Goal: Task Accomplishment & Management: Use online tool/utility

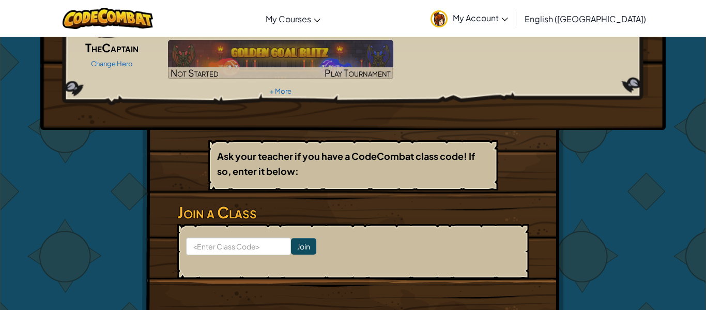
scroll to position [103, 0]
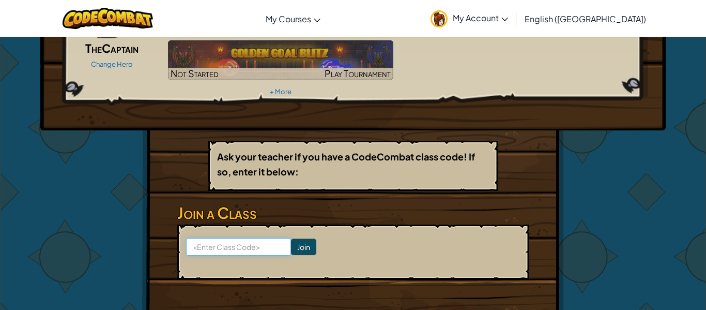
click at [210, 238] on input at bounding box center [238, 247] width 105 height 18
type input "LazyHillRock"
click at [307, 238] on input "Join" at bounding box center [303, 246] width 25 height 17
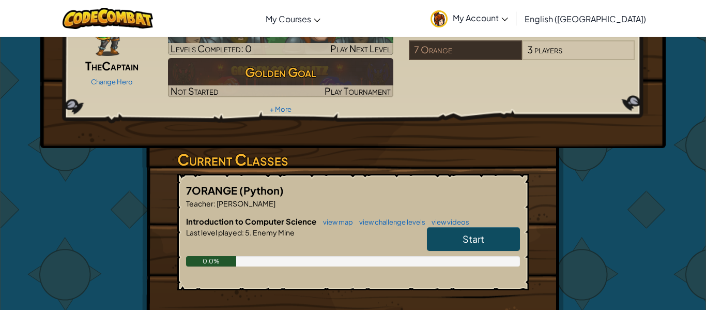
scroll to position [103, 0]
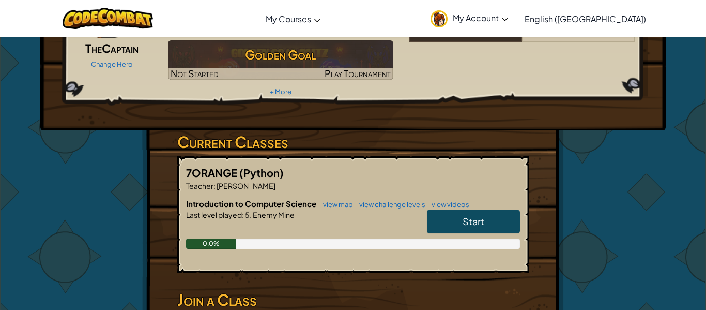
click at [483, 198] on div "Introduction to Computer Science view map view challenge levels view videos Sta…" at bounding box center [353, 231] width 334 height 66
click at [485, 209] on link "Start" at bounding box center [473, 221] width 93 height 24
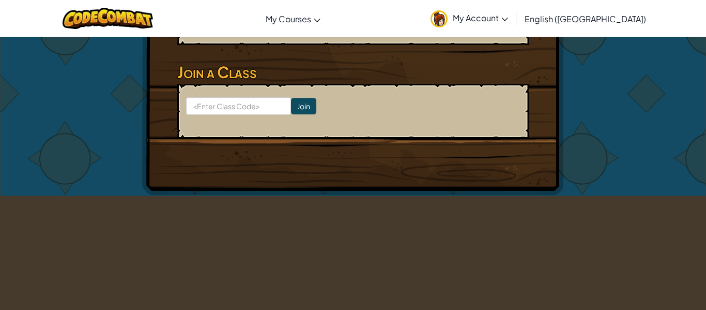
scroll to position [289, 0]
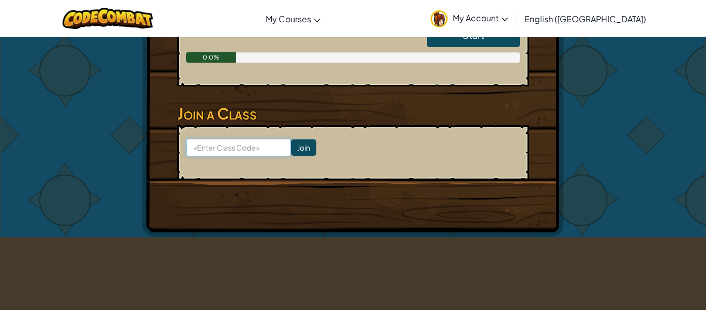
click at [271, 139] on input at bounding box center [238, 148] width 105 height 18
type input "LazyHillRock"
click at [305, 139] on input "Join" at bounding box center [303, 147] width 25 height 17
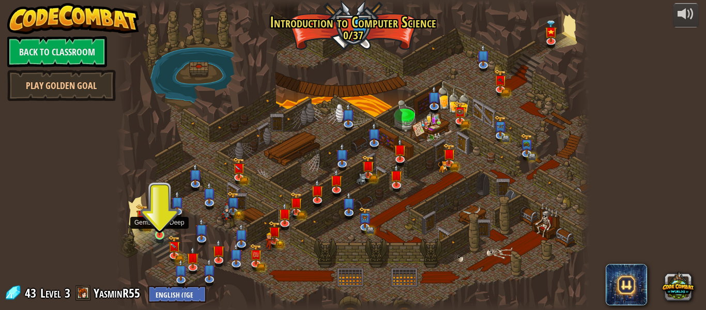
click at [154, 229] on img at bounding box center [159, 222] width 11 height 25
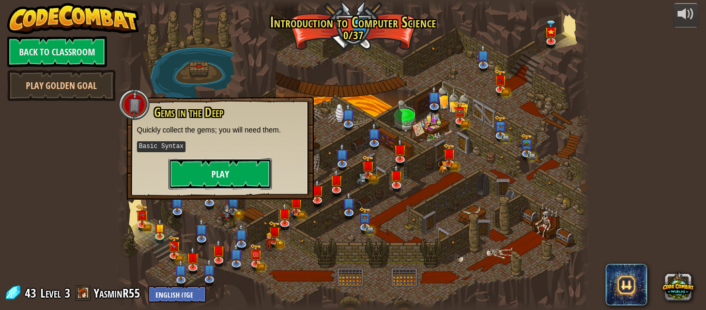
click at [196, 162] on button "Play" at bounding box center [219, 173] width 103 height 31
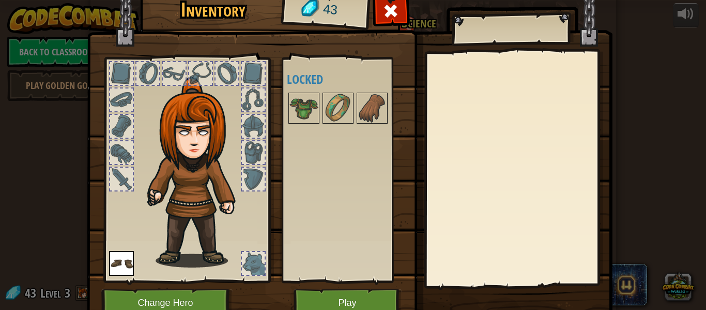
click at [255, 94] on div at bounding box center [253, 99] width 23 height 23
click at [304, 113] on img at bounding box center [303, 108] width 29 height 29
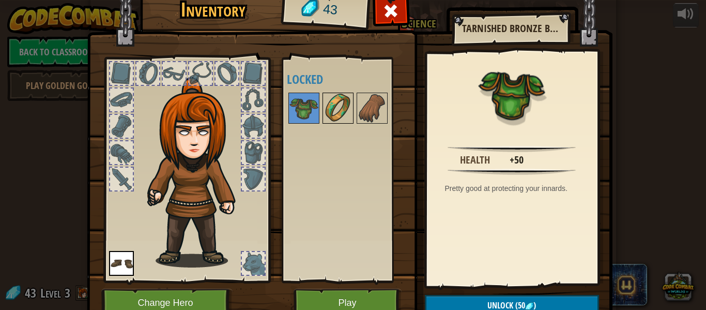
click at [341, 105] on img at bounding box center [338, 108] width 29 height 29
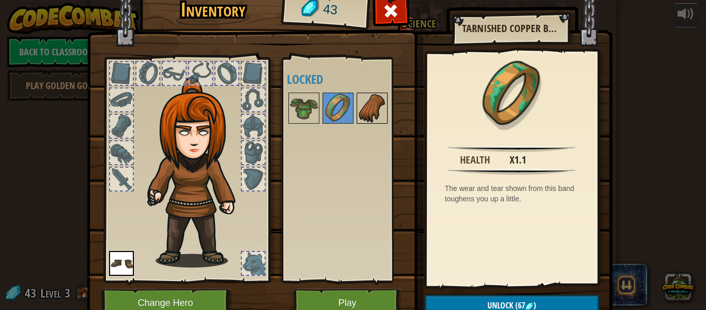
click at [369, 109] on img at bounding box center [372, 108] width 29 height 29
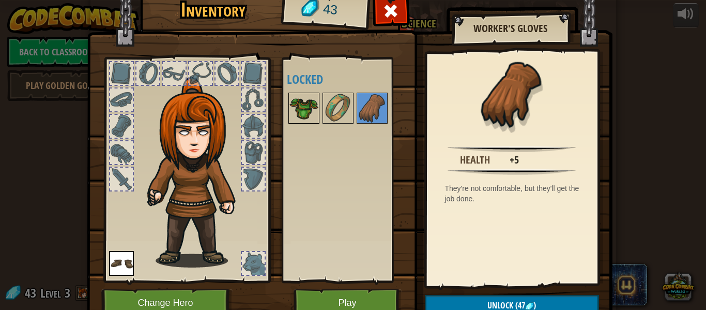
click at [299, 106] on img at bounding box center [303, 108] width 29 height 29
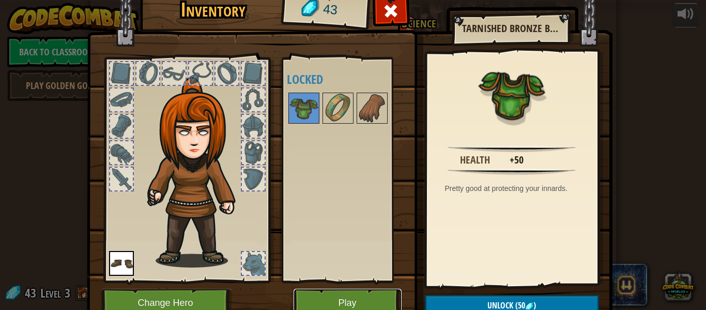
click at [317, 294] on button "Play" at bounding box center [348, 302] width 108 height 28
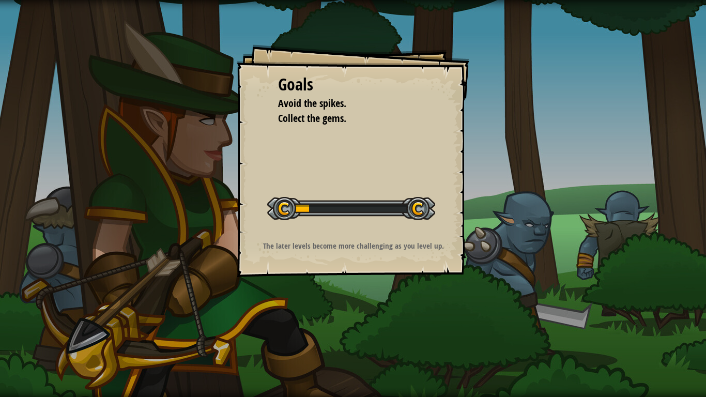
click at [317, 309] on div "Goals Avoid the spikes. Collect the gems. Start Level Error loading from server…" at bounding box center [353, 198] width 706 height 397
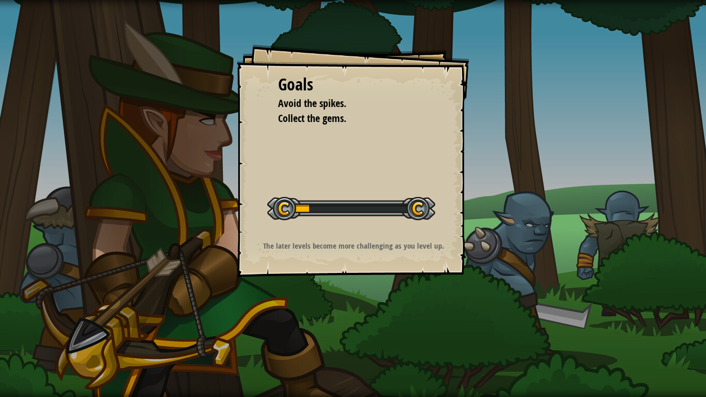
click at [317, 309] on div "Goals Avoid the spikes. Collect the gems. Start Level Error loading from server…" at bounding box center [353, 198] width 706 height 397
click at [282, 213] on div at bounding box center [351, 208] width 168 height 23
click at [416, 208] on div at bounding box center [351, 208] width 168 height 23
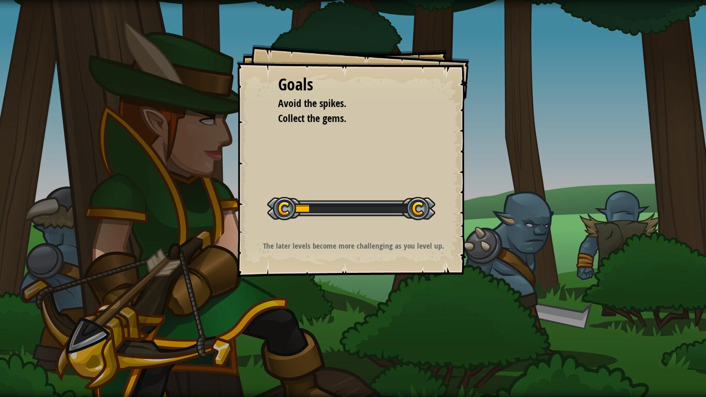
click at [416, 208] on div at bounding box center [351, 208] width 168 height 23
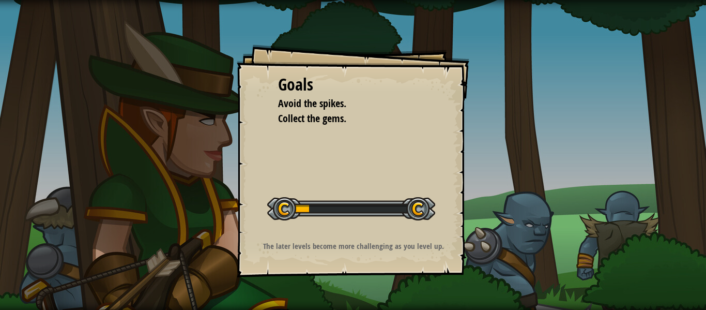
click at [273, 209] on div at bounding box center [351, 208] width 168 height 23
click at [381, 207] on div at bounding box center [351, 208] width 168 height 23
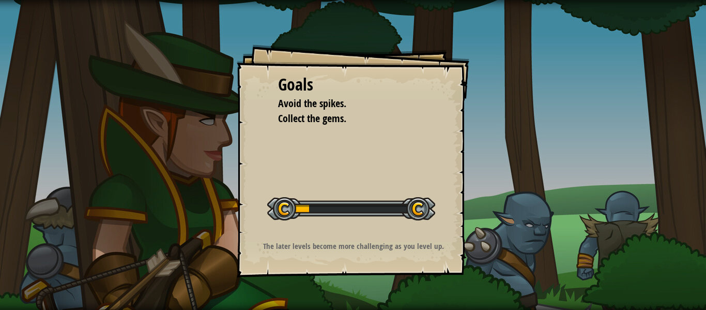
click at [381, 207] on div at bounding box center [351, 208] width 168 height 23
click at [536, 110] on div "Goals Avoid the spikes. Collect the gems. Start Level Error loading from server…" at bounding box center [353, 155] width 706 height 310
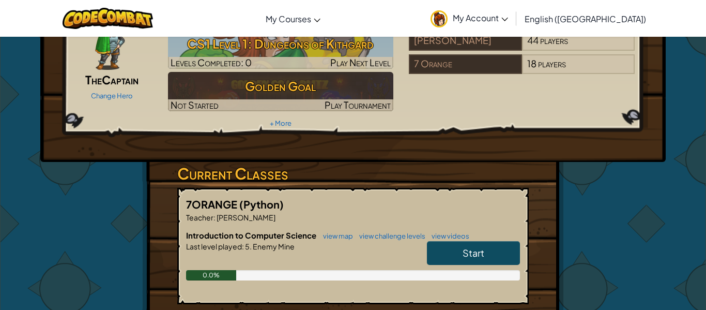
scroll to position [75, 0]
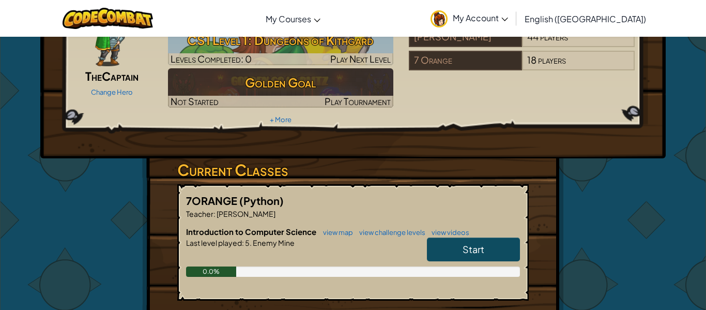
click at [450, 237] on link "Start" at bounding box center [473, 249] width 93 height 24
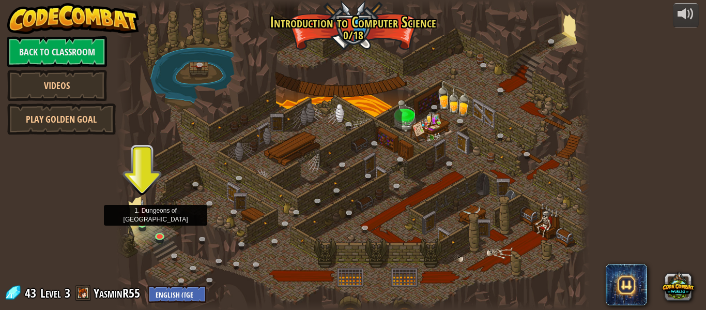
click at [143, 218] on img at bounding box center [142, 210] width 11 height 25
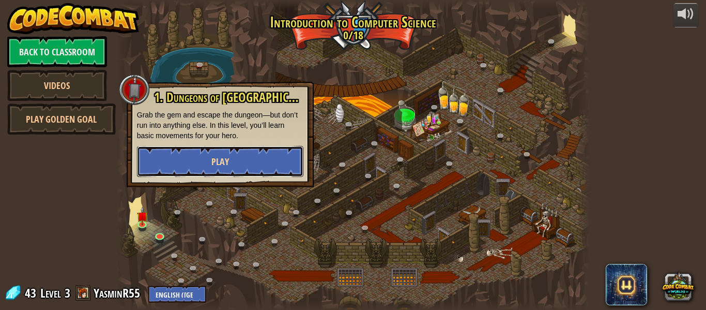
click at [233, 167] on button "Play" at bounding box center [220, 161] width 166 height 31
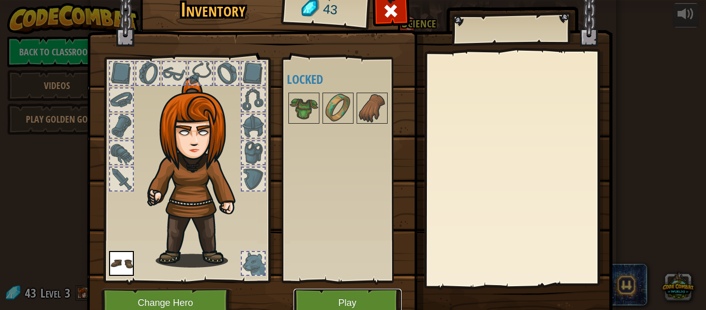
click at [367, 292] on button "Play" at bounding box center [348, 302] width 108 height 28
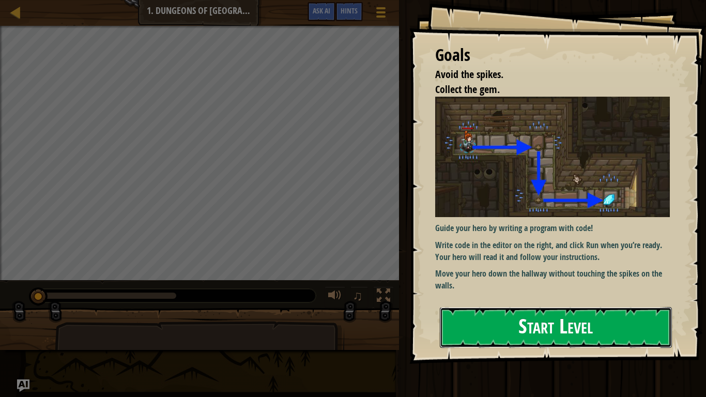
click at [542, 309] on button "Start Level" at bounding box center [556, 327] width 232 height 41
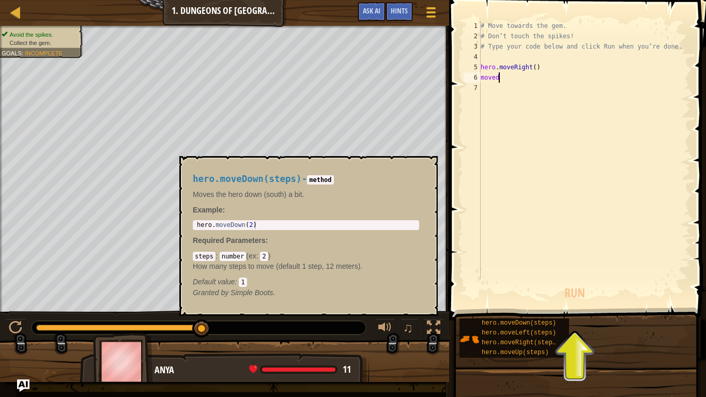
scroll to position [5, 2]
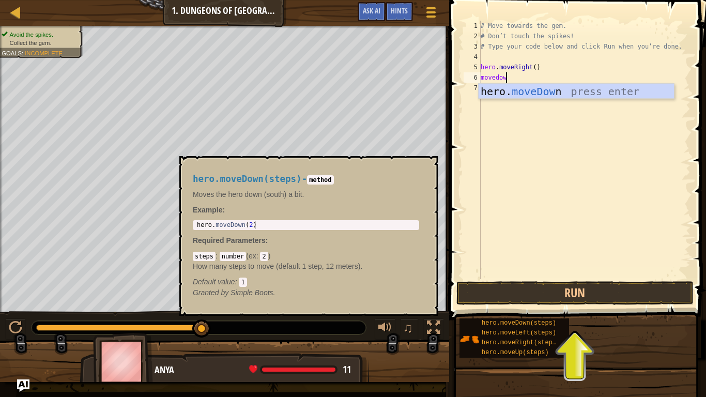
type textarea "movedown"
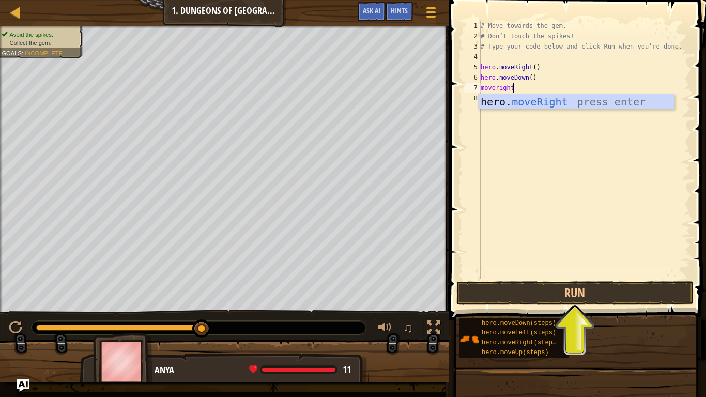
scroll to position [5, 4]
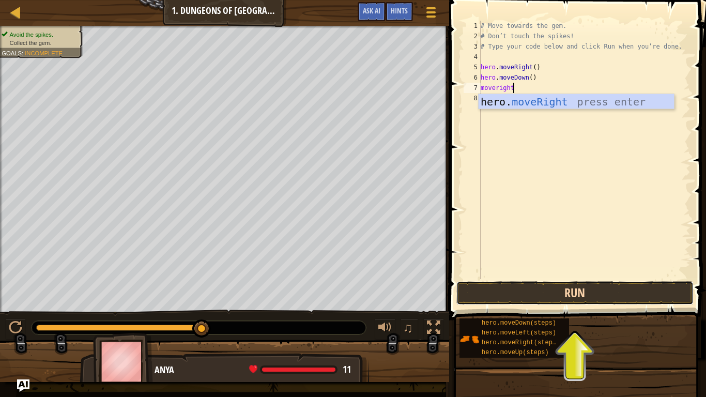
click at [509, 289] on button "Run" at bounding box center [574, 293] width 237 height 24
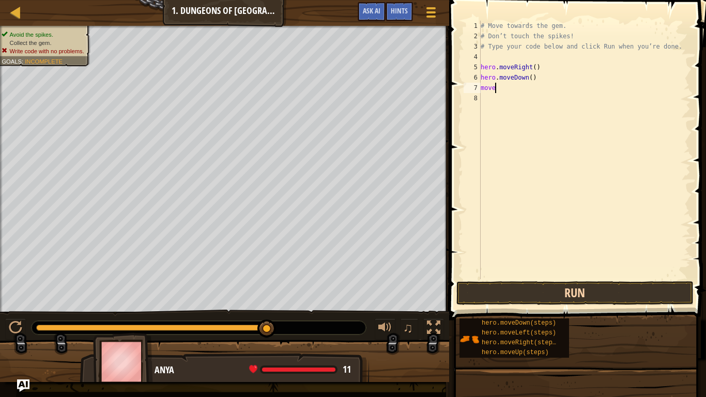
scroll to position [5, 2]
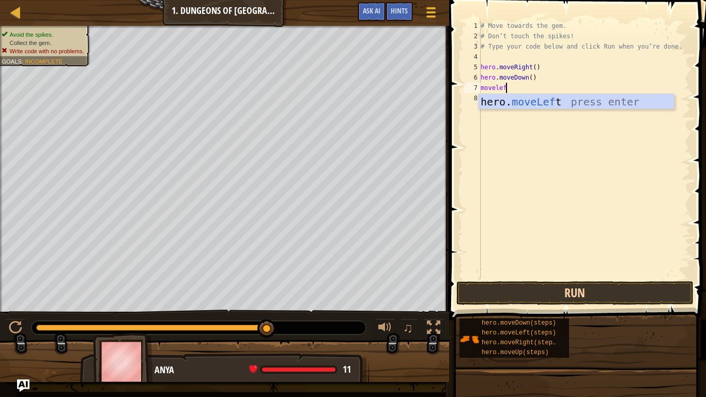
type textarea "moveleft"
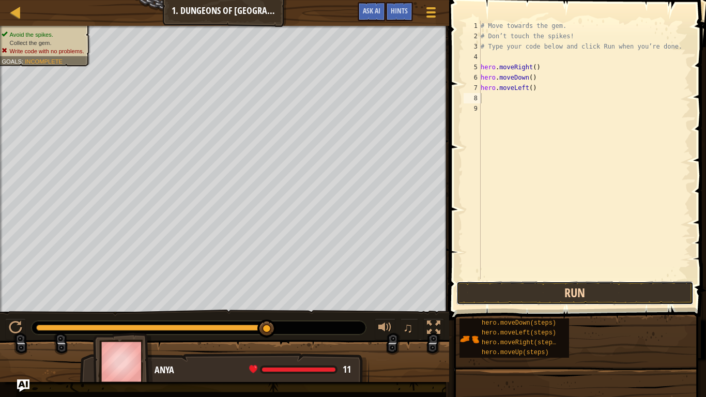
click at [591, 287] on button "Run" at bounding box center [574, 293] width 237 height 24
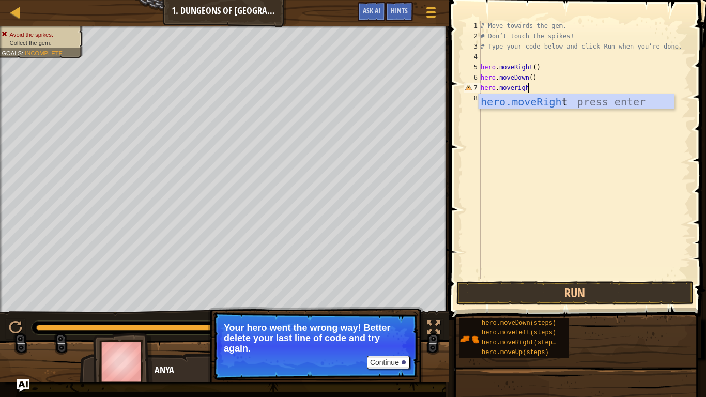
type textarea "hero.moveright"
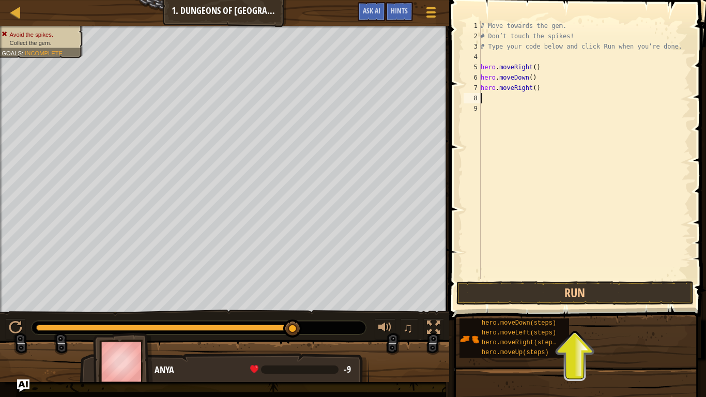
click at [535, 93] on div "# Move towards the gem. # Don’t touch the spikes! # Type your code below and cl…" at bounding box center [585, 160] width 212 height 279
click at [536, 88] on div "# Move towards the gem. # Don’t touch the spikes! # Type your code below and cl…" at bounding box center [585, 160] width 212 height 279
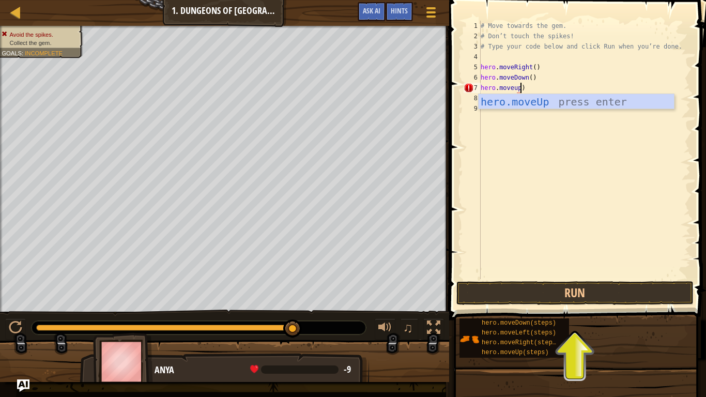
scroll to position [5, 6]
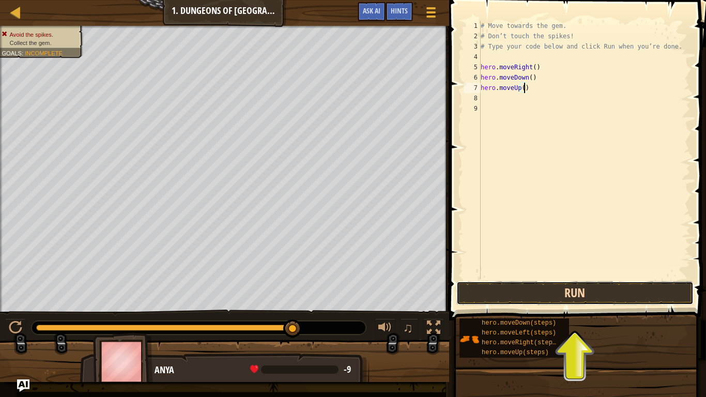
click at [616, 290] on button "Run" at bounding box center [574, 293] width 237 height 24
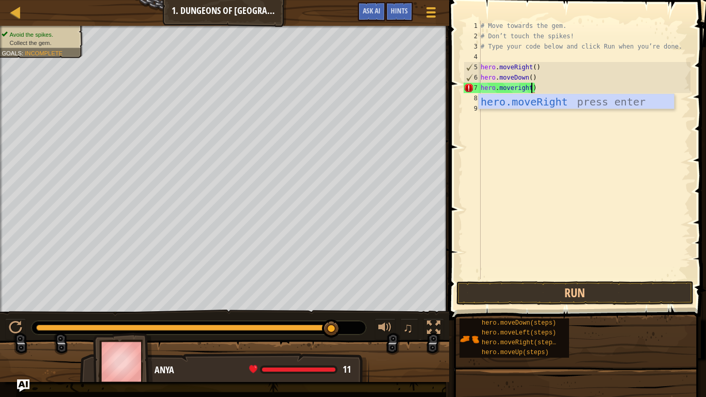
scroll to position [5, 7]
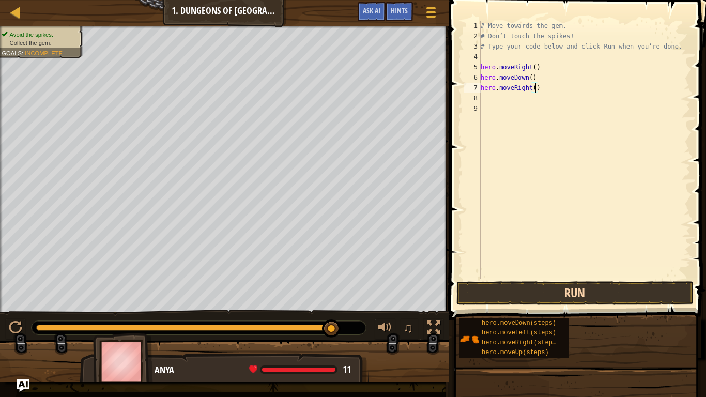
type textarea "hero.moveRight()"
click at [580, 293] on button "Run" at bounding box center [574, 293] width 237 height 24
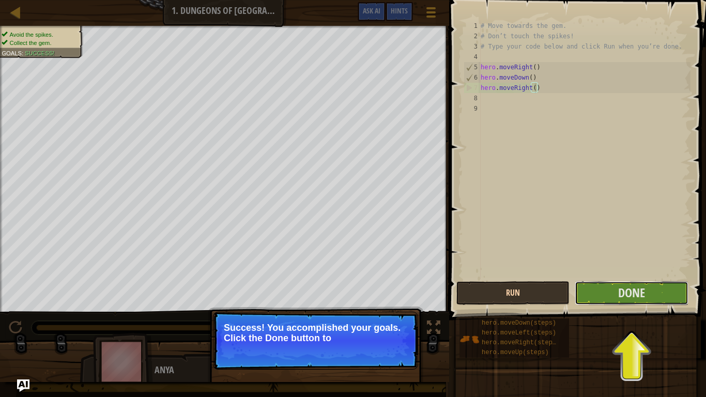
click at [580, 293] on button "Done" at bounding box center [631, 293] width 113 height 24
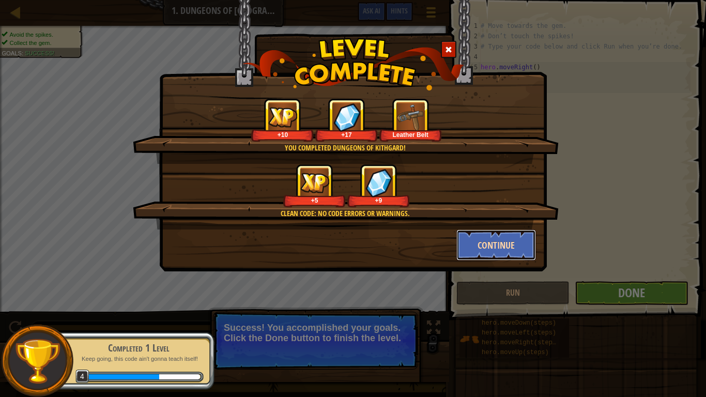
click at [466, 249] on button "Continue" at bounding box center [496, 244] width 80 height 31
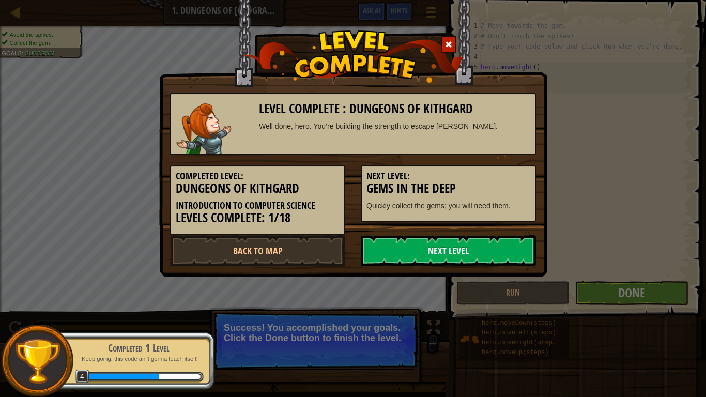
click at [466, 249] on link "Next Level" at bounding box center [448, 250] width 175 height 31
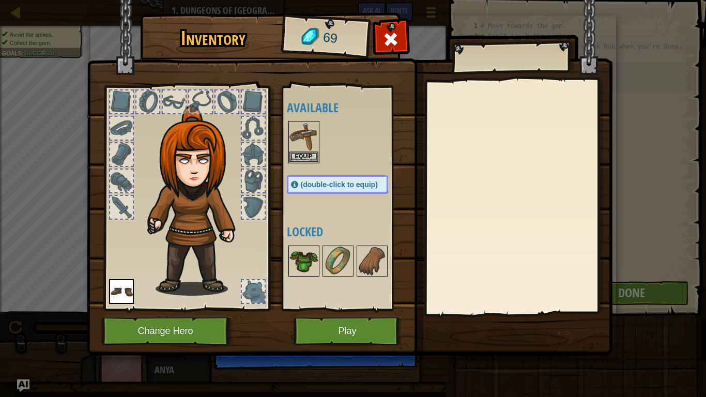
click at [296, 258] on img at bounding box center [303, 261] width 29 height 29
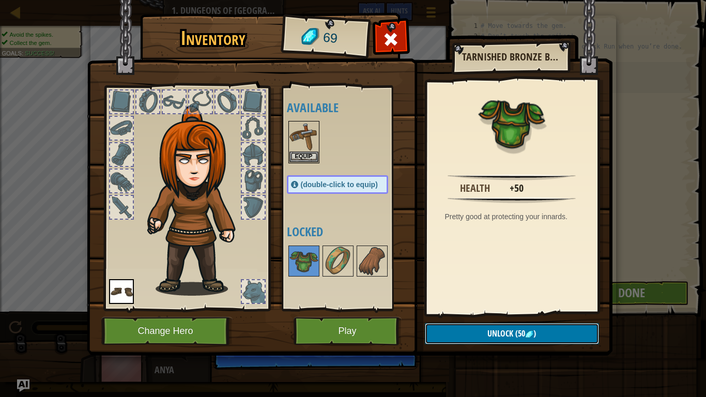
click at [547, 309] on button "Unlock (50 )" at bounding box center [512, 333] width 174 height 21
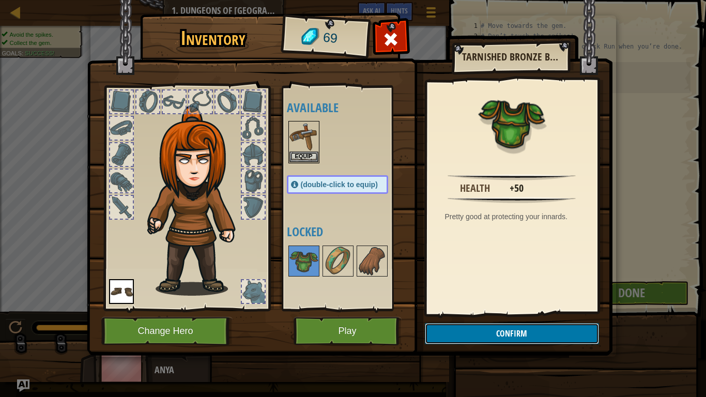
click at [436, 309] on button "Confirm" at bounding box center [512, 333] width 174 height 21
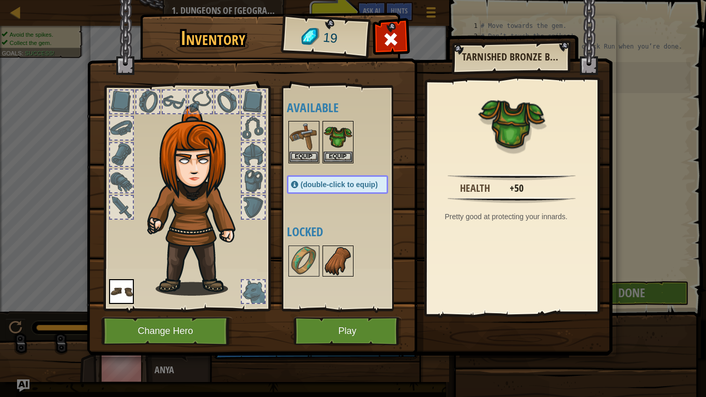
click at [331, 255] on img at bounding box center [338, 261] width 29 height 29
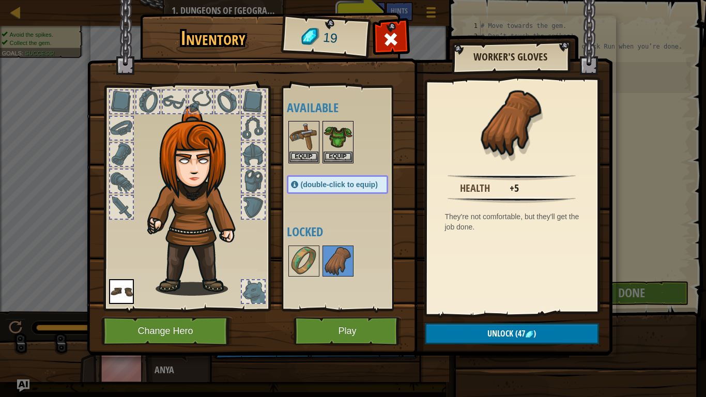
click at [321, 259] on div at bounding box center [348, 261] width 122 height 34
click at [308, 257] on img at bounding box center [303, 261] width 29 height 29
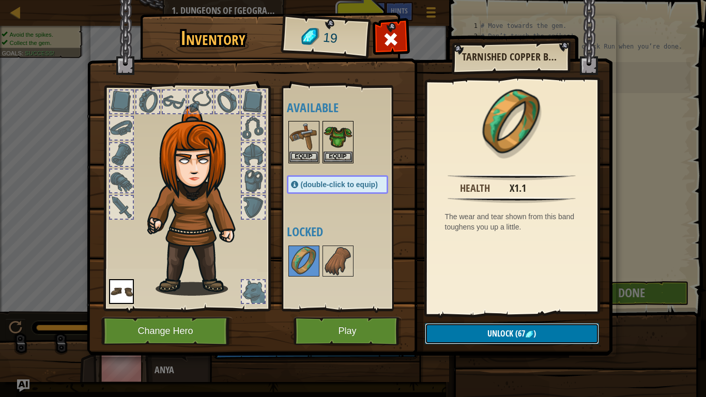
click at [459, 309] on button "Unlock (67 )" at bounding box center [512, 333] width 174 height 21
click at [477, 309] on img at bounding box center [350, 167] width 526 height 375
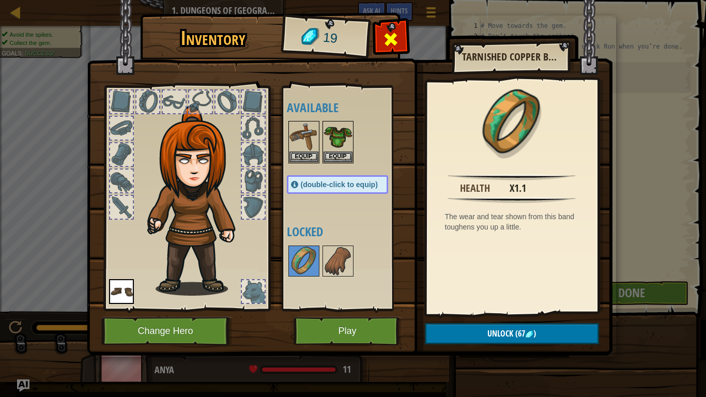
click at [386, 39] on span at bounding box center [390, 39] width 17 height 17
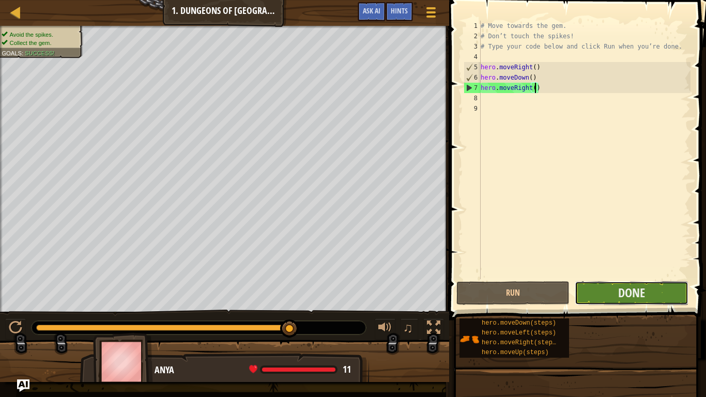
click at [635, 301] on button "Done" at bounding box center [631, 293] width 113 height 24
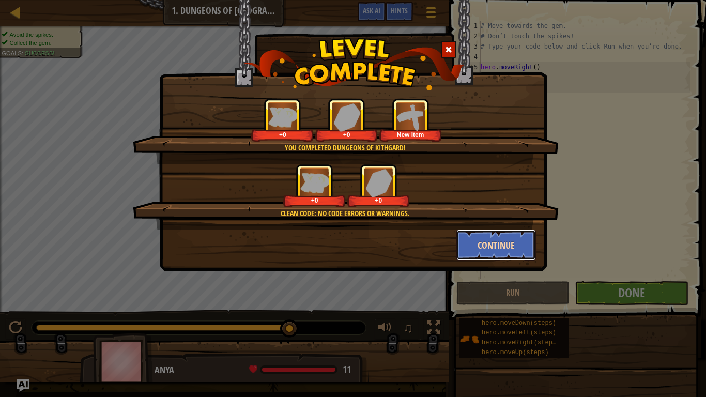
click at [467, 253] on button "Continue" at bounding box center [496, 244] width 80 height 31
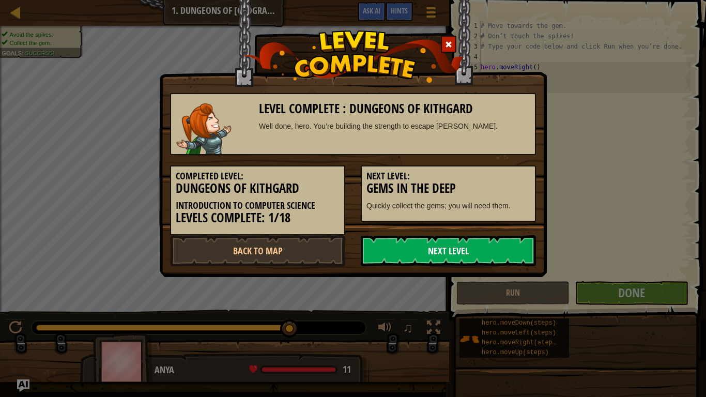
click at [467, 253] on link "Next Level" at bounding box center [448, 250] width 175 height 31
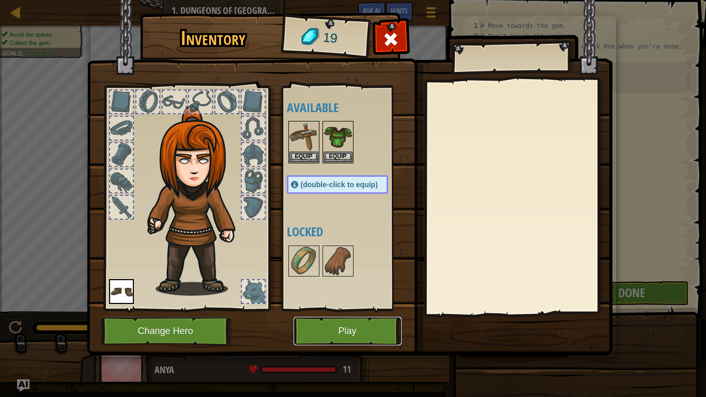
click at [337, 309] on button "Play" at bounding box center [348, 331] width 108 height 28
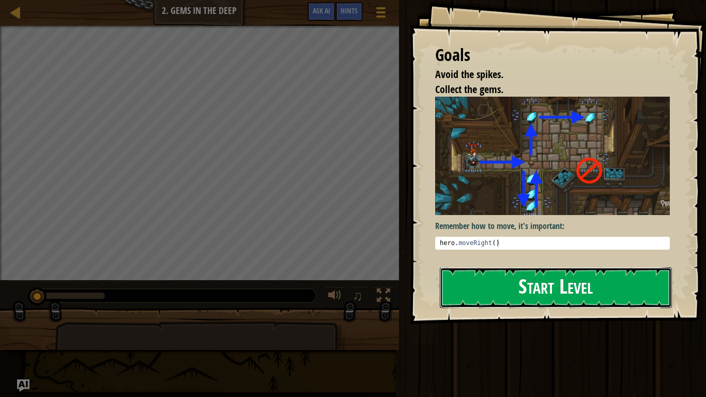
click at [510, 289] on button "Start Level" at bounding box center [556, 287] width 232 height 41
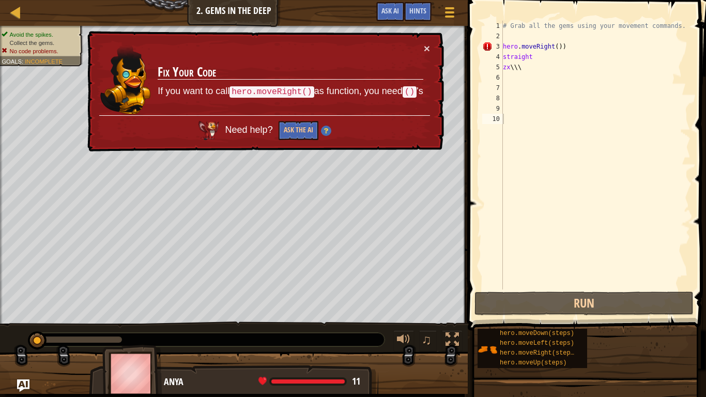
click at [706, 214] on span at bounding box center [588, 150] width 247 height 361
click at [562, 48] on div "# Grab all the gems using your movement commands. hero . moveRight ( )) straigh…" at bounding box center [596, 165] width 190 height 289
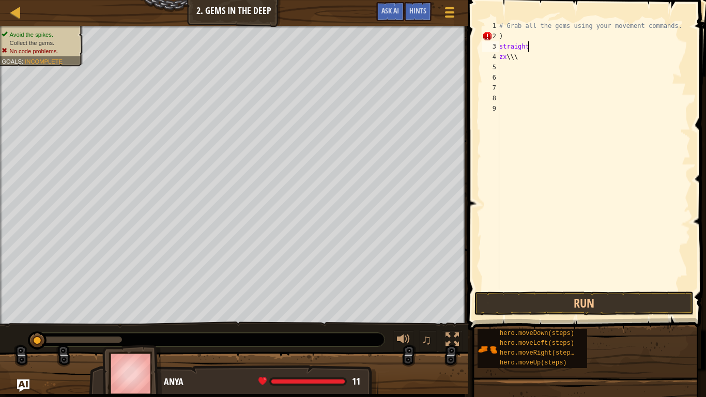
click at [531, 48] on div "# Grab all the gems using your movement commands. ) straight zx \\\" at bounding box center [593, 165] width 193 height 289
type textarea "s"
click at [520, 69] on div "# Grab all the gems using your movement commands. ) zx \\\" at bounding box center [593, 165] width 193 height 289
click at [515, 60] on div "# Grab all the gems using your movement commands. ) zx \\\" at bounding box center [593, 165] width 193 height 289
click at [519, 60] on div "# Grab all the gems using your movement commands. ) zx \\\" at bounding box center [593, 165] width 193 height 289
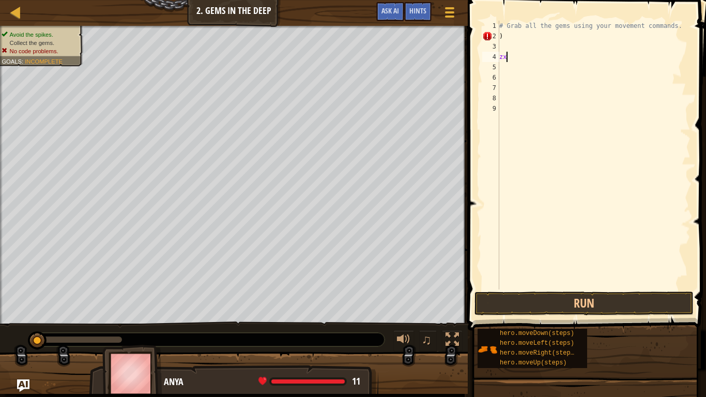
type textarea "z"
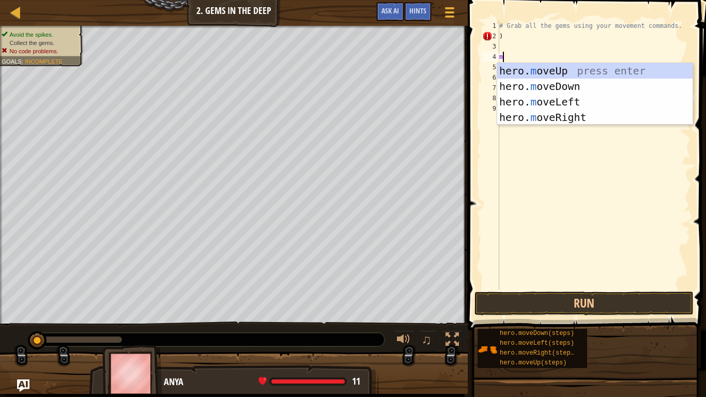
scroll to position [5, 0]
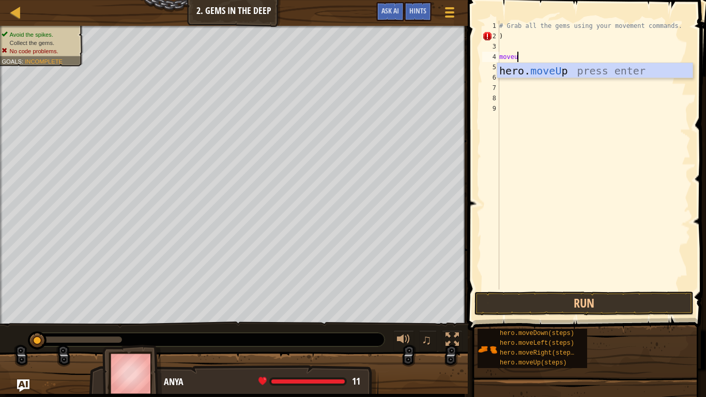
type textarea "moveup"
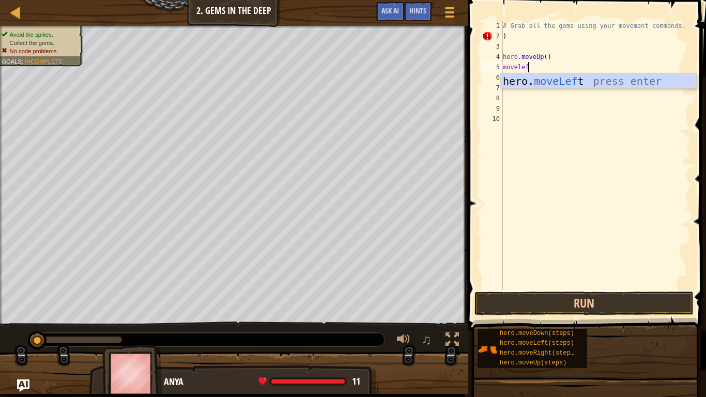
type textarea "moveleft"
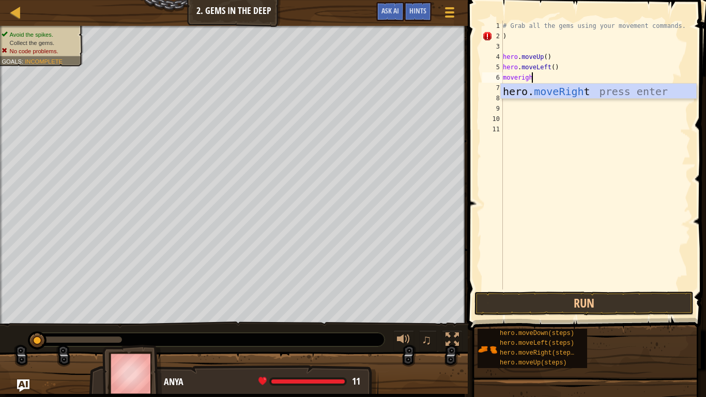
type textarea "moveright"
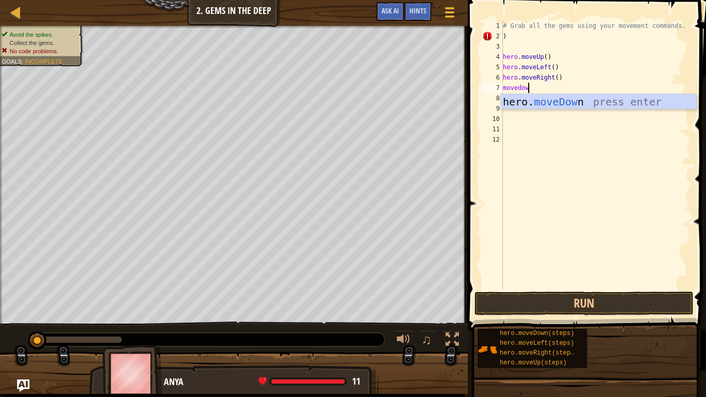
type textarea "movedown"
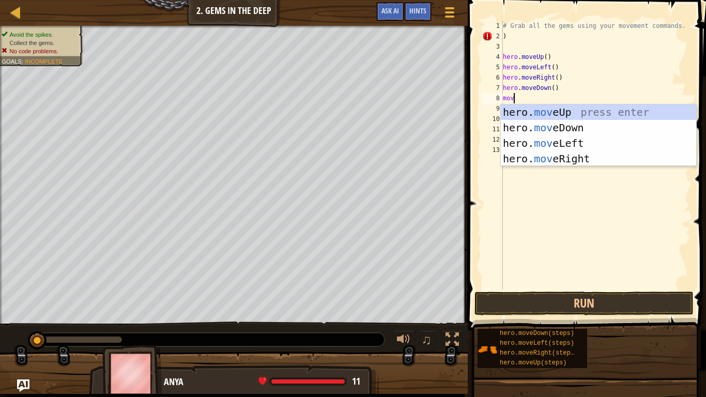
scroll to position [5, 2]
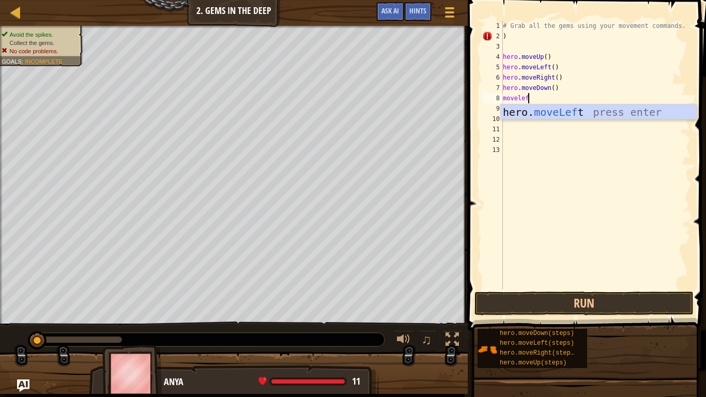
type textarea "moveleft"
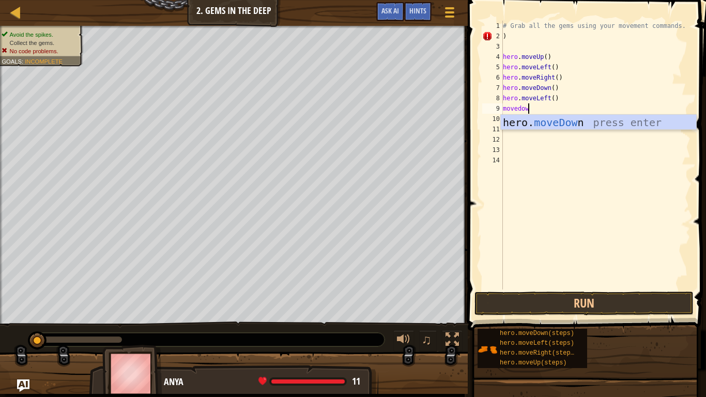
type textarea "movedown"
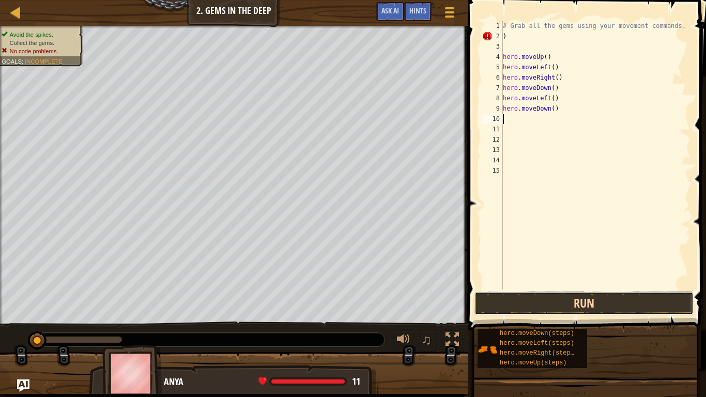
click at [590, 306] on button "Run" at bounding box center [583, 304] width 219 height 24
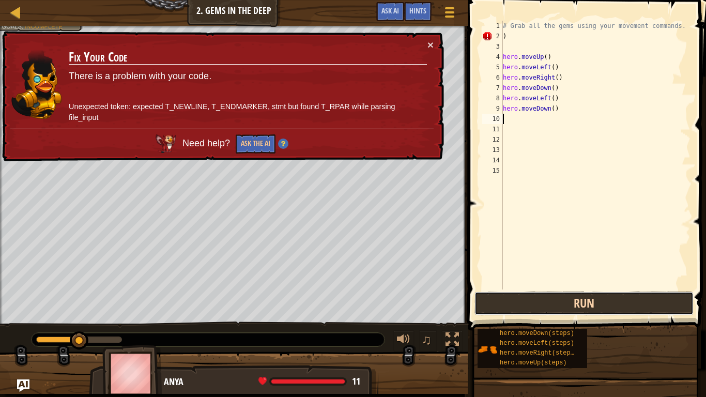
click at [590, 306] on button "Run" at bounding box center [583, 304] width 219 height 24
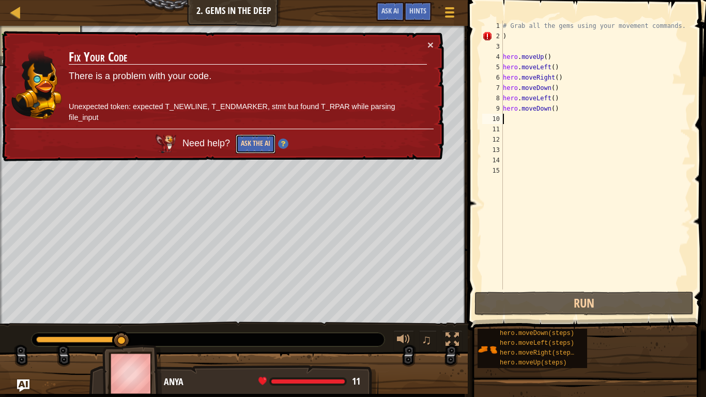
click at [270, 134] on button "Ask the AI" at bounding box center [256, 143] width 40 height 19
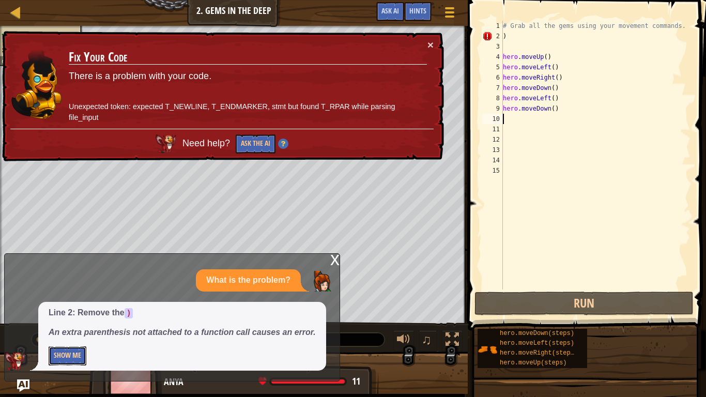
click at [71, 309] on button "Show Me" at bounding box center [68, 355] width 38 height 19
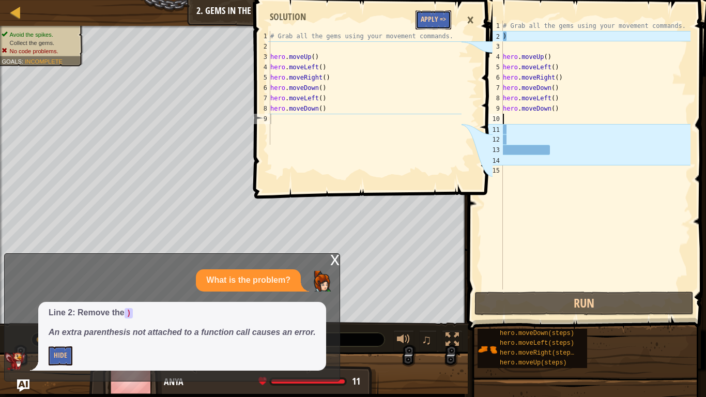
click at [429, 24] on button "Apply =>" at bounding box center [434, 19] width 36 height 19
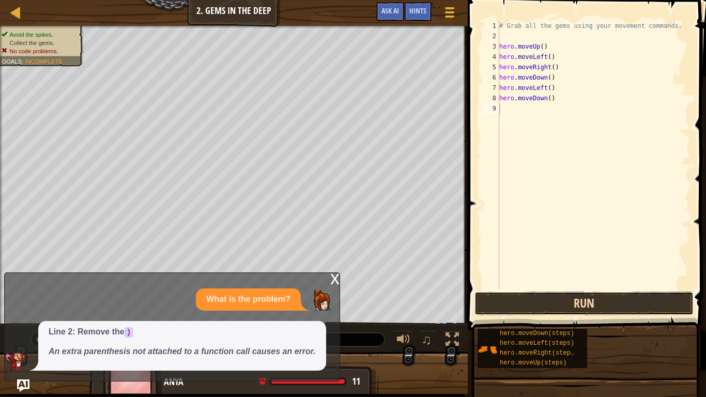
click at [535, 308] on button "Run" at bounding box center [583, 304] width 219 height 24
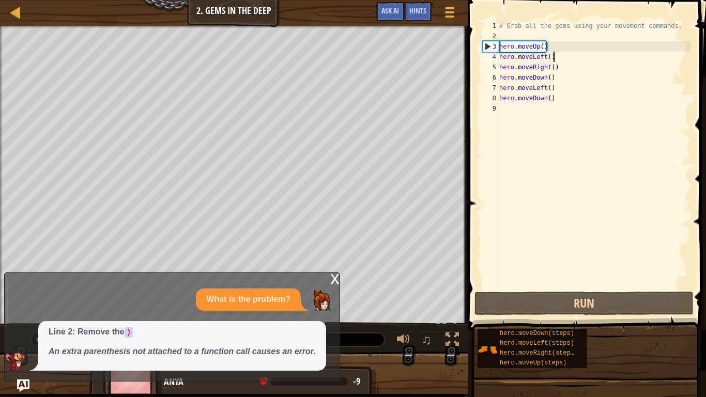
click at [553, 58] on div "# Grab all the gems using your movement commands. hero . moveUp ( ) hero . move…" at bounding box center [593, 165] width 193 height 289
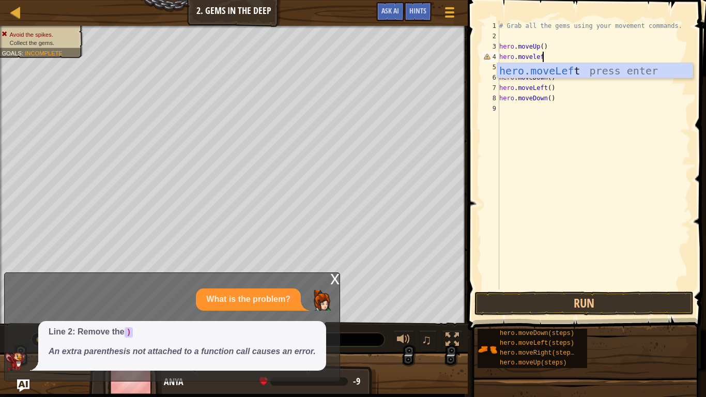
scroll to position [5, 6]
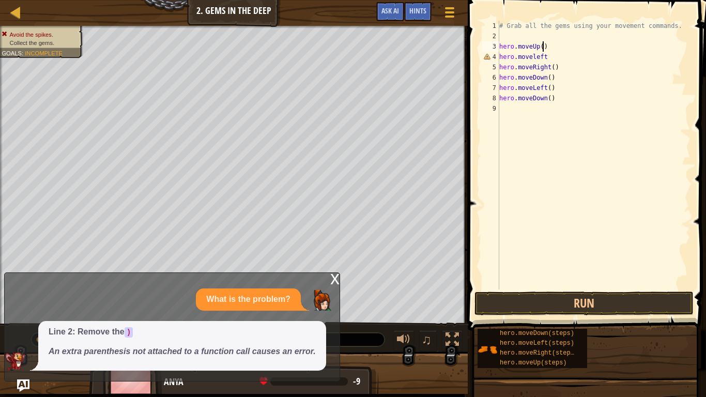
click at [543, 47] on div "# Grab all the gems using your movement commands. hero . moveUp ( ) hero . move…" at bounding box center [593, 165] width 193 height 289
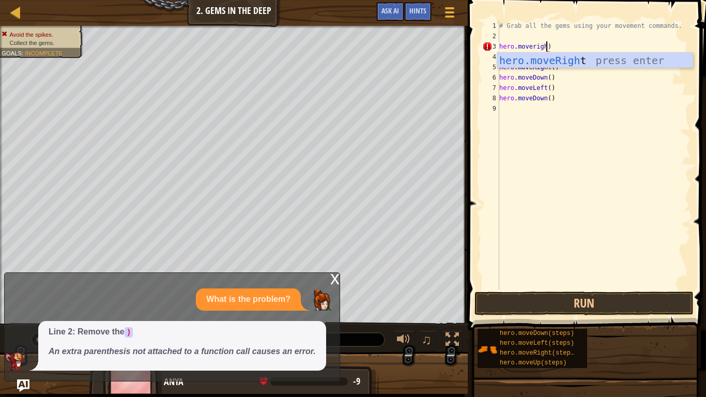
scroll to position [5, 7]
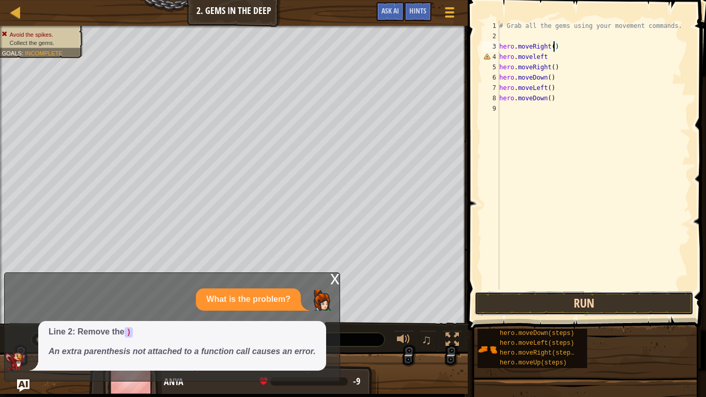
click at [534, 309] on button "Run" at bounding box center [583, 304] width 219 height 24
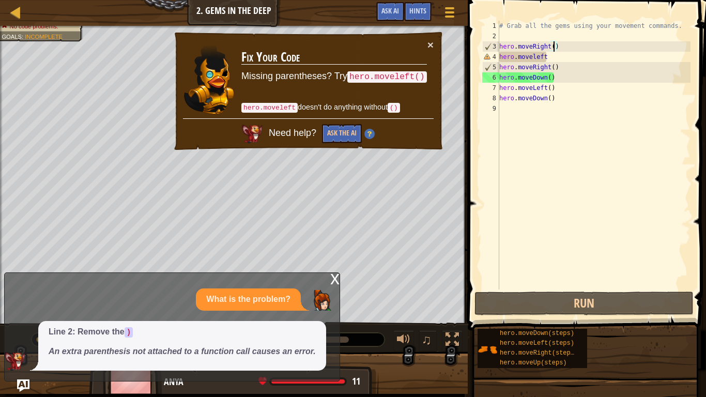
click at [548, 59] on div "# Grab all the gems using your movement commands. hero . moveRight ( ) hero . m…" at bounding box center [593, 165] width 193 height 289
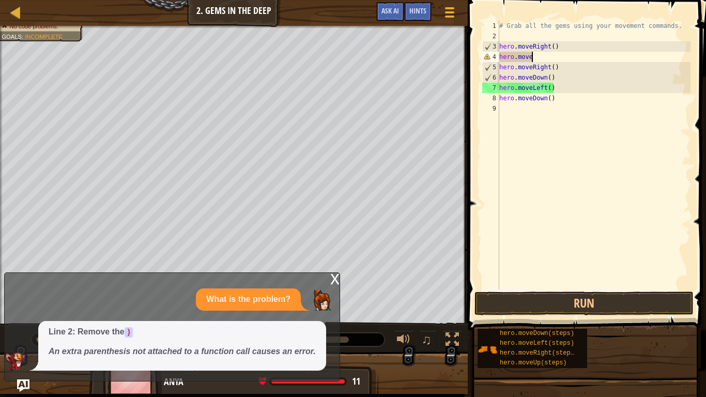
scroll to position [5, 4]
type textarea "hero.move"
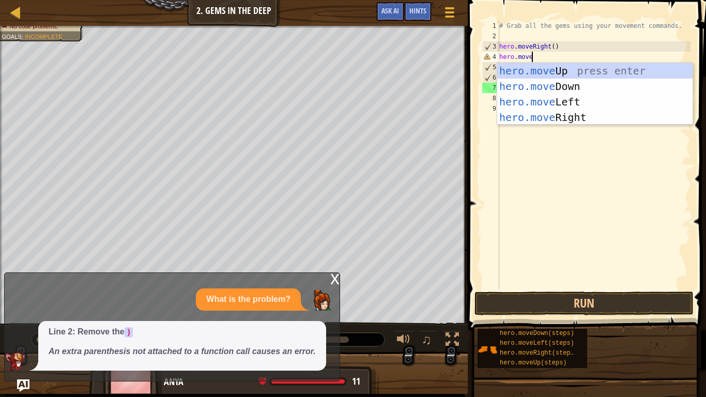
scroll to position [5, 4]
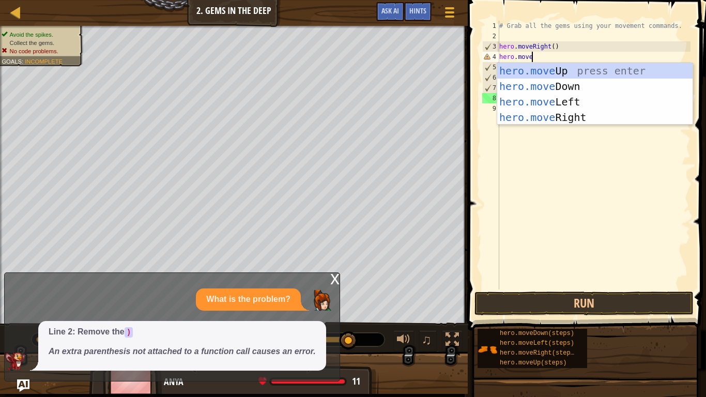
click at [633, 172] on div "# Grab all the gems using your movement commands. hero . moveRight ( ) hero . m…" at bounding box center [593, 165] width 193 height 289
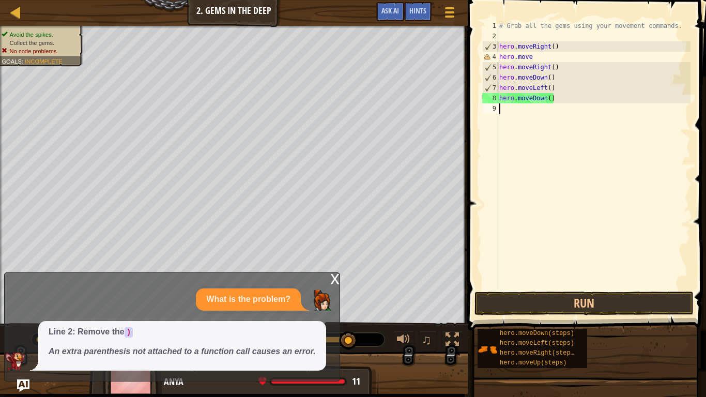
scroll to position [5, 0]
click at [554, 101] on div "# Grab all the gems using your movement commands. hero . moveRight ( ) hero . m…" at bounding box center [593, 165] width 193 height 289
type textarea "hero.moveDown()"
click at [503, 110] on div "# Grab all the gems using your movement commands. hero . moveRight ( ) hero . m…" at bounding box center [593, 165] width 193 height 289
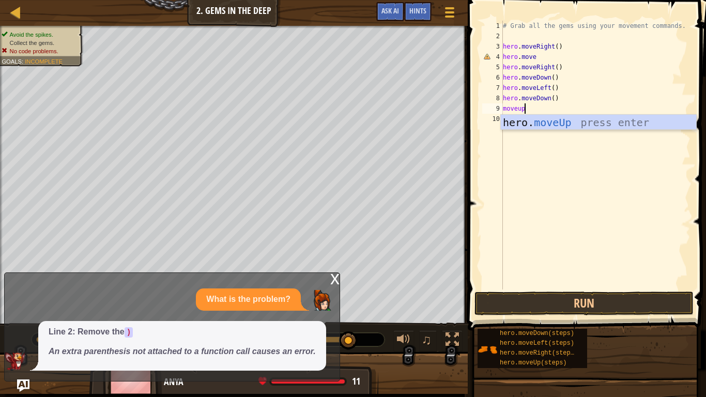
scroll to position [5, 3]
click at [551, 300] on button "Run" at bounding box center [583, 304] width 219 height 24
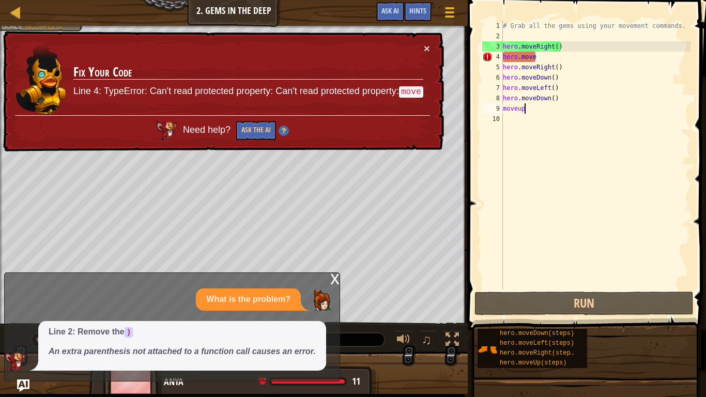
click at [558, 56] on div "# Grab all the gems using your movement commands. hero . moveRight ( ) hero . m…" at bounding box center [596, 165] width 190 height 289
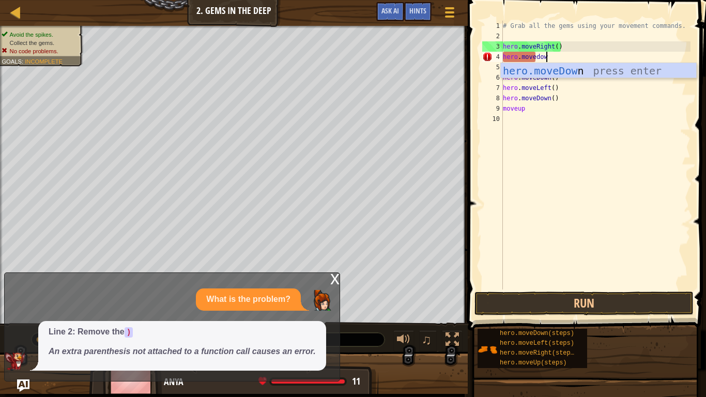
scroll to position [5, 6]
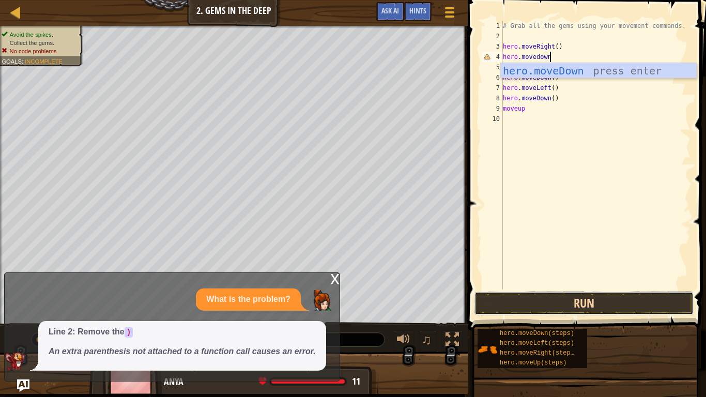
click at [546, 309] on button "Run" at bounding box center [583, 304] width 219 height 24
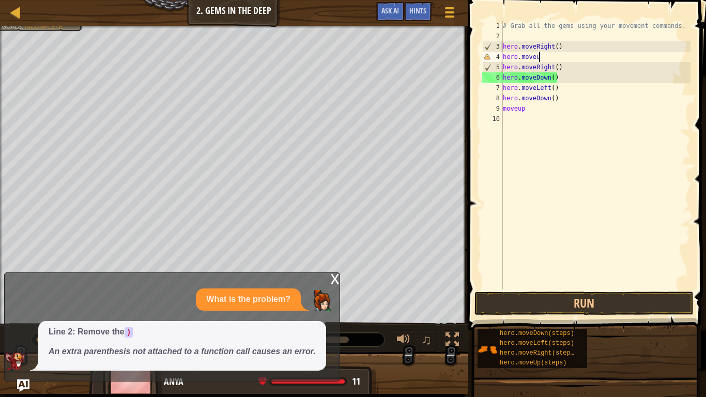
scroll to position [5, 4]
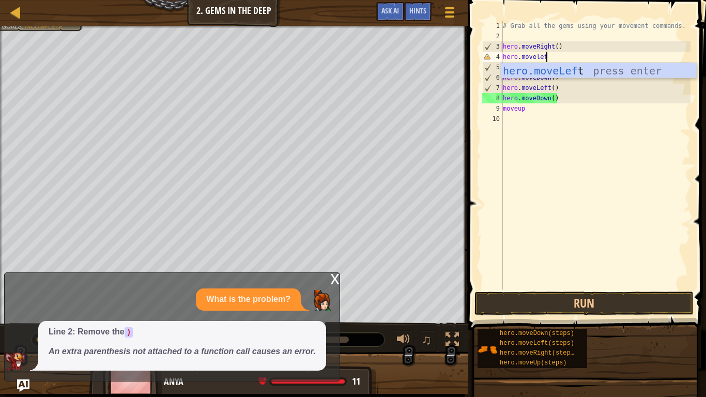
type textarea "hero.moveleft"
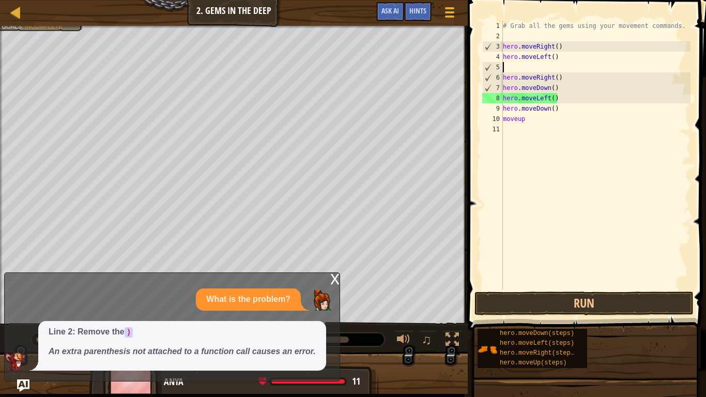
scroll to position [5, 0]
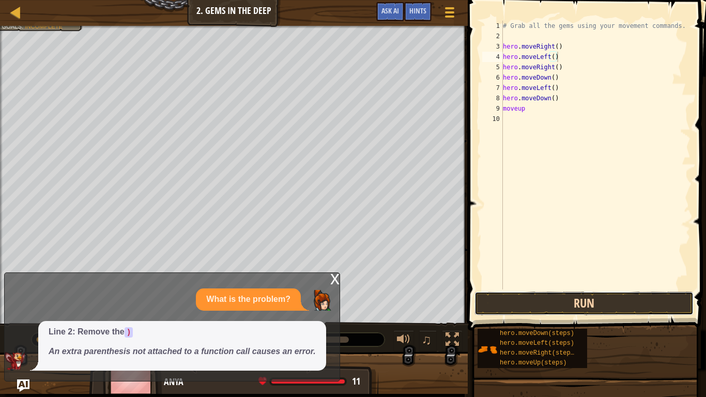
click at [543, 307] on button "Run" at bounding box center [583, 304] width 219 height 24
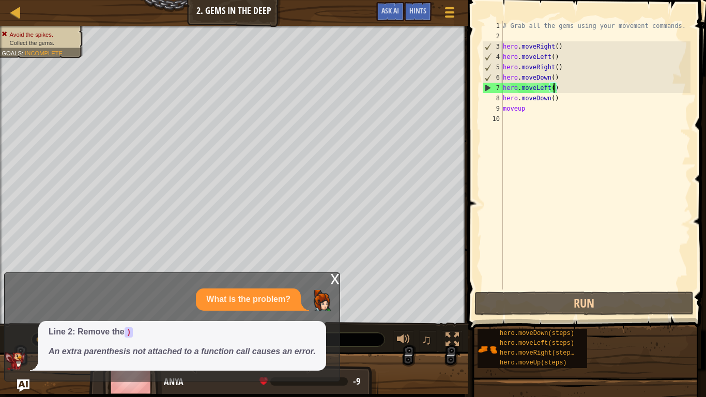
click at [555, 89] on div "# Grab all the gems using your movement commands. hero . moveRight ( ) hero . m…" at bounding box center [596, 165] width 190 height 289
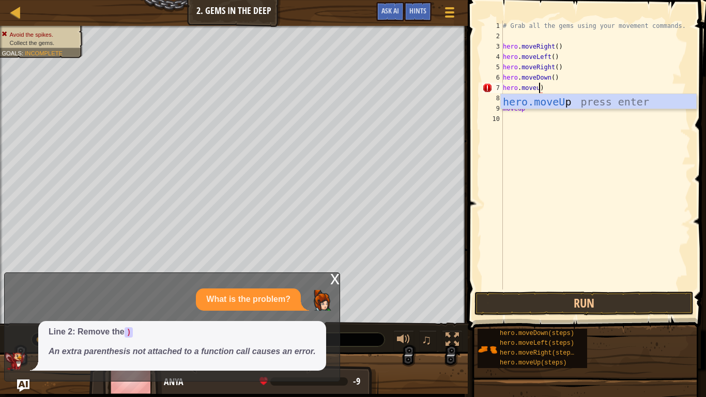
scroll to position [5, 6]
click at [535, 304] on button "Run" at bounding box center [583, 304] width 219 height 24
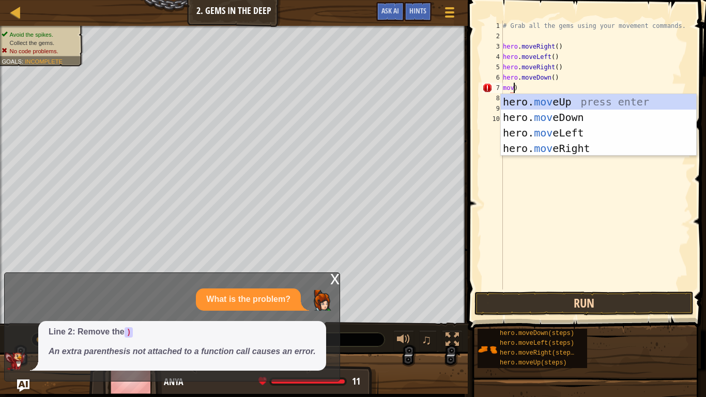
scroll to position [5, 2]
click at [558, 94] on div "hero. move Up press enter hero. move Down press enter hero. move Left press ent…" at bounding box center [598, 140] width 195 height 93
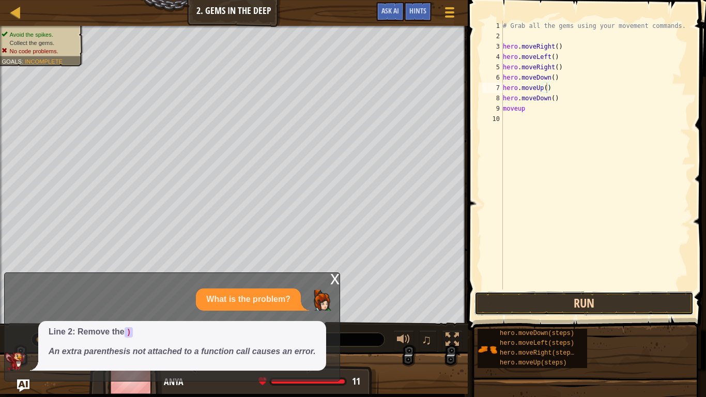
click at [596, 306] on button "Run" at bounding box center [583, 304] width 219 height 24
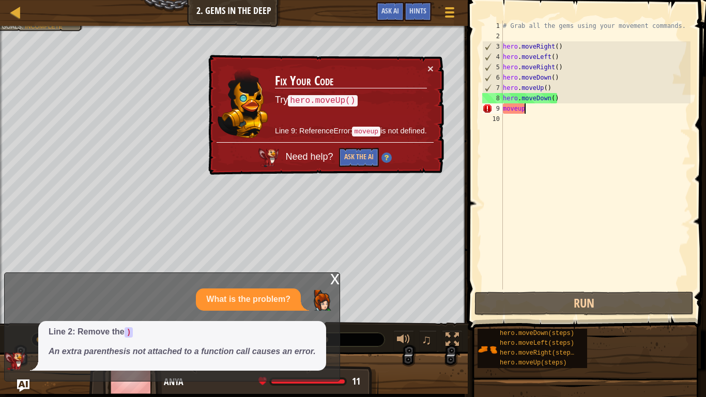
click at [525, 112] on div "# Grab all the gems using your movement commands. hero . moveRight ( ) hero . m…" at bounding box center [596, 165] width 190 height 289
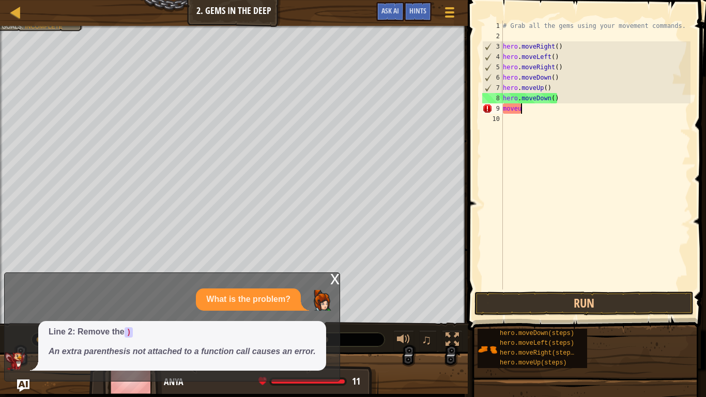
scroll to position [5, 2]
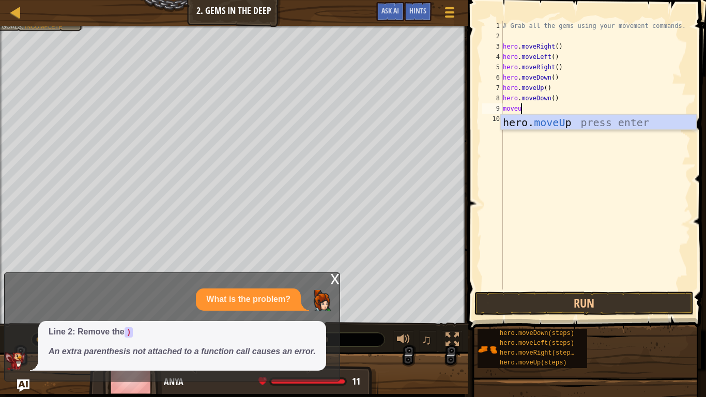
type textarea "moveup"
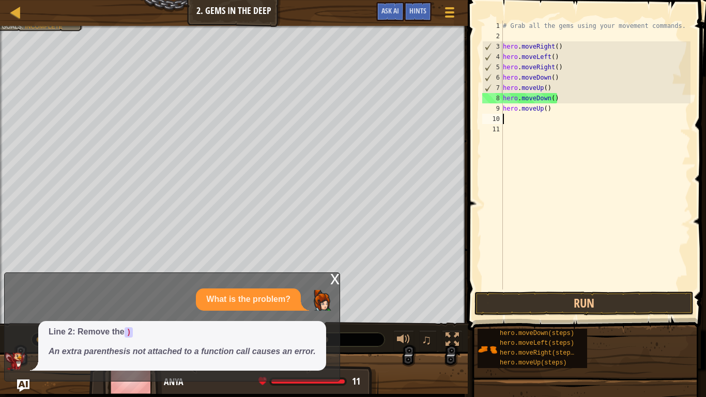
scroll to position [5, 0]
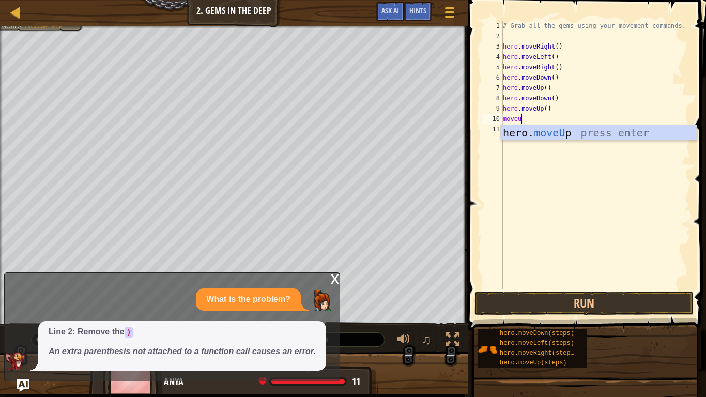
type textarea "moveup"
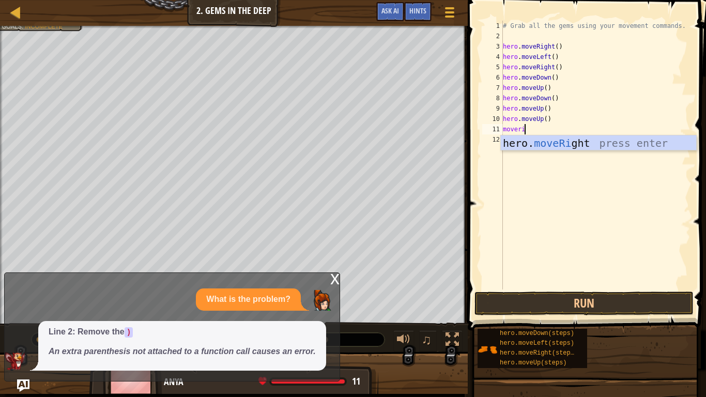
type textarea "moveright"
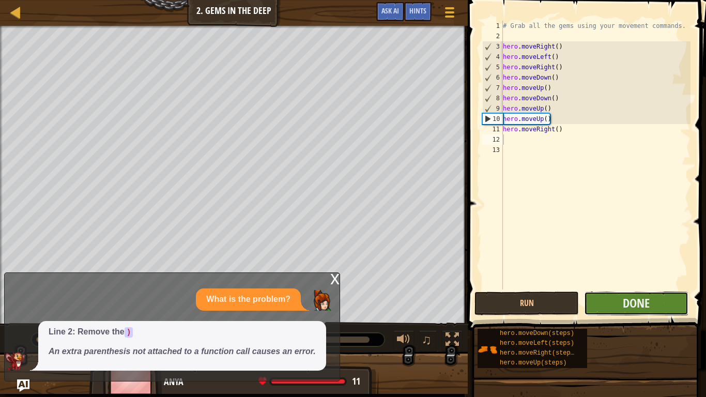
click at [610, 307] on button "Done" at bounding box center [636, 304] width 104 height 24
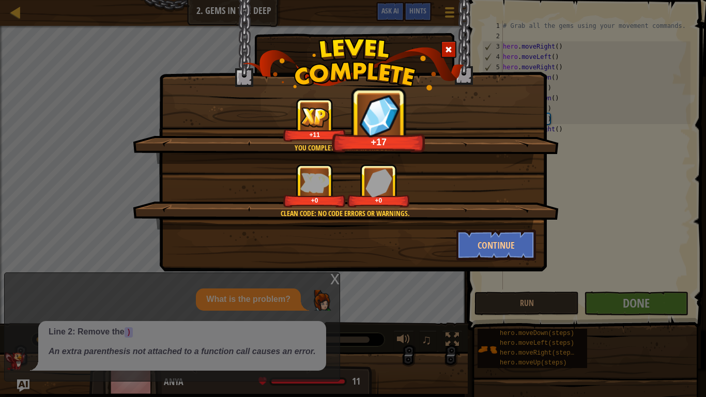
click at [442, 46] on div at bounding box center [449, 49] width 16 height 17
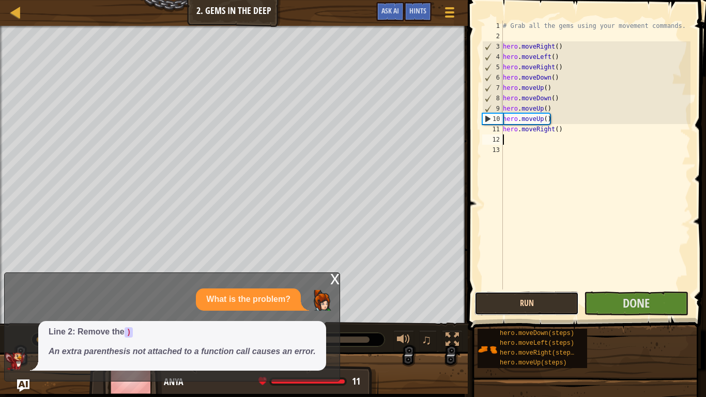
click at [533, 300] on button "Run" at bounding box center [526, 304] width 104 height 24
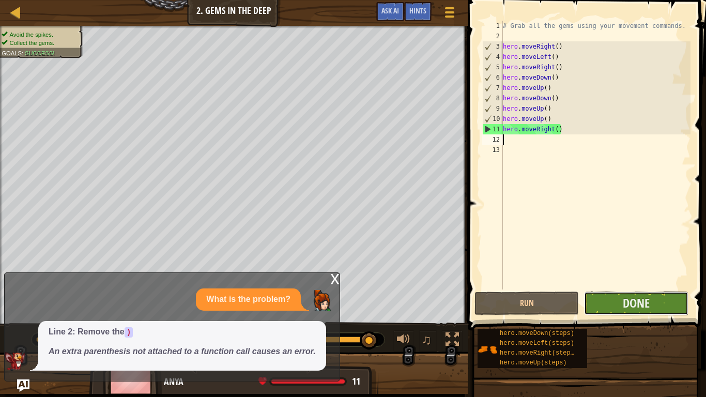
click at [655, 308] on button "Done" at bounding box center [636, 304] width 104 height 24
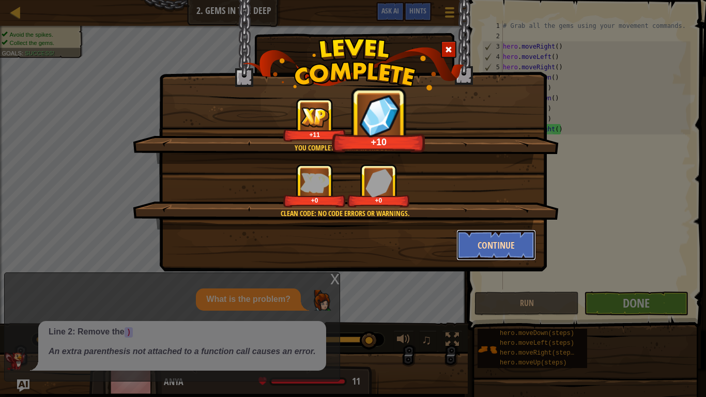
click at [477, 240] on button "Continue" at bounding box center [496, 244] width 80 height 31
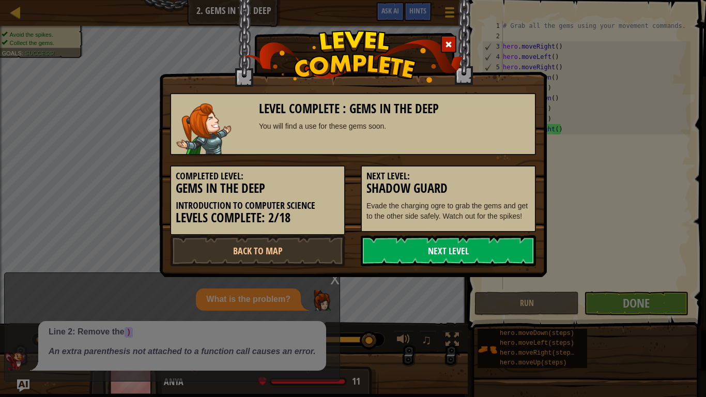
click at [464, 251] on link "Next Level" at bounding box center [448, 250] width 175 height 31
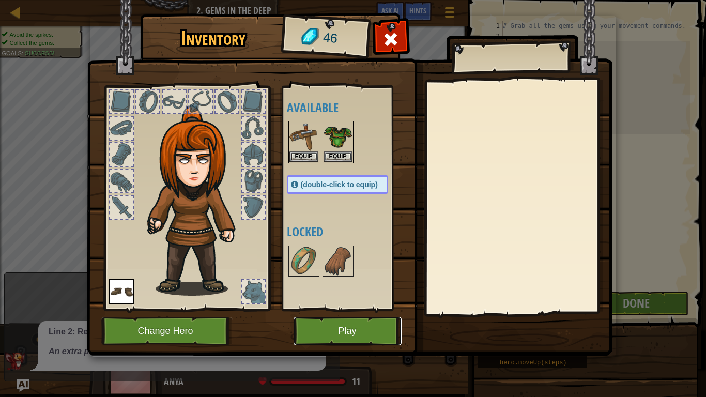
click at [380, 309] on button "Play" at bounding box center [348, 331] width 108 height 28
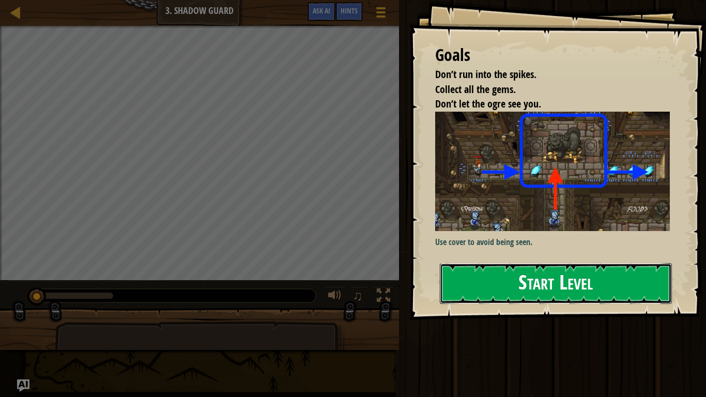
click at [470, 294] on button "Start Level" at bounding box center [556, 283] width 232 height 41
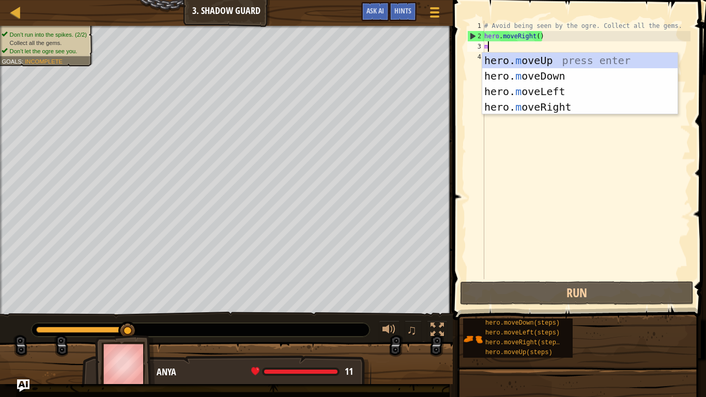
scroll to position [5, 0]
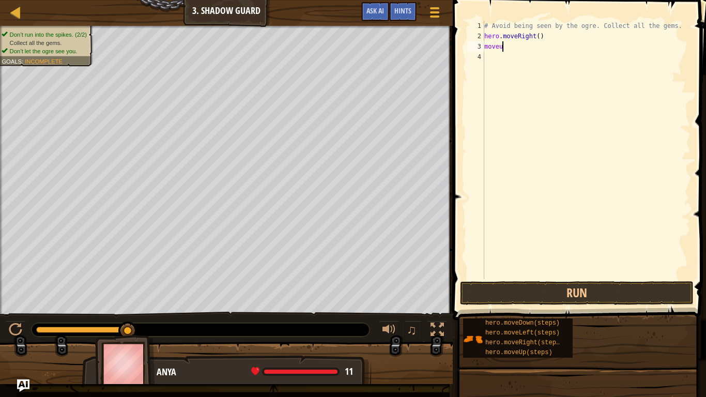
type textarea "moveup"
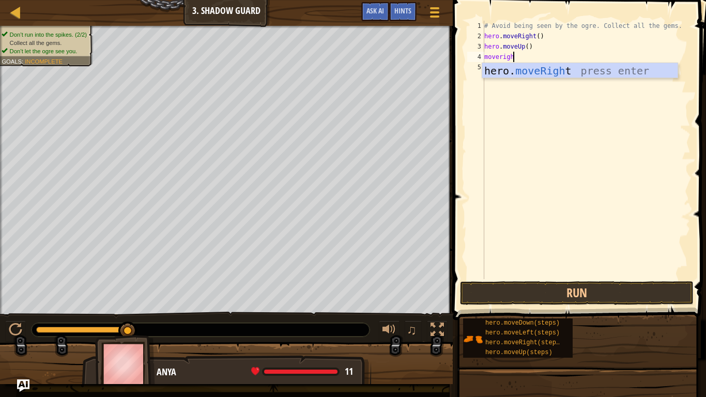
scroll to position [5, 4]
type textarea "moveright"
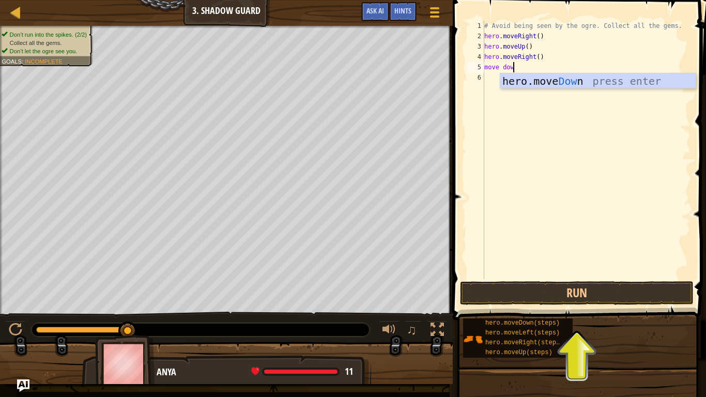
scroll to position [5, 4]
type textarea "move down"
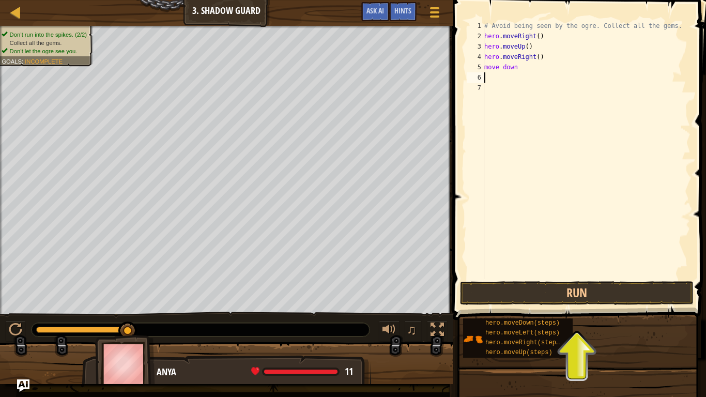
scroll to position [5, 0]
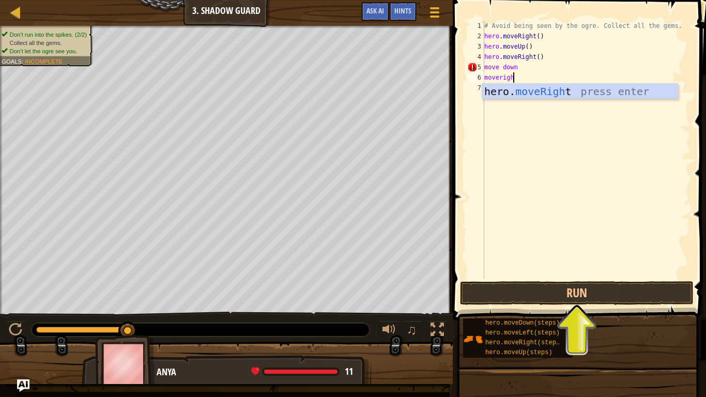
type textarea "moveright"
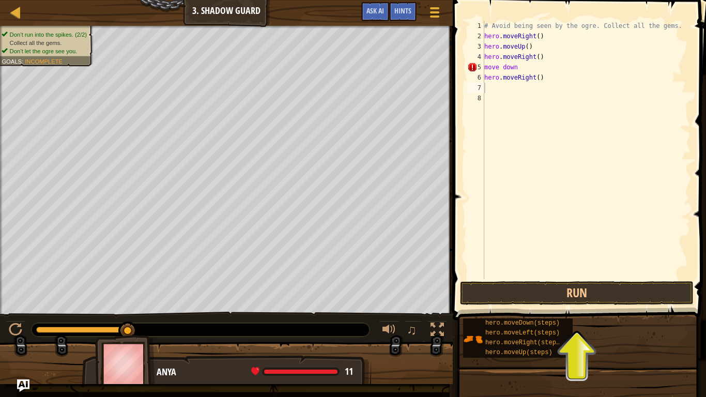
click at [516, 293] on button "Run" at bounding box center [577, 293] width 234 height 24
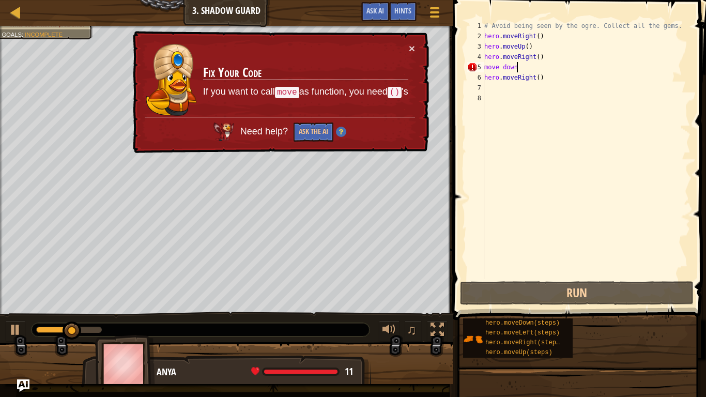
click at [517, 68] on div "# Avoid being seen by the ogre. Collect all the gems. hero . moveRight ( ) hero…" at bounding box center [586, 160] width 208 height 279
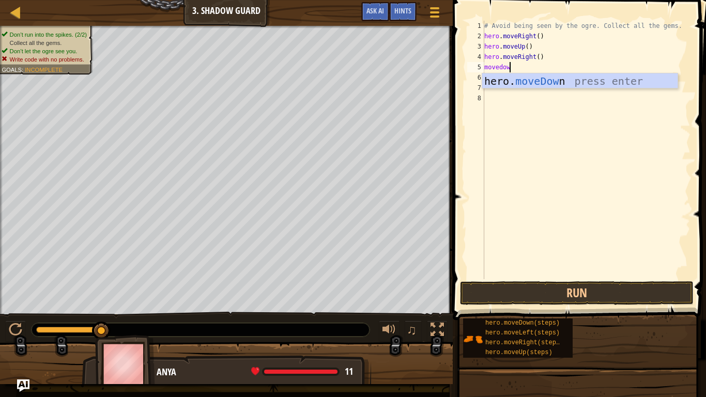
type textarea "movedown"
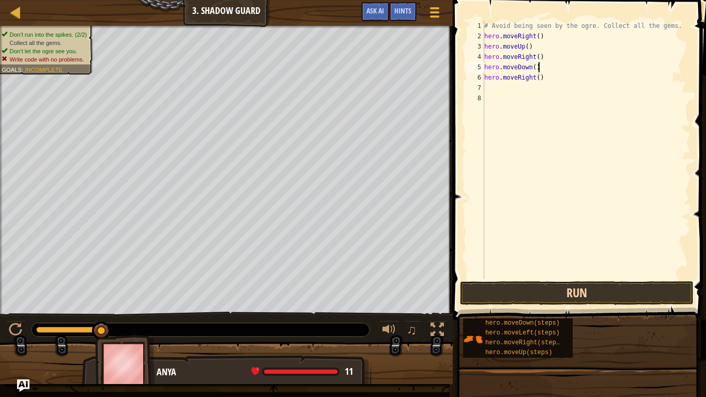
type textarea "hero.moveDown()"
click at [535, 292] on button "Run" at bounding box center [577, 293] width 234 height 24
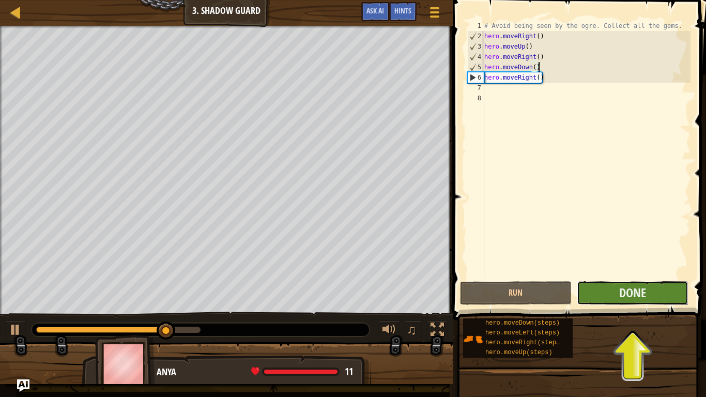
click at [618, 293] on button "Done" at bounding box center [633, 293] width 112 height 24
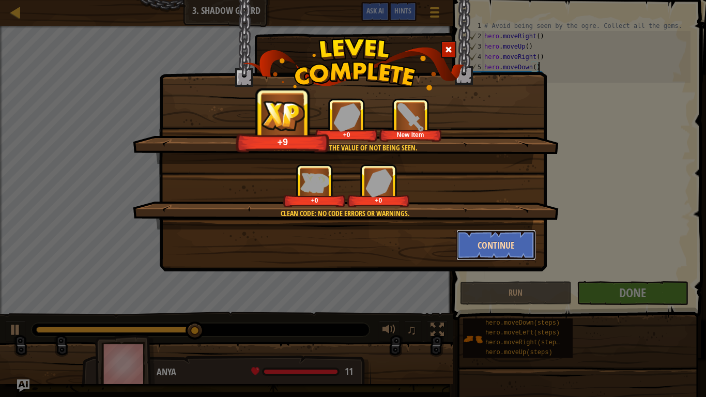
click at [478, 239] on button "Continue" at bounding box center [496, 244] width 80 height 31
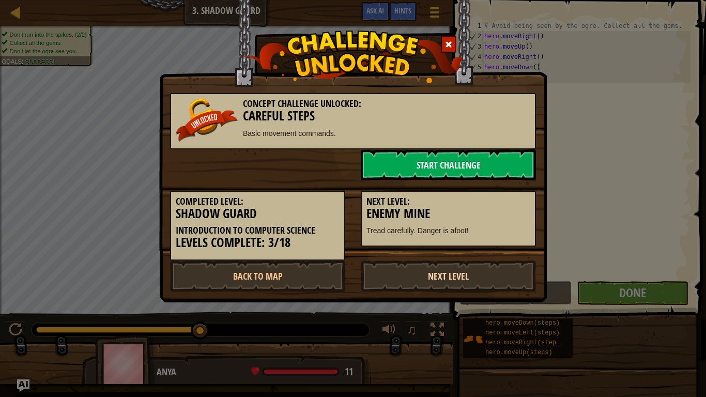
click at [473, 265] on link "Next Level" at bounding box center [448, 275] width 175 height 31
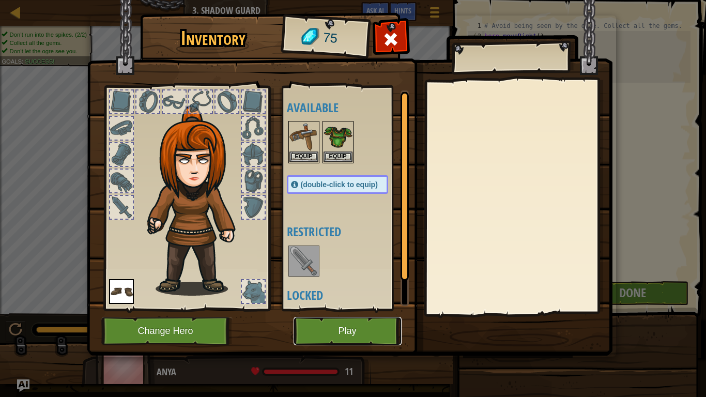
click at [377, 309] on button "Play" at bounding box center [348, 331] width 108 height 28
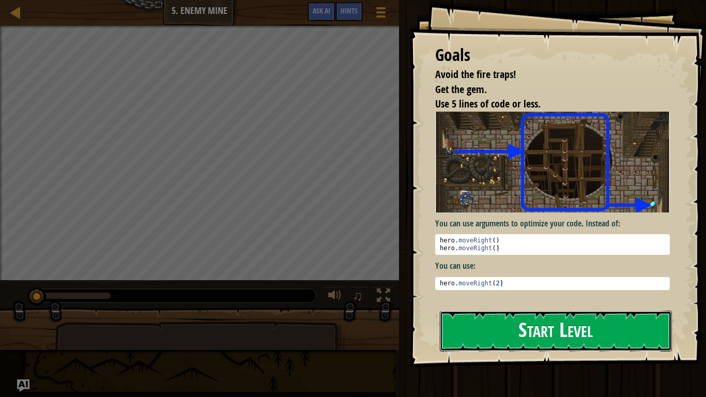
click at [526, 309] on button "Start Level" at bounding box center [556, 331] width 232 height 41
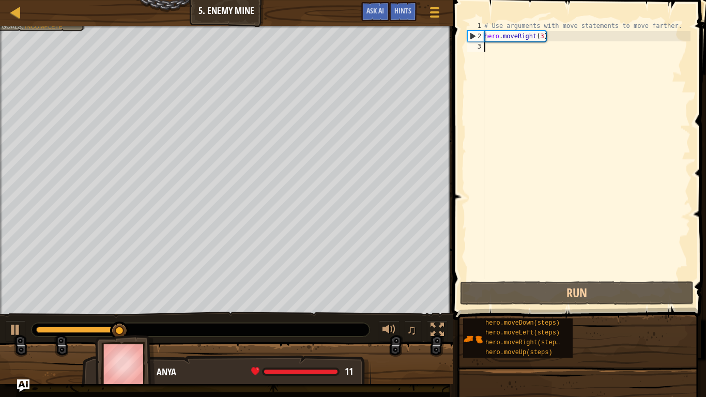
scroll to position [5, 0]
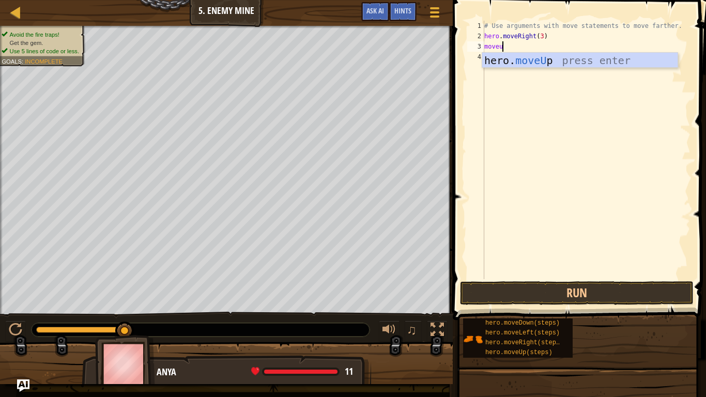
type textarea "moveup"
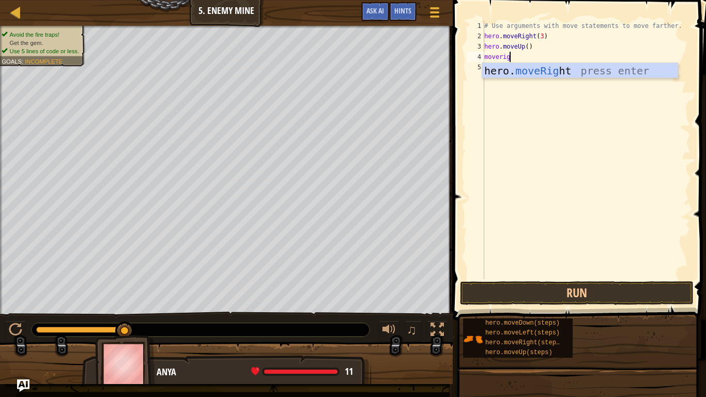
type textarea "moveright"
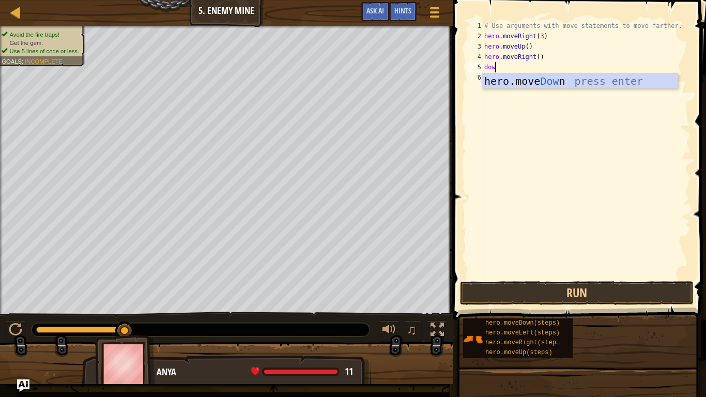
scroll to position [5, 1]
type textarea "d"
type textarea "movedown"
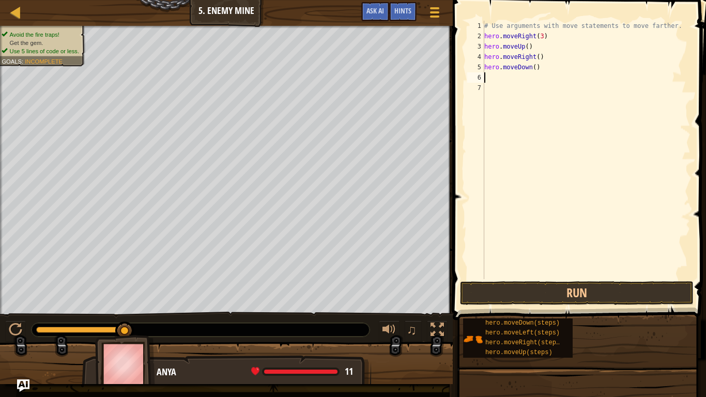
click at [534, 67] on div "# Use arguments with move statements to move farther. hero . moveRight ( 3 ) he…" at bounding box center [586, 160] width 208 height 279
type textarea "hero.moveDown(2)"
click at [485, 78] on div "# Use arguments with move statements to move farther. hero . moveRight ( 3 ) he…" at bounding box center [586, 160] width 208 height 279
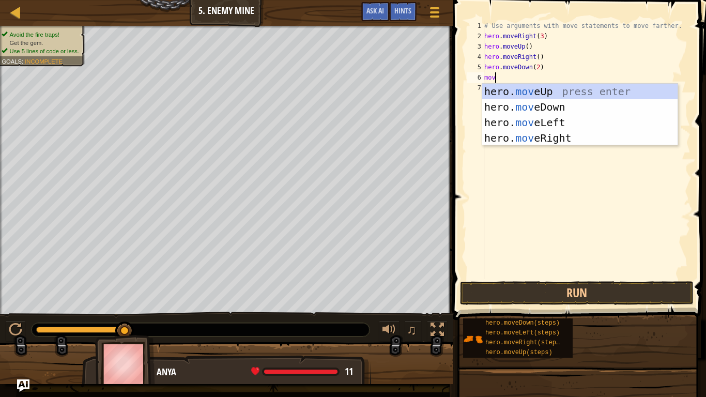
scroll to position [5, 2]
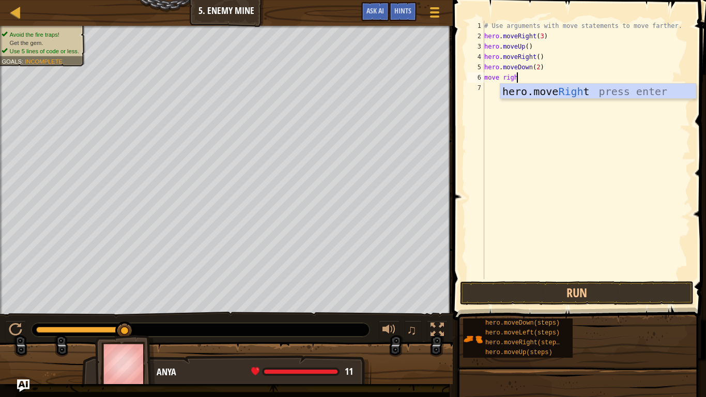
type textarea "move right"
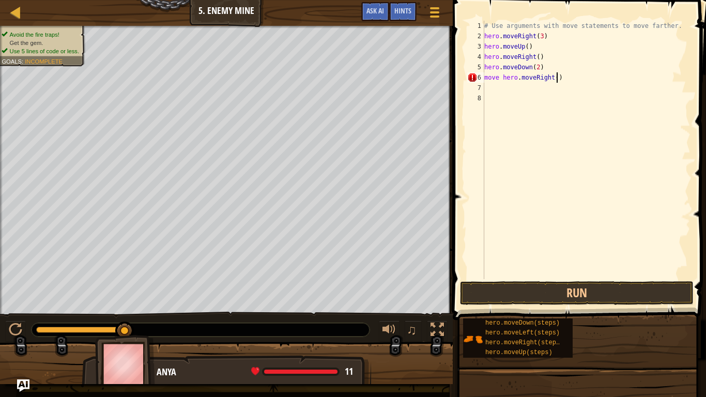
click at [557, 79] on div "# Use arguments with move statements to move farther. hero . moveRight ( 3 ) he…" at bounding box center [586, 160] width 208 height 279
type textarea "move hero.moveRight(2)"
click at [485, 85] on div "# Use arguments with move statements to move farther. hero . moveRight ( 3 ) he…" at bounding box center [586, 160] width 208 height 279
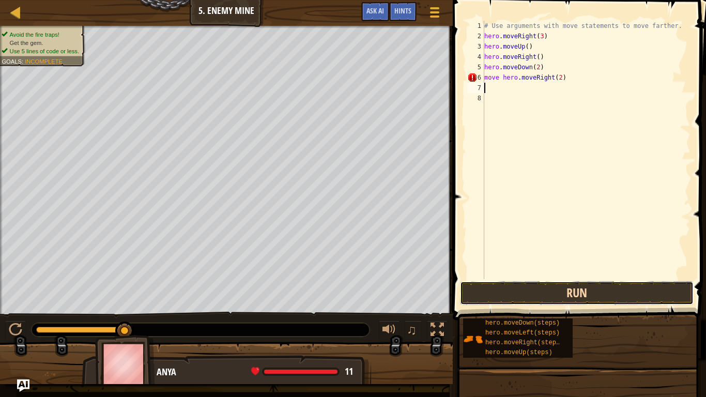
click at [604, 293] on button "Run" at bounding box center [577, 293] width 234 height 24
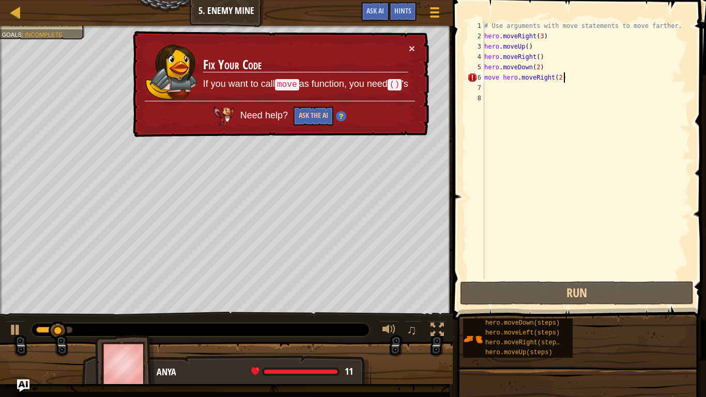
click at [574, 76] on div "# Use arguments with move statements to move farther. hero . moveRight ( 3 ) he…" at bounding box center [586, 160] width 208 height 279
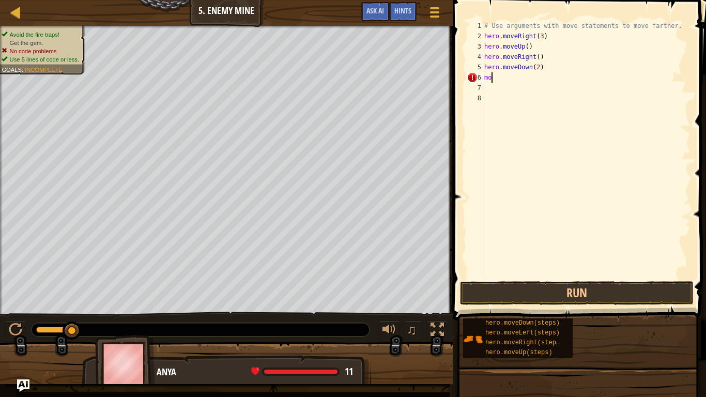
type textarea "m"
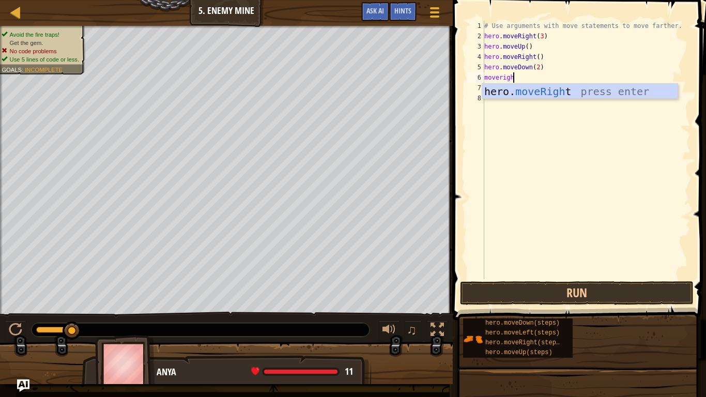
type textarea "moveright"
click at [568, 93] on div "hero. moveRight press enter" at bounding box center [579, 107] width 195 height 47
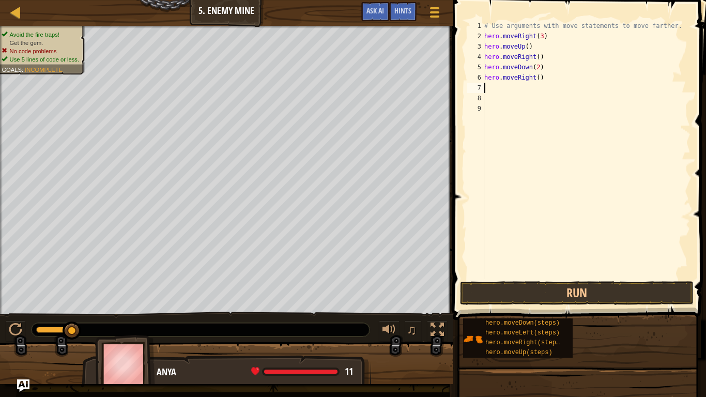
scroll to position [5, 0]
click at [538, 79] on div "# Use arguments with move statements to move farther. hero . moveRight ( 3 ) he…" at bounding box center [586, 160] width 208 height 279
type textarea "hero.moveRight(2)"
click at [627, 284] on button "Run" at bounding box center [577, 293] width 234 height 24
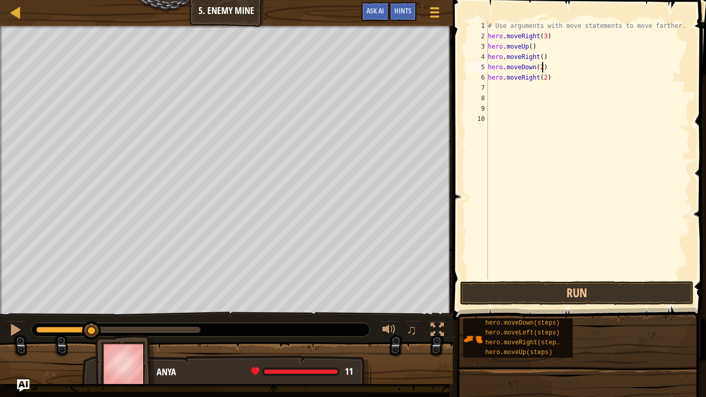
click at [541, 69] on div "# Use arguments with move statements to move farther. hero . moveRight ( 3 ) he…" at bounding box center [588, 160] width 205 height 279
type textarea "hero.moveDown(3)"
click at [542, 57] on div "# Use arguments with move statements to move farther. hero . moveRight ( 3 ) he…" at bounding box center [588, 160] width 205 height 279
type textarea "hero.moveRight()"
click at [497, 80] on div "# Use arguments with move statements to move farther. hero . moveRight ( 3 ) he…" at bounding box center [588, 160] width 205 height 279
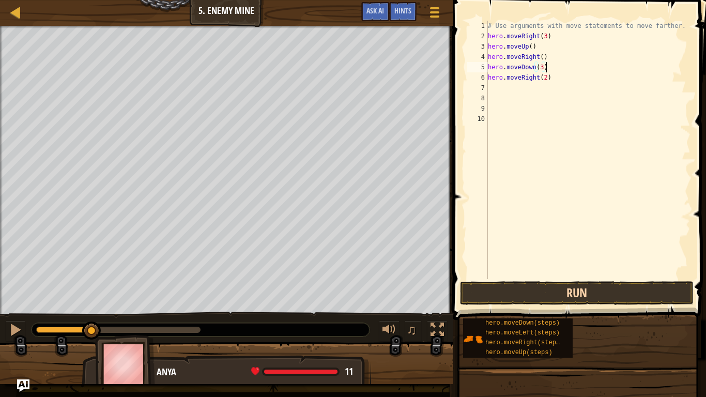
type textarea "hero.moveDown(3)"
click at [607, 296] on button "Run" at bounding box center [577, 293] width 234 height 24
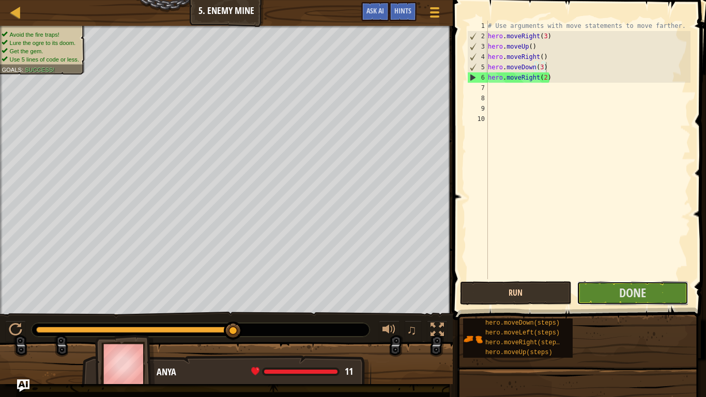
click at [607, 296] on button "Done" at bounding box center [633, 293] width 112 height 24
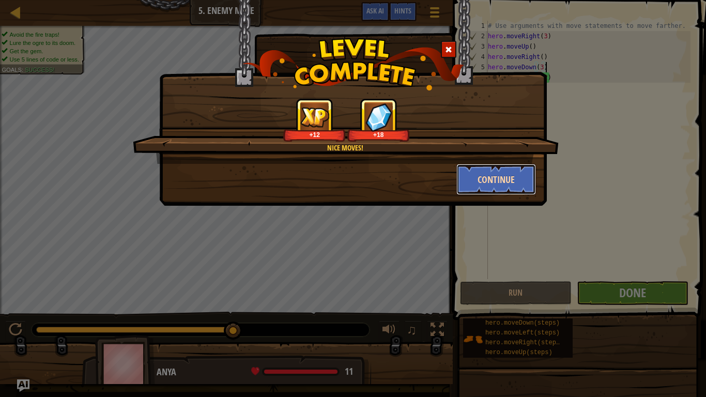
click at [518, 175] on button "Continue" at bounding box center [496, 179] width 80 height 31
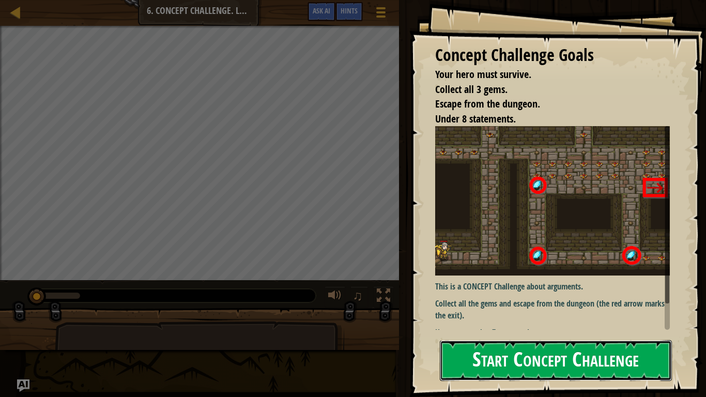
click at [489, 309] on button "Start Concept Challenge" at bounding box center [556, 360] width 232 height 41
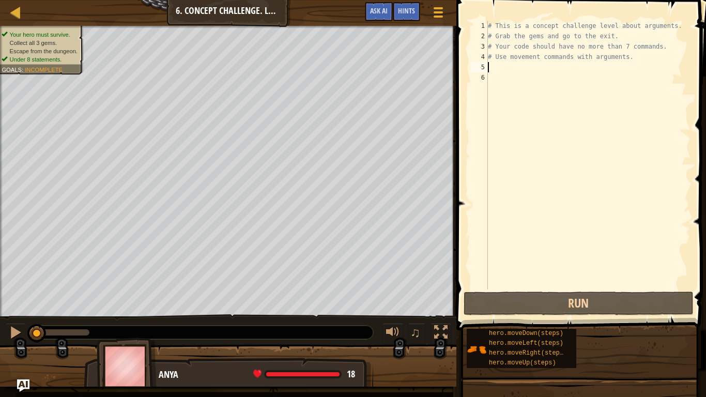
click at [491, 67] on div "# This is a concept challenge level about arguments. # Grab the gems and go to …" at bounding box center [588, 165] width 205 height 289
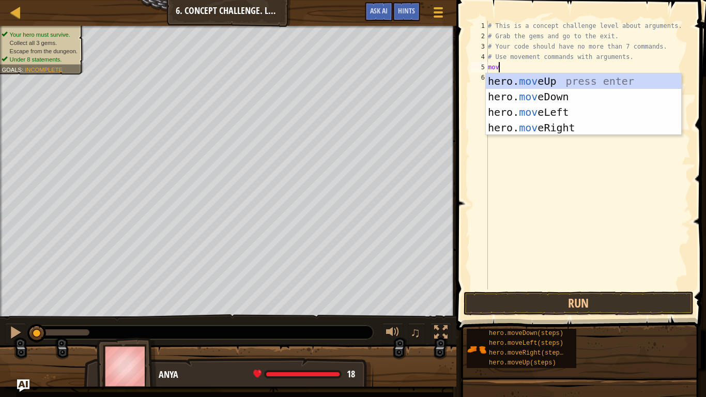
scroll to position [5, 2]
type textarea "move"
click at [535, 132] on div "hero. move Up press enter hero. move Down press enter hero. move Left press ent…" at bounding box center [583, 119] width 195 height 93
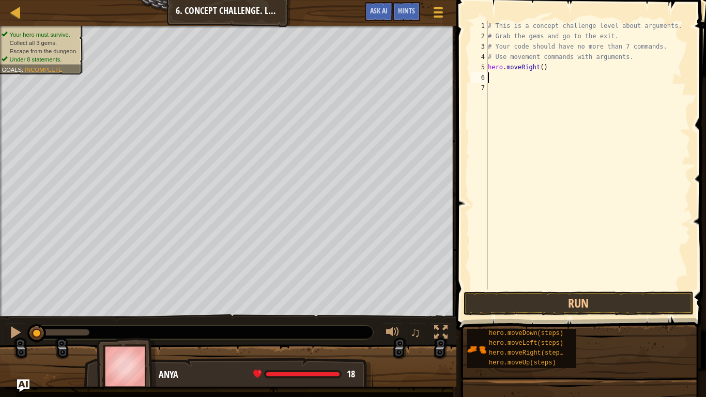
click at [535, 132] on div "# This is a concept challenge level about arguments. # Grab the gems and go to …" at bounding box center [588, 165] width 205 height 289
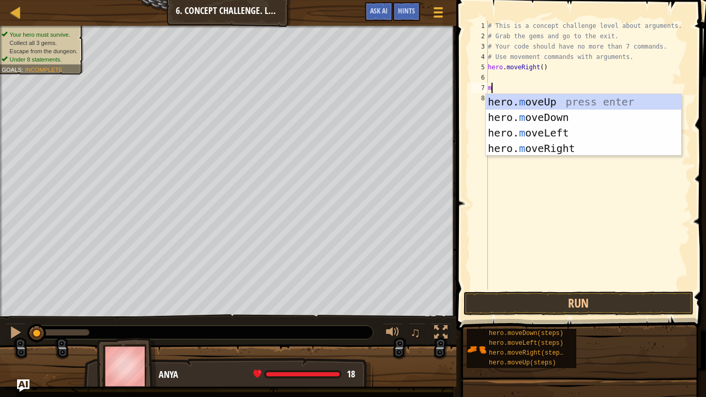
type textarea "mo"
click at [546, 102] on div "hero. mo veUp press enter hero. mo veDown press enter hero. mo veLeft press ent…" at bounding box center [583, 140] width 195 height 93
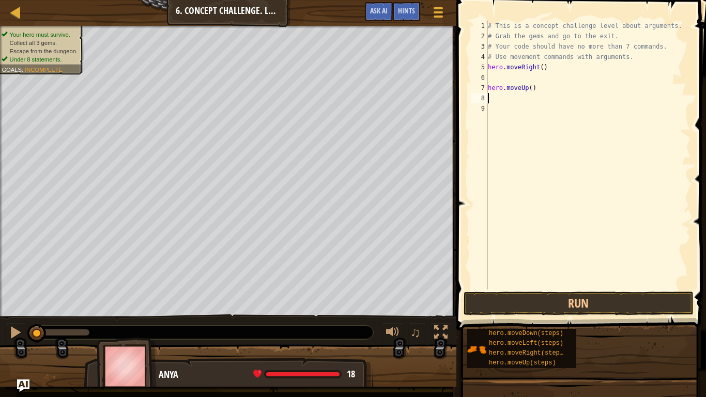
click at [534, 87] on div "# This is a concept challenge level about arguments. # Grab the gems and go to …" at bounding box center [588, 165] width 205 height 289
type textarea "h"
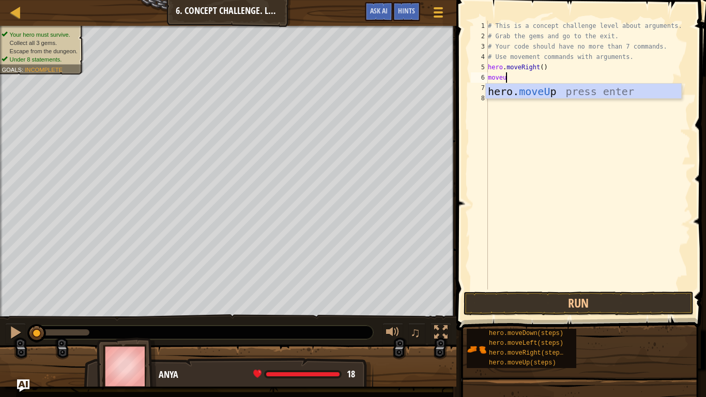
type textarea "moveup"
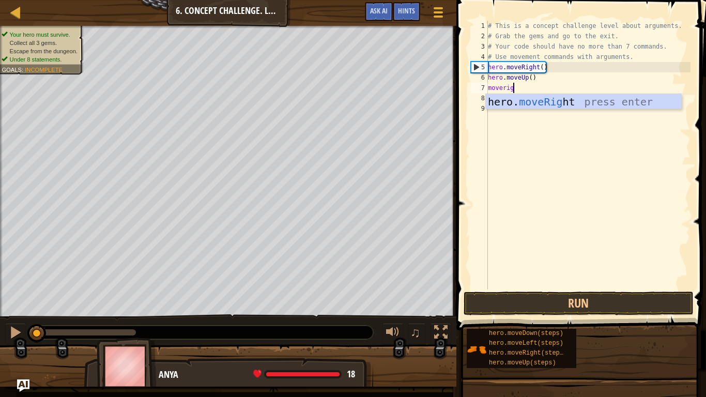
type textarea "moveright"
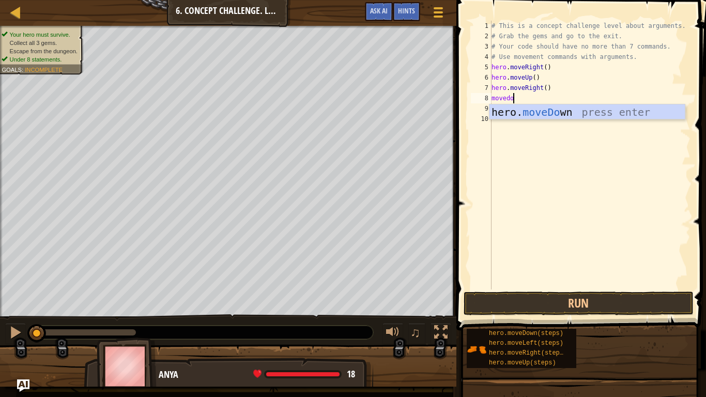
type textarea "movedown"
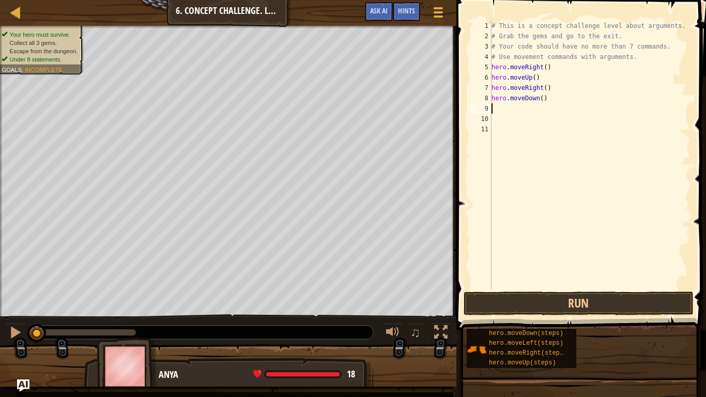
type textarea "h"
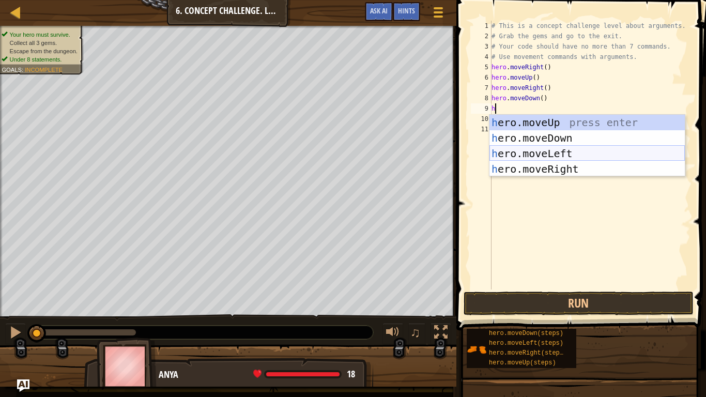
click at [580, 149] on div "h ero.moveUp press enter h ero.moveDown press enter h ero.moveLeft press enter …" at bounding box center [586, 161] width 195 height 93
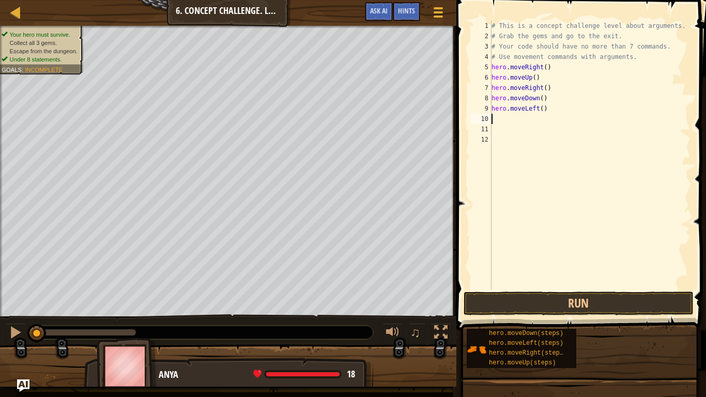
type textarea "h"
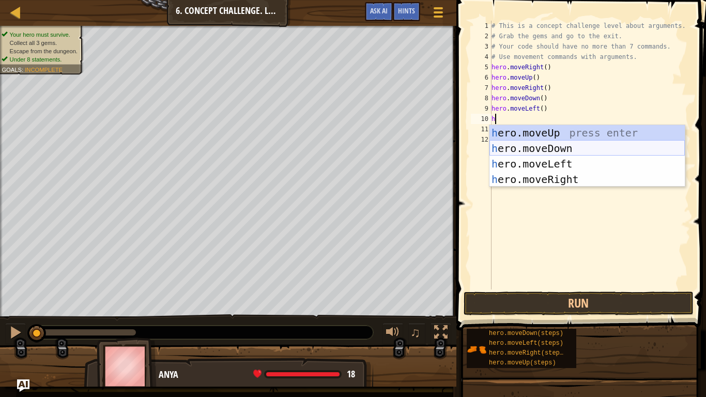
click at [573, 150] on div "h ero.moveUp press enter h ero.moveDown press enter h ero.moveLeft press enter …" at bounding box center [586, 171] width 195 height 93
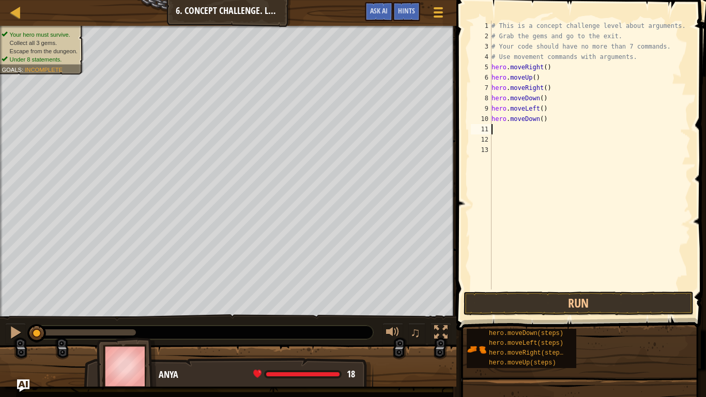
click at [543, 119] on div "# This is a concept challenge level about arguments. # Grab the gems and go to …" at bounding box center [589, 165] width 201 height 289
click at [547, 88] on div "# This is a concept challenge level about arguments. # Grab the gems and go to …" at bounding box center [589, 165] width 201 height 289
click at [533, 76] on div "# This is a concept challenge level about arguments. # Grab the gems and go to …" at bounding box center [589, 165] width 201 height 289
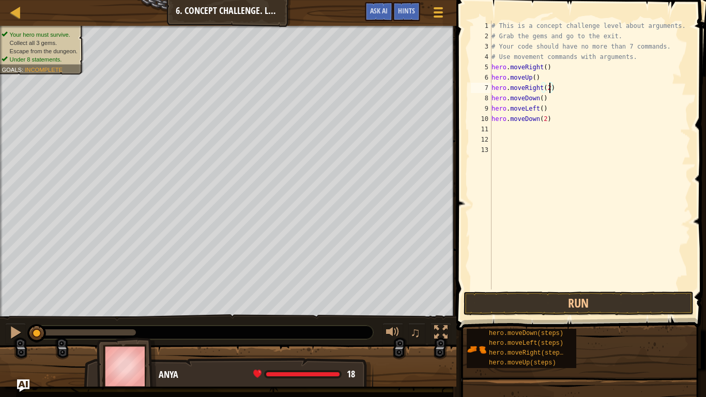
scroll to position [5, 6]
type textarea "hero.moveUp(3)"
click at [492, 128] on div "# This is a concept challenge level about arguments. # Grab the gems and go to …" at bounding box center [589, 165] width 201 height 289
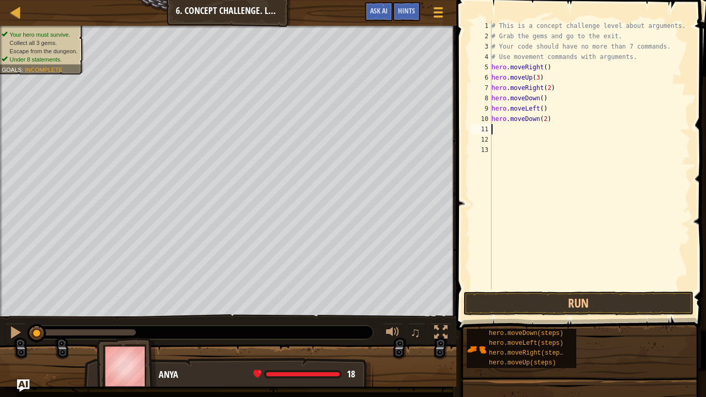
type textarea "h"
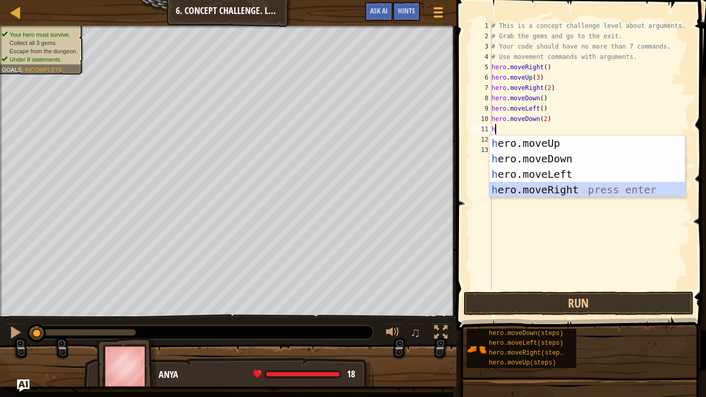
click at [526, 191] on div "h ero.moveUp press enter h ero.moveDown press enter h ero.moveLeft press enter …" at bounding box center [586, 181] width 195 height 93
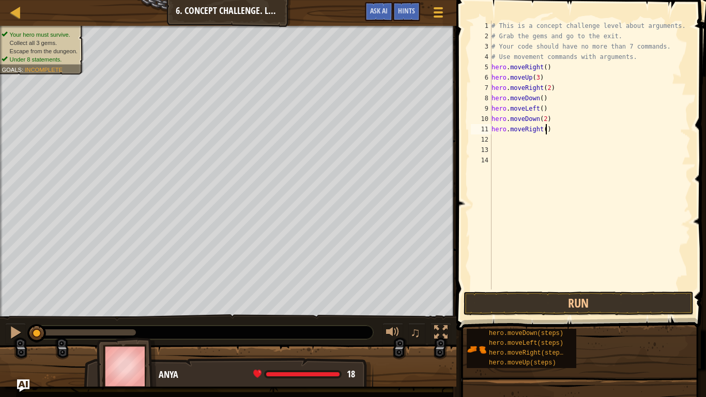
click at [544, 130] on div "# This is a concept challenge level about arguments. # Grab the gems and go to …" at bounding box center [589, 165] width 201 height 289
type textarea "hero.moveRight(2)"
click at [496, 140] on div "# This is a concept challenge level about arguments. # Grab the gems and go to …" at bounding box center [589, 165] width 201 height 289
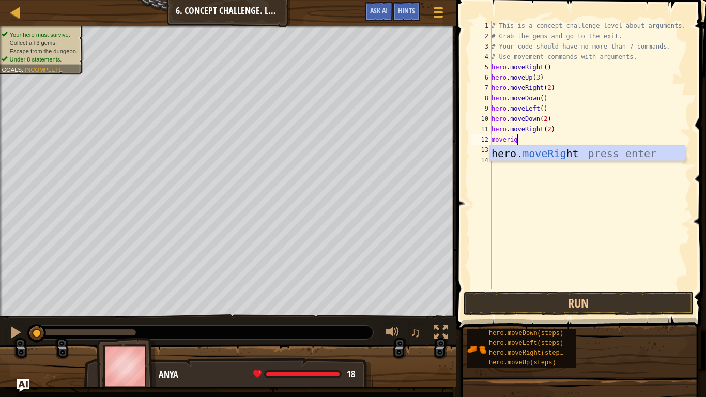
type textarea "moveright"
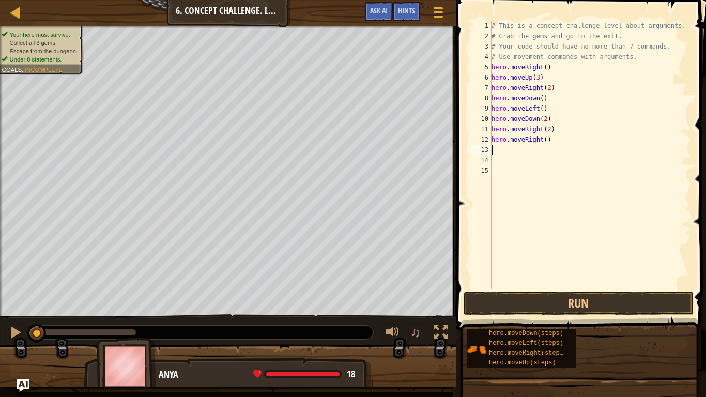
click at [546, 143] on div "# This is a concept challenge level about arguments. # Grab the gems and go to …" at bounding box center [589, 165] width 201 height 289
type textarea "hero.moveRight(2)"
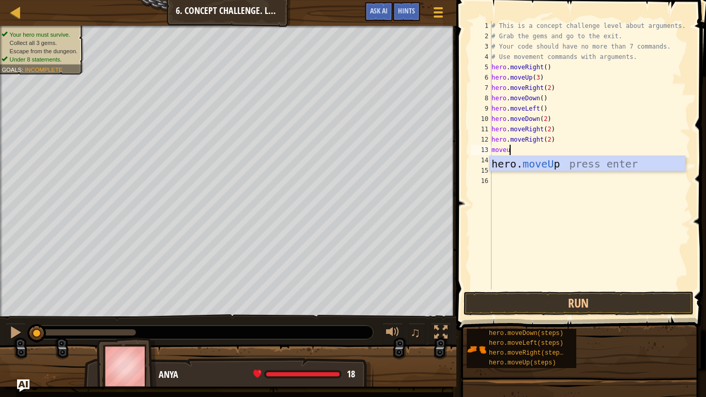
type textarea "moveup"
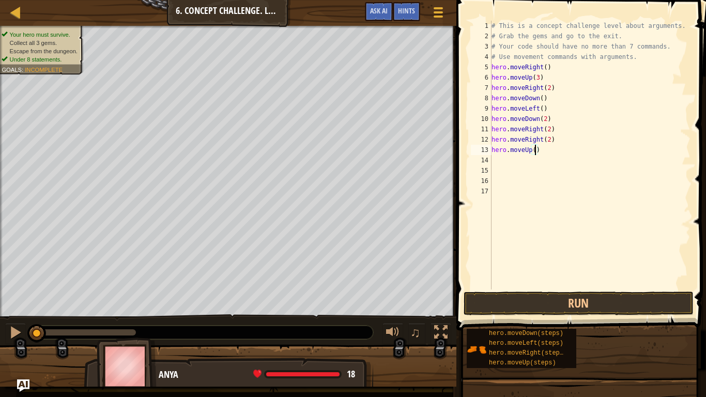
click at [536, 150] on div "# This is a concept challenge level about arguments. # Grab the gems and go to …" at bounding box center [589, 165] width 201 height 289
type textarea "hero.moveUp(2)"
click at [493, 160] on div "# This is a concept challenge level about arguments. # Grab the gems and go to …" at bounding box center [589, 165] width 201 height 289
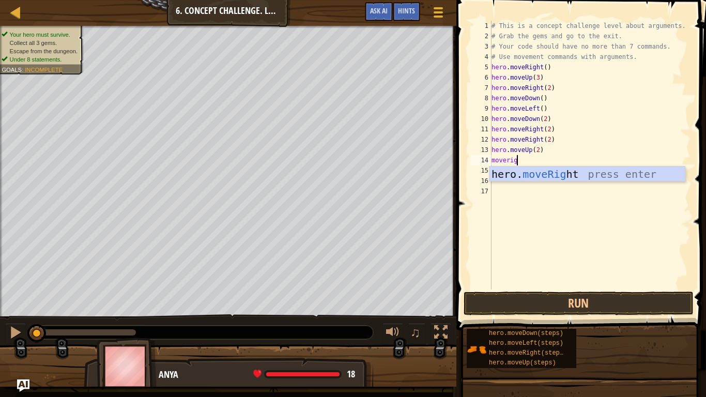
type textarea "moveright"
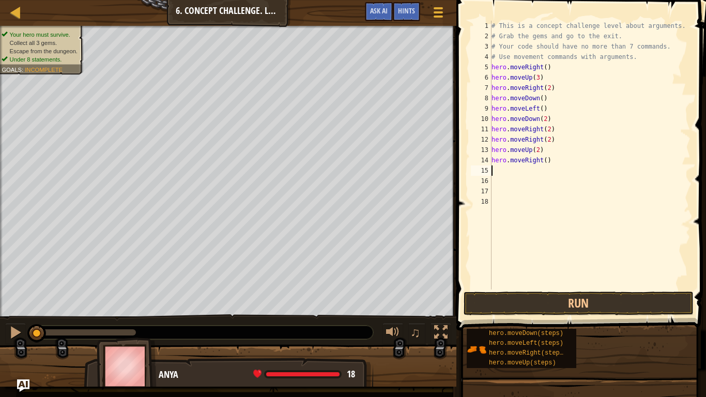
click at [546, 158] on div "# This is a concept challenge level about arguments. # Grab the gems and go to …" at bounding box center [589, 165] width 201 height 289
click at [588, 296] on button "Run" at bounding box center [579, 304] width 230 height 24
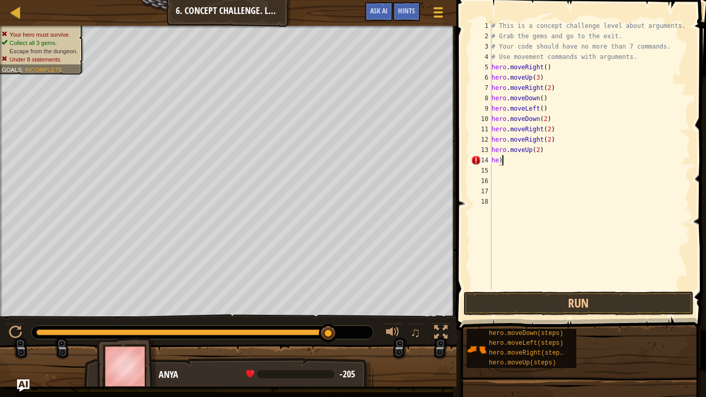
click at [505, 164] on div "# This is a concept challenge level about arguments. # Grab the gems and go to …" at bounding box center [589, 165] width 201 height 289
type textarea "h"
type textarea "hero.moveUp(2)"
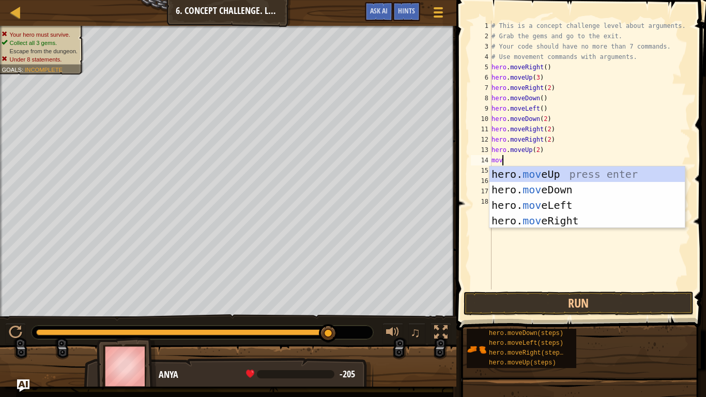
scroll to position [5, 1]
type textarea "m"
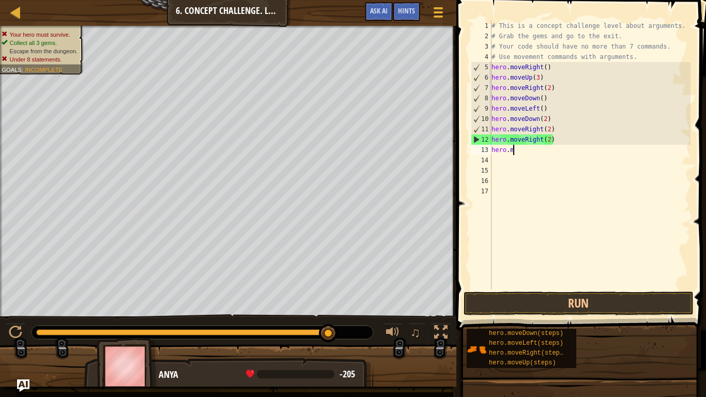
scroll to position [5, 2]
type textarea "h"
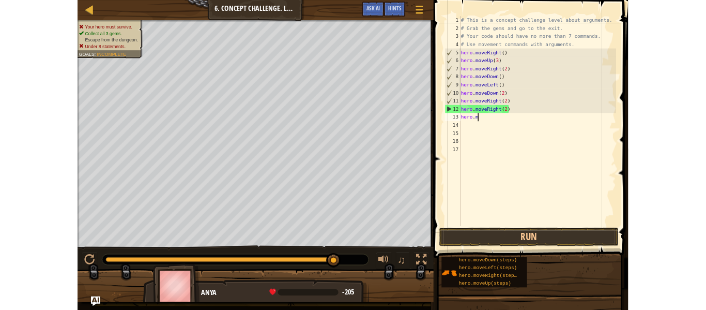
scroll to position [5, 0]
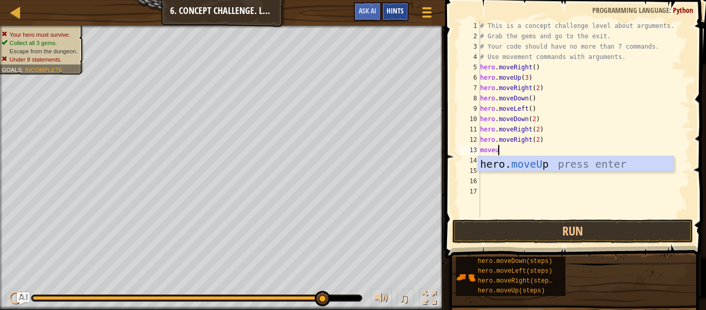
type textarea "moveup"
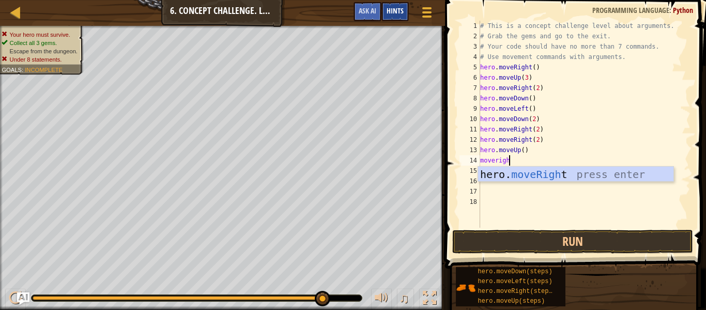
scroll to position [5, 4]
type textarea "moveright"
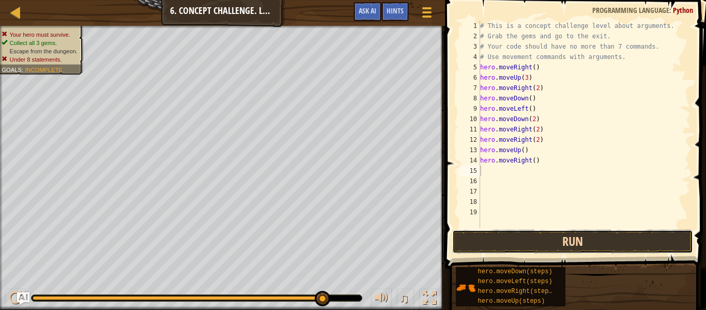
click at [493, 246] on button "Run" at bounding box center [572, 241] width 241 height 24
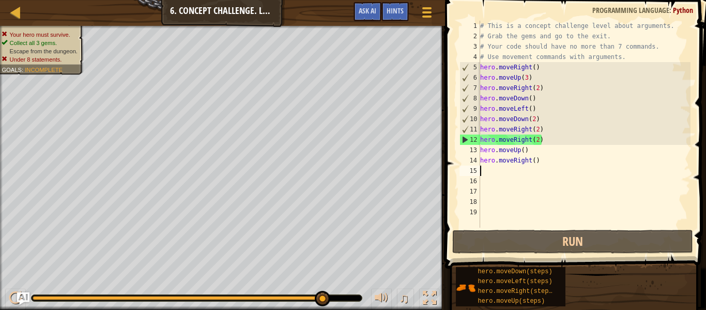
click at [538, 140] on div "# This is a concept challenge level about arguments. # Grab the gems and go to …" at bounding box center [584, 134] width 212 height 227
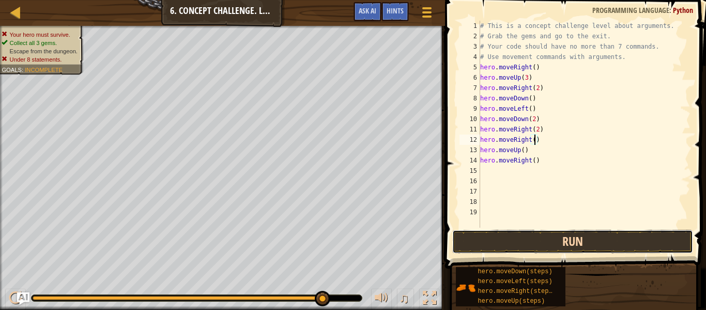
click at [557, 243] on button "Run" at bounding box center [572, 241] width 241 height 24
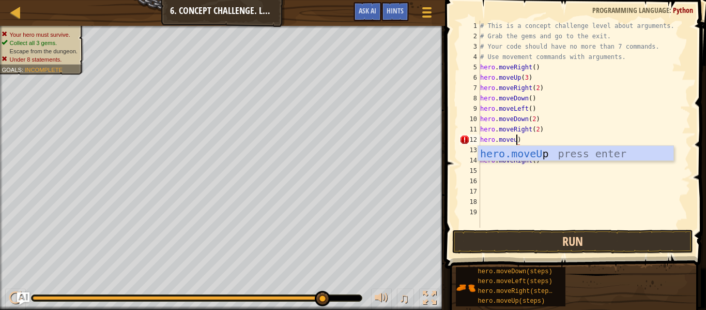
type textarea "hero.moveup)"
click at [570, 214] on div "# This is a concept challenge level about arguments. # Grab the gems and go to …" at bounding box center [584, 134] width 212 height 227
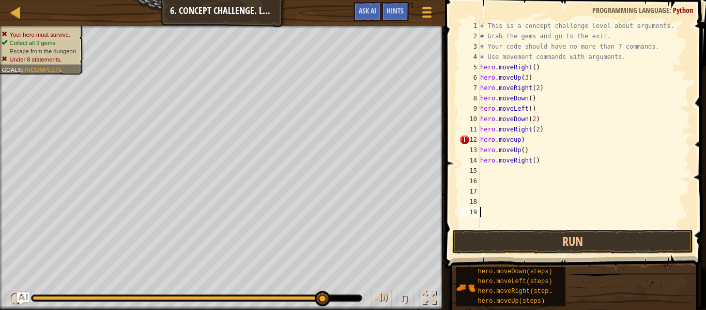
scroll to position [5, 0]
click at [520, 151] on div "# This is a concept challenge level about arguments. # Grab the gems and go to …" at bounding box center [584, 134] width 212 height 227
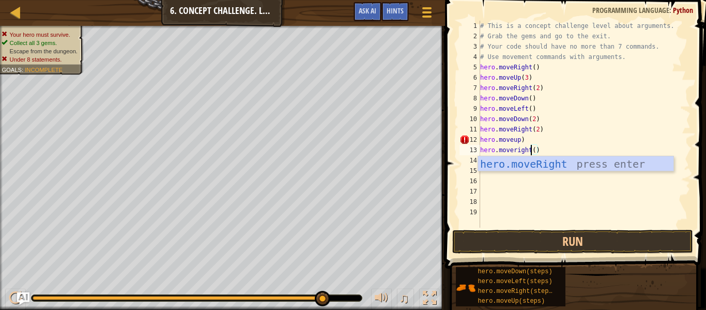
scroll to position [5, 7]
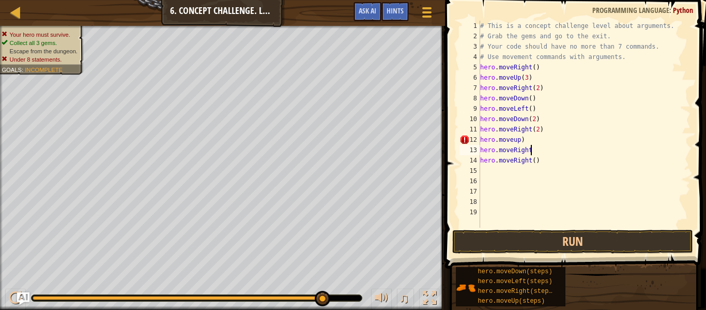
click at [532, 163] on div "# This is a concept challenge level about arguments. # Grab the gems and go to …" at bounding box center [584, 134] width 212 height 227
type textarea "()"
click at [520, 174] on div "# This is a concept challenge level about arguments. # Grab the gems and go to …" at bounding box center [584, 134] width 212 height 227
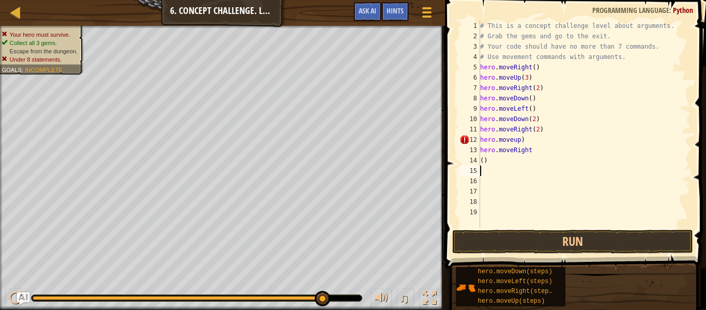
click at [496, 163] on div "# This is a concept challenge level about arguments. # Grab the gems and go to …" at bounding box center [584, 134] width 212 height 227
type textarea "("
click at [532, 237] on button "Run" at bounding box center [572, 241] width 241 height 24
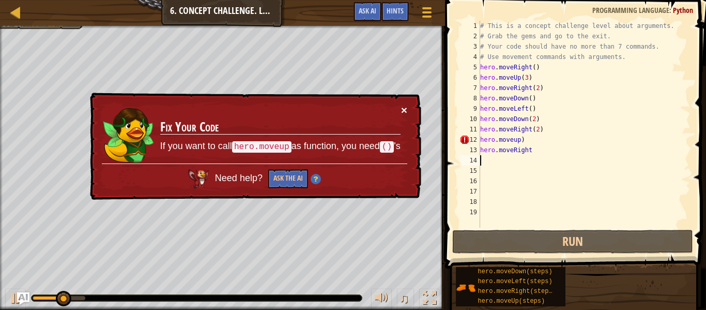
click at [403, 108] on button "×" at bounding box center [404, 109] width 6 height 11
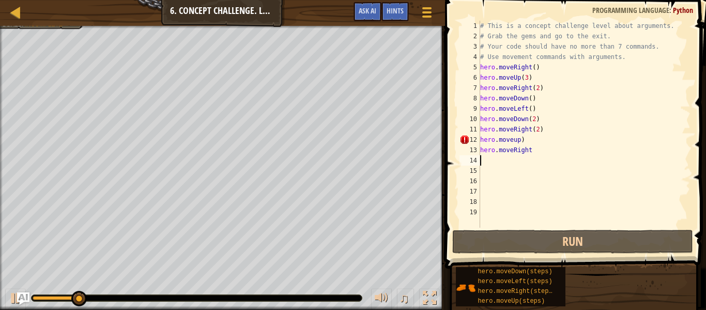
click at [524, 141] on div "# This is a concept challenge level about arguments. # Grab the gems and go to …" at bounding box center [584, 134] width 212 height 227
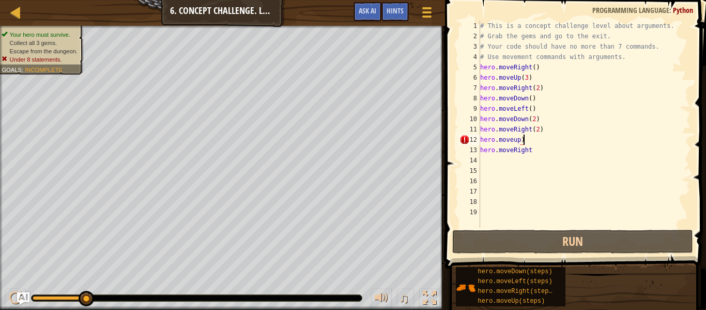
type textarea "hero.moveup"
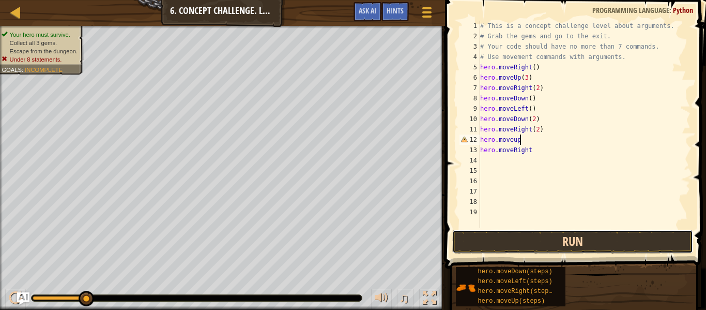
click at [543, 236] on button "Run" at bounding box center [572, 241] width 241 height 24
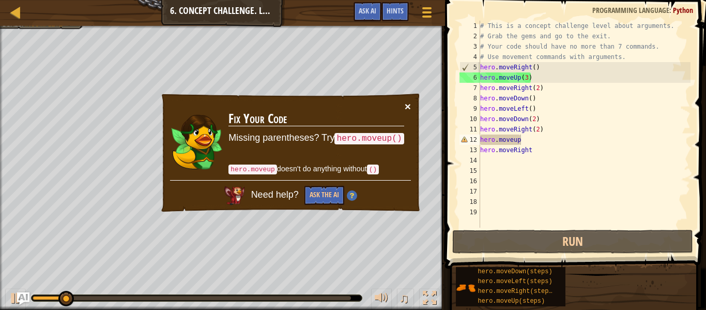
click at [408, 107] on button "×" at bounding box center [408, 106] width 6 height 11
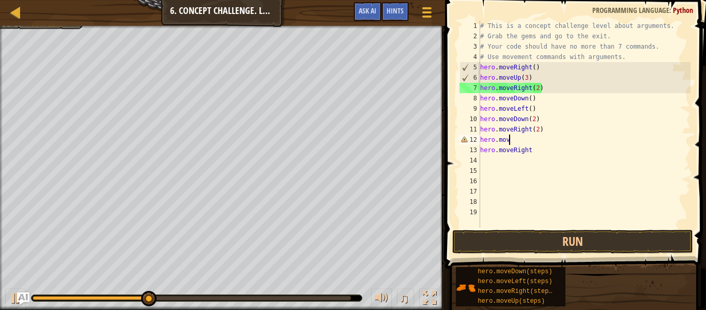
scroll to position [5, 4]
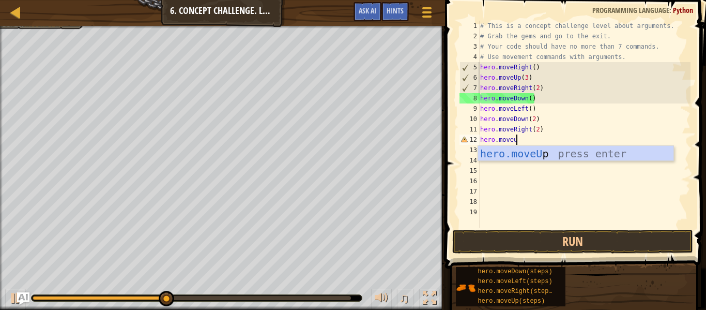
type textarea "hero.moveup"
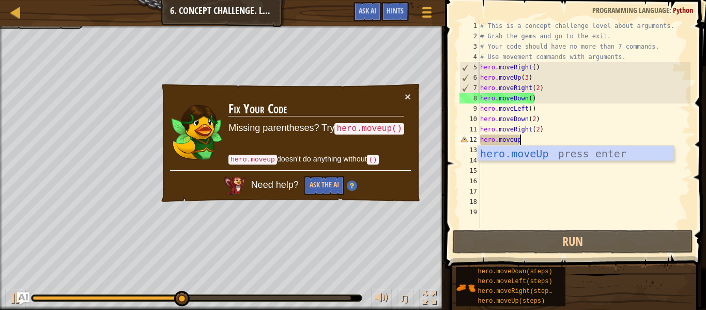
click at [565, 162] on div "# This is a concept challenge level about arguments. # Grab the gems and go to …" at bounding box center [584, 134] width 212 height 227
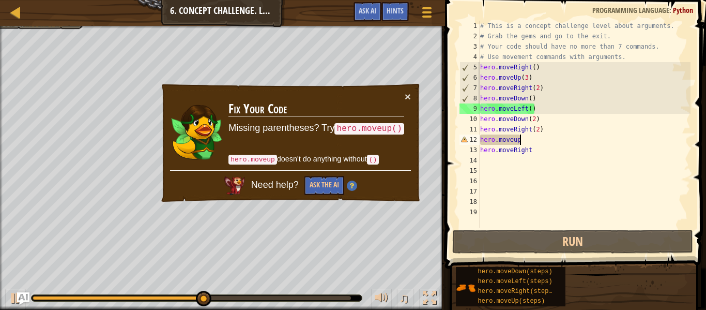
click at [520, 140] on div "# This is a concept challenge level about arguments. # Grab the gems and go to …" at bounding box center [584, 134] width 212 height 227
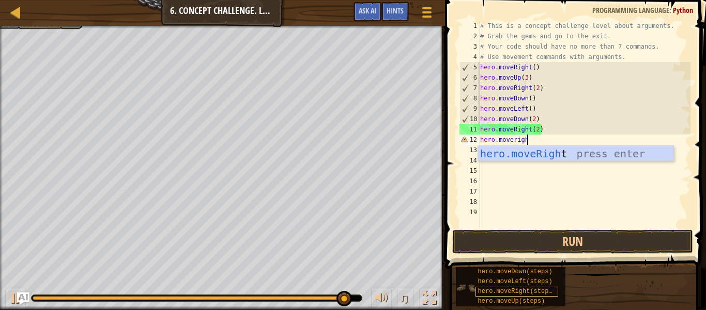
type textarea "hero.moveright"
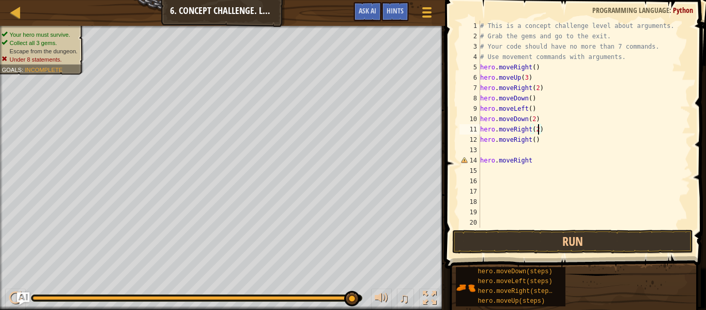
click at [538, 128] on div "# This is a concept challenge level about arguments. # Grab the gems and go to …" at bounding box center [584, 134] width 212 height 227
click at [560, 244] on button "Run" at bounding box center [572, 241] width 241 height 24
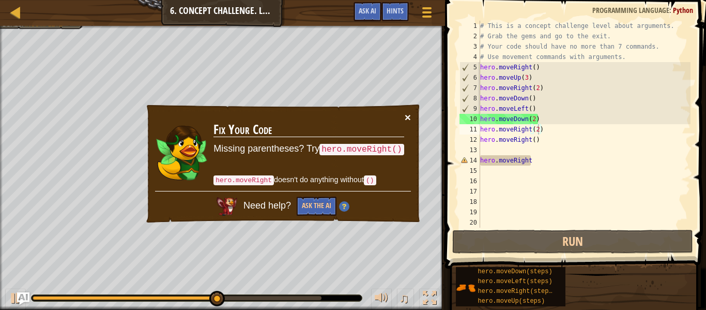
click at [405, 116] on button "×" at bounding box center [408, 117] width 6 height 11
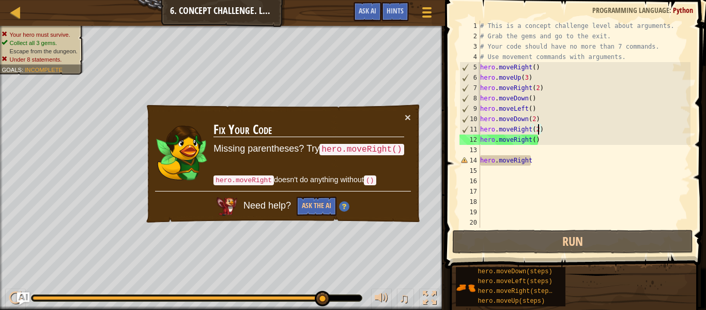
click at [531, 160] on div "# This is a concept challenge level about arguments. # Grab the gems and go to …" at bounding box center [584, 134] width 212 height 227
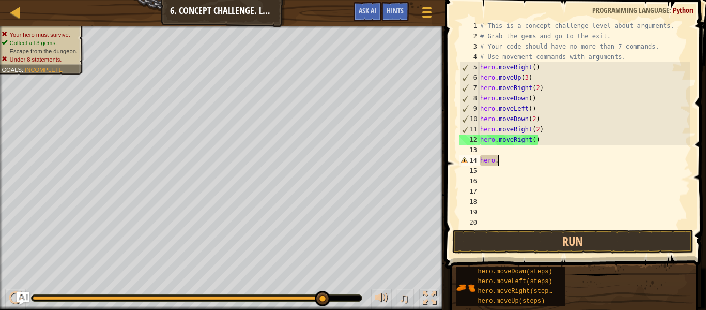
type textarea "h"
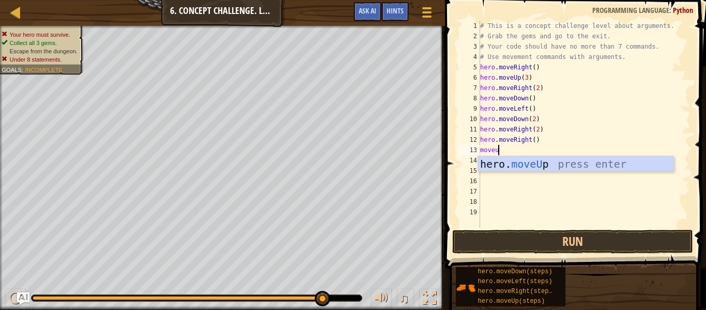
type textarea "moveup"
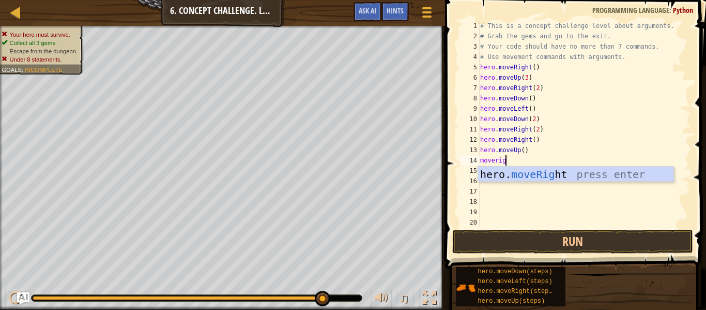
type textarea "moveright"
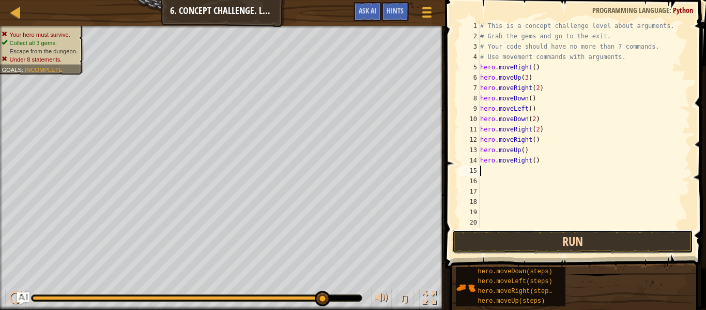
click at [631, 248] on button "Run" at bounding box center [572, 241] width 241 height 24
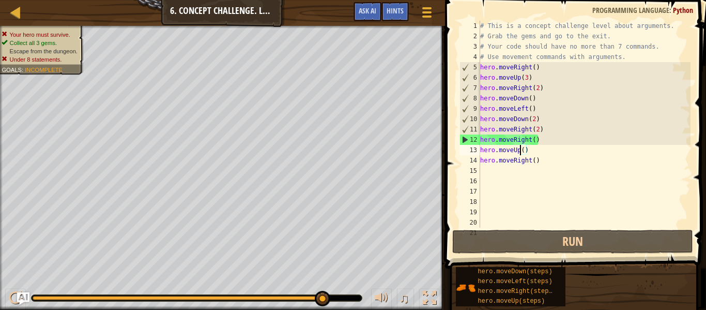
click at [520, 148] on div "# This is a concept challenge level about arguments. # Grab the gems and go to …" at bounding box center [584, 134] width 212 height 227
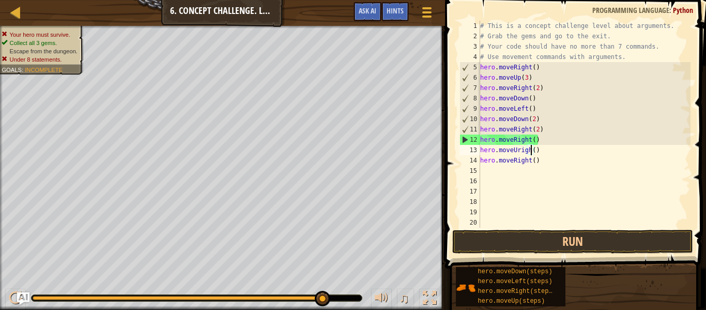
scroll to position [5, 8]
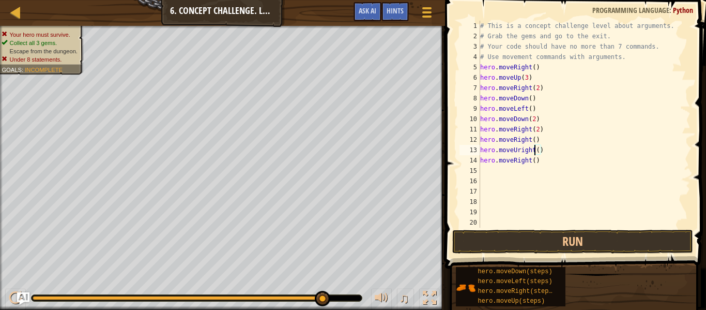
click at [532, 139] on div "# This is a concept challenge level about arguments. # Grab the gems and go to …" at bounding box center [584, 134] width 212 height 227
click at [533, 140] on div "# This is a concept challenge level about arguments. # Grab the gems and go to …" at bounding box center [584, 134] width 212 height 227
click at [532, 151] on div "# This is a concept challenge level about arguments. # Grab the gems and go to …" at bounding box center [584, 134] width 212 height 227
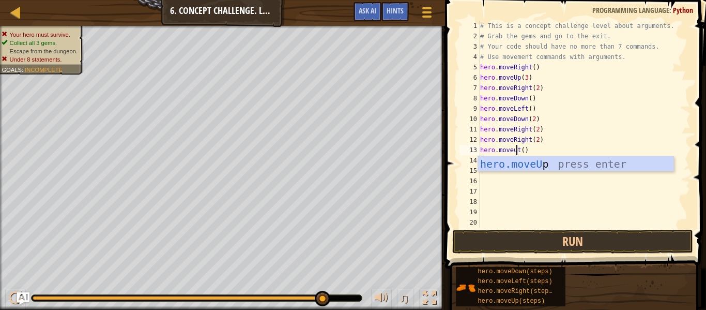
scroll to position [5, 6]
click at [524, 150] on div "# This is a concept challenge level about arguments. # Grab the gems and go to …" at bounding box center [584, 134] width 212 height 227
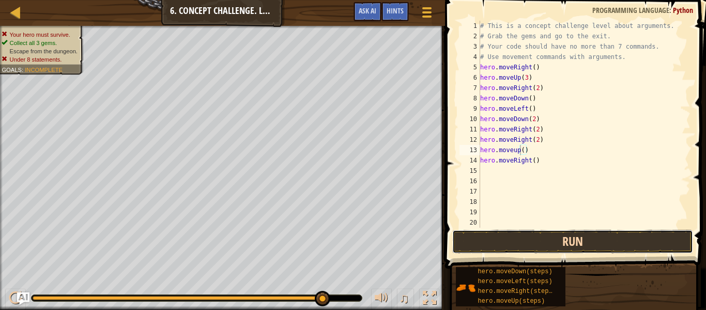
click at [539, 248] on button "Run" at bounding box center [572, 241] width 241 height 24
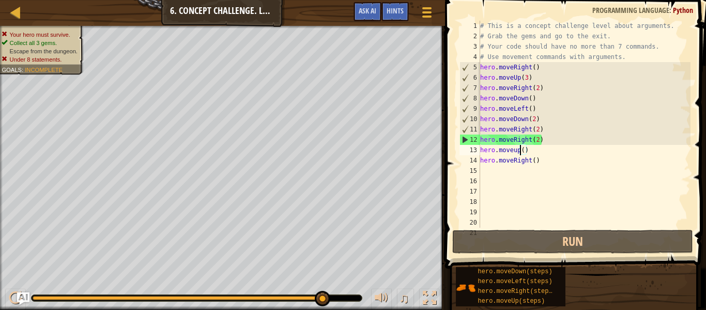
click at [547, 162] on div "# This is a concept challenge level about arguments. # Grab the gems and go to …" at bounding box center [584, 134] width 212 height 227
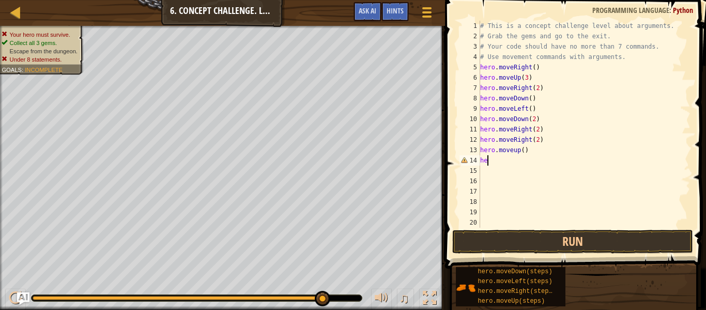
scroll to position [5, 1]
type textarea "h"
click at [538, 143] on div "# This is a concept challenge level about arguments. # Grab the gems and go to …" at bounding box center [584, 134] width 212 height 227
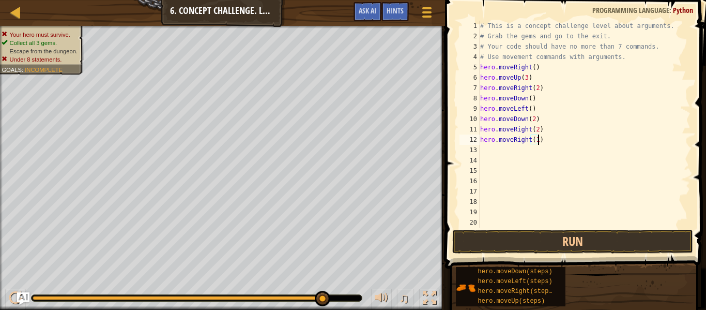
scroll to position [5, 8]
type textarea "hero.moveRight()"
click at [482, 150] on div "# This is a concept challenge level about arguments. # Grab the gems and go to …" at bounding box center [584, 134] width 212 height 227
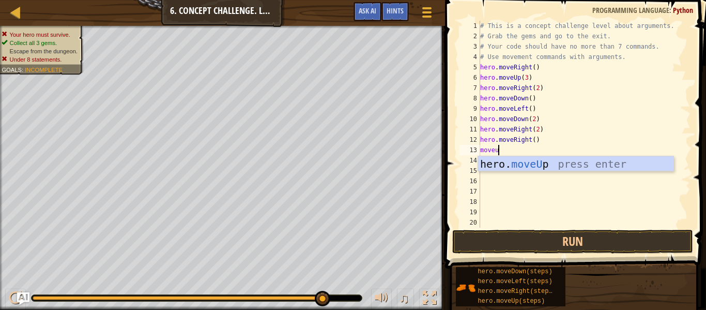
scroll to position [5, 3]
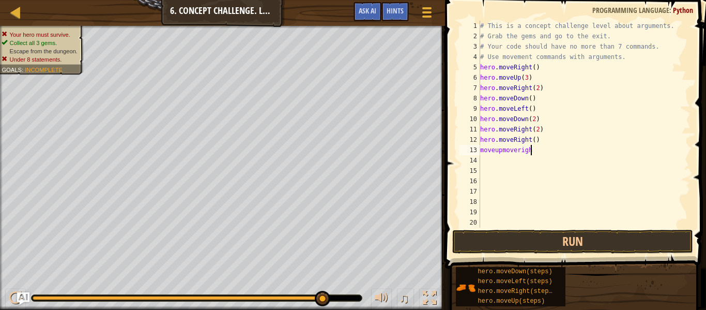
type textarea "moveupmoveright"
click at [601, 235] on button "Run" at bounding box center [572, 241] width 241 height 24
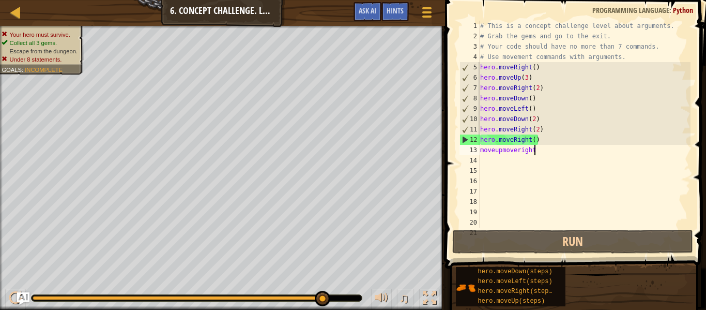
click at [535, 150] on div "# This is a concept challenge level about arguments. # Grab the gems and go to …" at bounding box center [584, 134] width 212 height 227
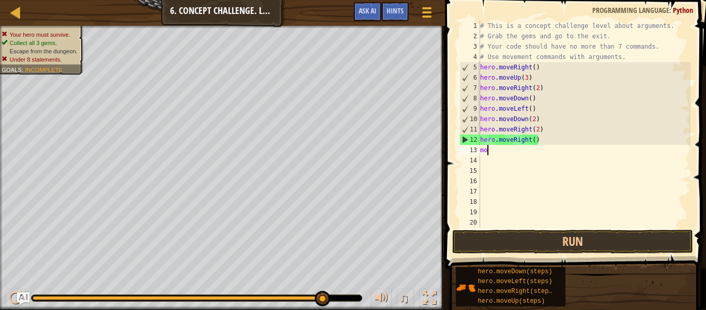
type textarea "m"
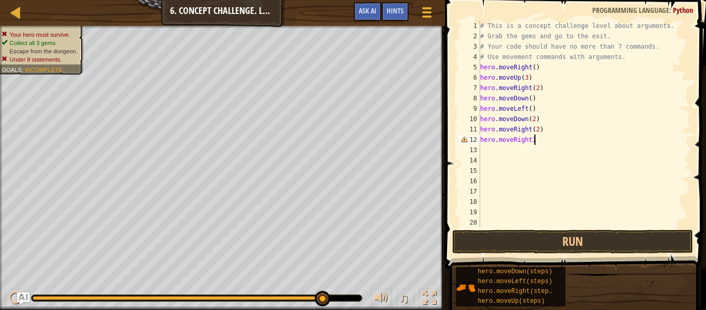
type textarea "hero.moveRight"
click at [530, 141] on div "# This is a concept challenge level about arguments. # Grab the gems and go to …" at bounding box center [584, 134] width 212 height 227
type textarea "hero.moveRight"
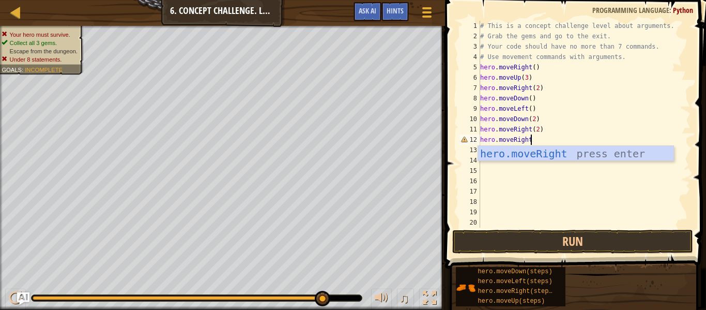
scroll to position [5, 7]
click at [578, 150] on div "hero.moveRight press enter" at bounding box center [575, 169] width 195 height 47
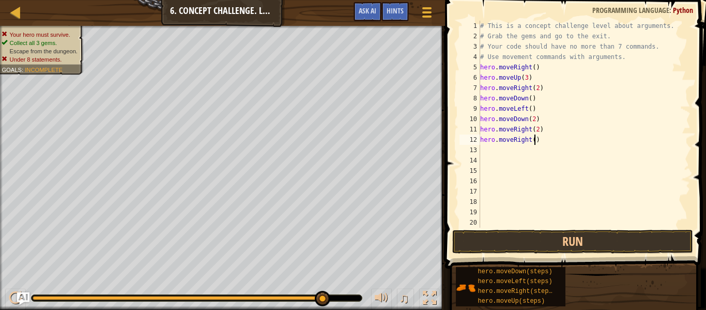
click at [536, 140] on div "# This is a concept challenge level about arguments. # Grab the gems and go to …" at bounding box center [584, 134] width 212 height 227
click at [550, 236] on button "Run" at bounding box center [572, 241] width 241 height 24
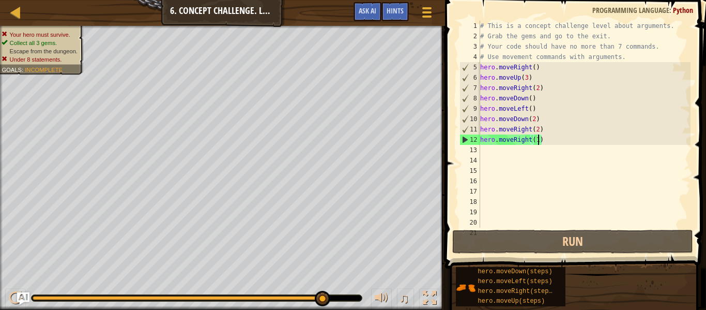
scroll to position [5, 8]
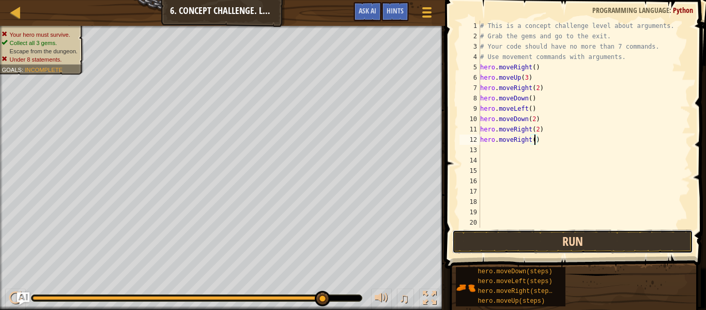
click at [586, 236] on button "Run" at bounding box center [572, 241] width 241 height 24
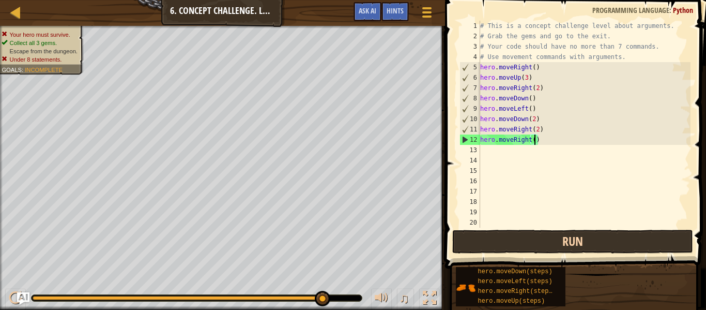
scroll to position [5, 8]
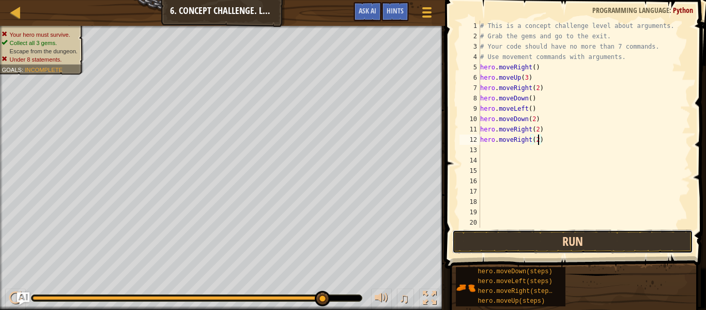
click at [520, 234] on button "Run" at bounding box center [572, 241] width 241 height 24
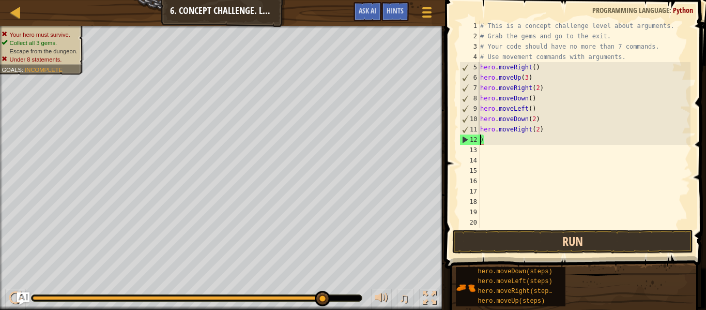
scroll to position [5, 0]
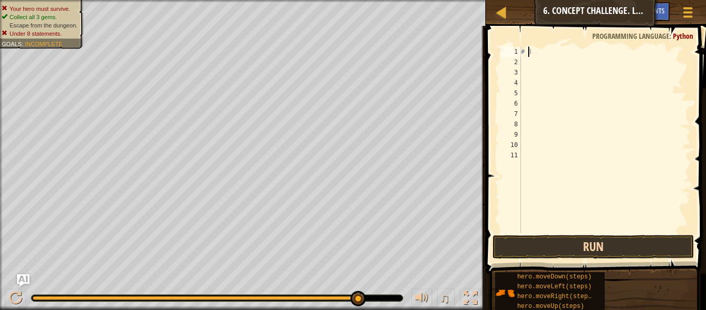
type textarea ")"
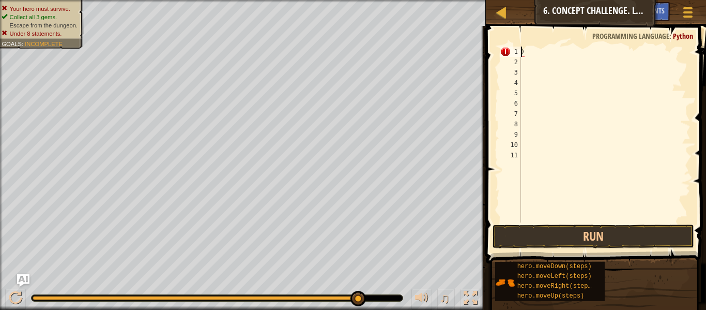
click at [530, 50] on div ")" at bounding box center [605, 145] width 172 height 196
type textarea "h"
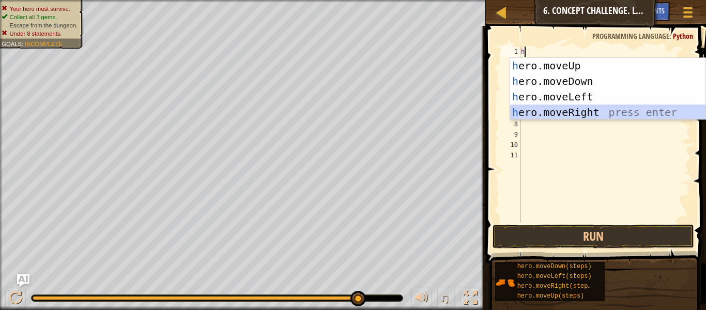
click at [554, 111] on div "h ero.moveUp press enter h ero.moveDown press enter h ero.moveLeft press enter …" at bounding box center [607, 104] width 195 height 93
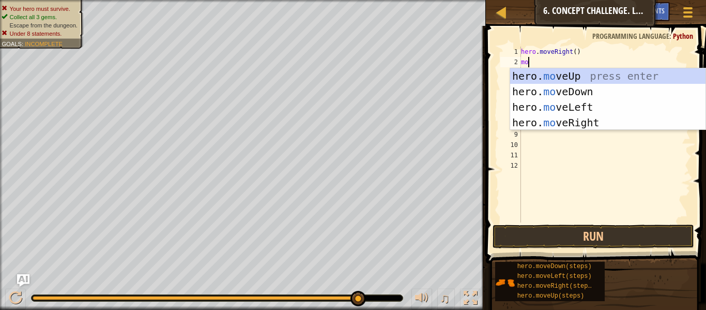
type textarea "mo"
click at [553, 80] on div "hero. mo veUp press enter hero. mo veDown press enter hero. mo veLeft press ent…" at bounding box center [607, 114] width 195 height 93
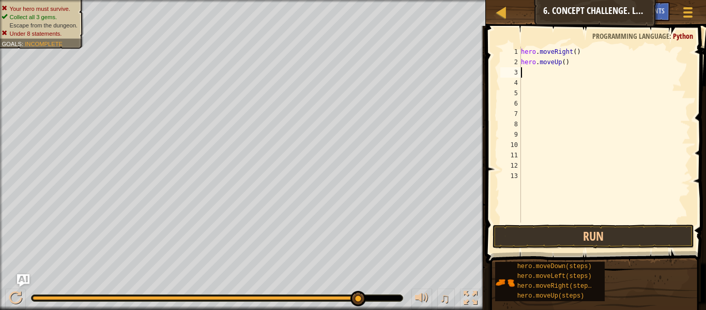
click at [565, 62] on div "hero . moveRight ( ) hero . moveUp ( )" at bounding box center [605, 145] width 172 height 196
type textarea "hero.moveUp(3)"
click at [521, 71] on div "hero . moveRight ( ) hero . moveUp ( 3 )" at bounding box center [605, 145] width 172 height 196
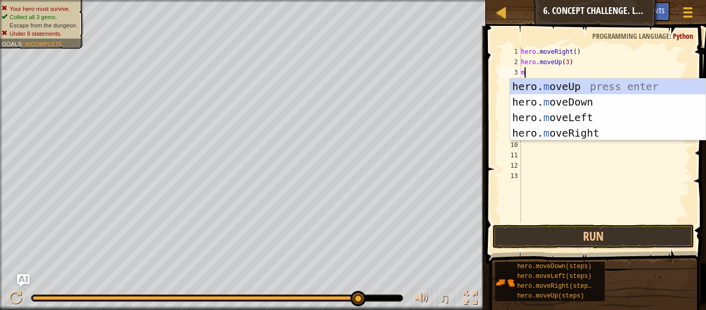
type textarea "mo"
click at [582, 134] on div "hero. mo veUp press enter hero. mo veDown press enter hero. mo veLeft press ent…" at bounding box center [607, 125] width 195 height 93
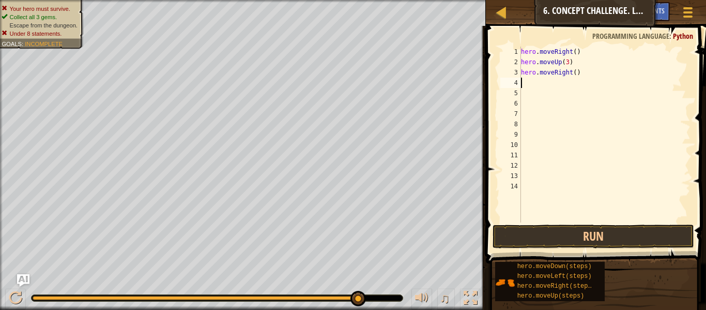
scroll to position [5, 0]
click at [575, 72] on div "hero . moveRight ( ) hero . moveUp ( 3 ) hero . moveRight ( )" at bounding box center [605, 145] width 172 height 196
type textarea "hero.moveRight(2)"
type textarea "m"
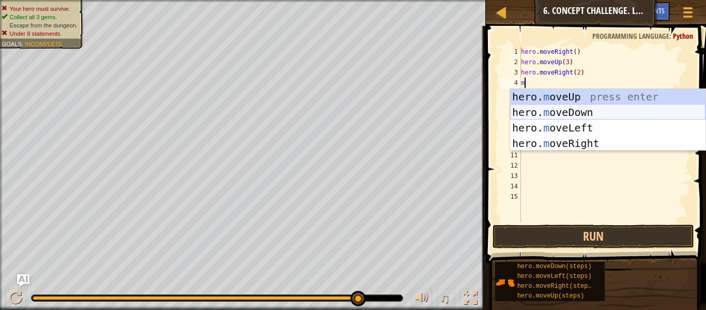
click at [594, 112] on div "hero. m oveUp press enter hero. m oveDown press enter hero. m oveLeft press ent…" at bounding box center [607, 135] width 195 height 93
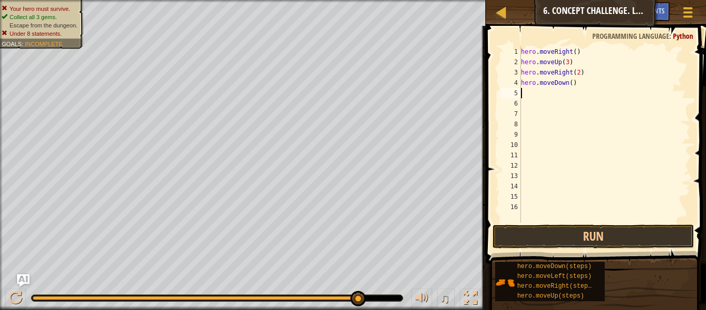
click at [575, 81] on div "hero . moveRight ( ) hero . moveUp ( 3 ) hero . moveRight ( 2 ) hero . moveDown…" at bounding box center [605, 145] width 172 height 196
type textarea "hero.moveDown()3"
click at [523, 93] on div "hero . moveRight ( ) hero . moveUp ( 3 ) hero . moveRight ( 2 ) hero . moveDown…" at bounding box center [605, 145] width 172 height 196
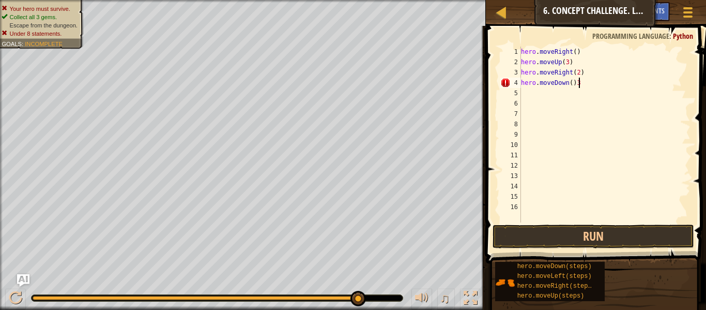
click at [580, 82] on div "hero . moveRight ( ) hero . moveUp ( 3 ) hero . moveRight ( 2 ) hero . moveDown…" at bounding box center [605, 145] width 172 height 196
type textarea "hero.moveDown(3)"
click at [521, 94] on div "hero . moveRight ( ) hero . moveUp ( 3 ) hero . moveRight ( 2 ) hero . moveDown…" at bounding box center [605, 145] width 172 height 196
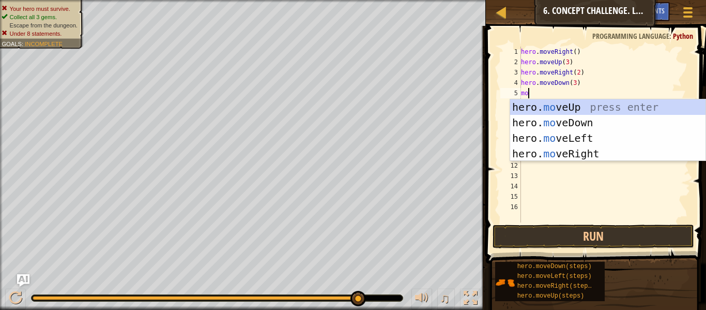
type textarea "mov"
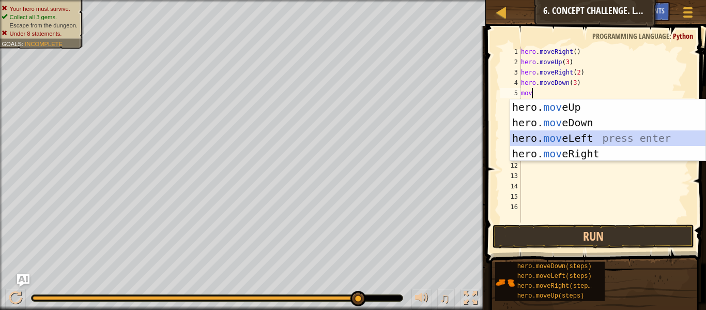
click at [567, 136] on div "hero. mov eUp press enter hero. mov eDown press enter hero. mov eLeft press ent…" at bounding box center [607, 145] width 195 height 93
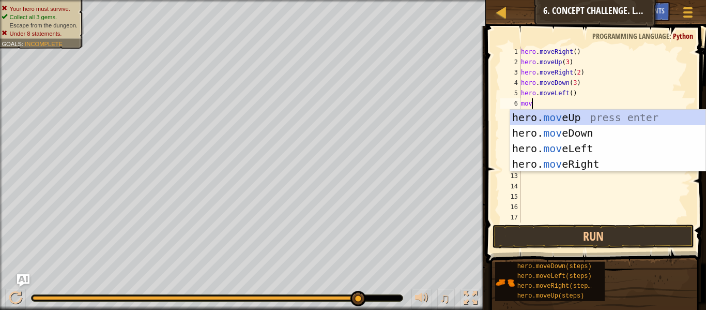
type textarea "move"
click at [543, 112] on div "hero. move Up press enter hero. move Down press enter hero. move Left press ent…" at bounding box center [607, 156] width 195 height 93
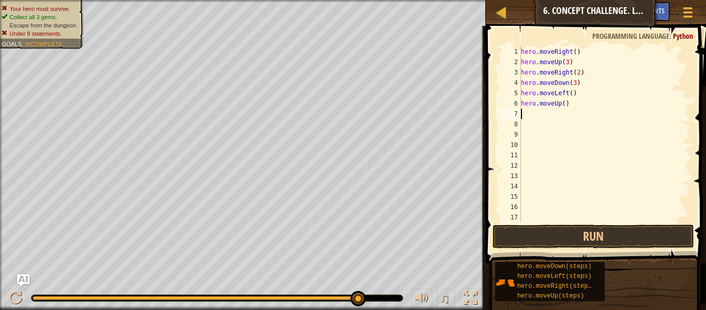
scroll to position [5, 0]
click at [564, 104] on div "hero . moveRight ( ) hero . moveUp ( 3 ) hero . moveRight ( 2 ) hero . moveDown…" at bounding box center [605, 145] width 172 height 196
type textarea "hero.moveUp(2)"
click at [520, 115] on div "7" at bounding box center [510, 114] width 21 height 10
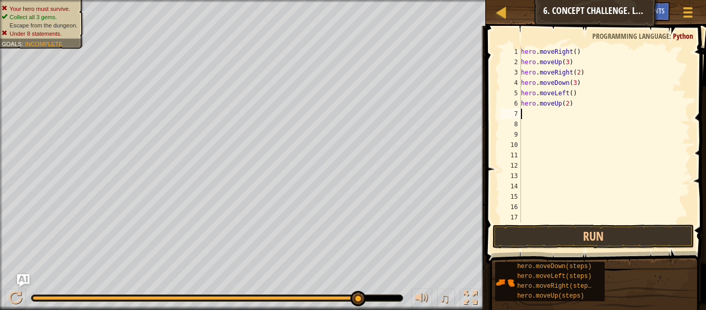
scroll to position [5, 0]
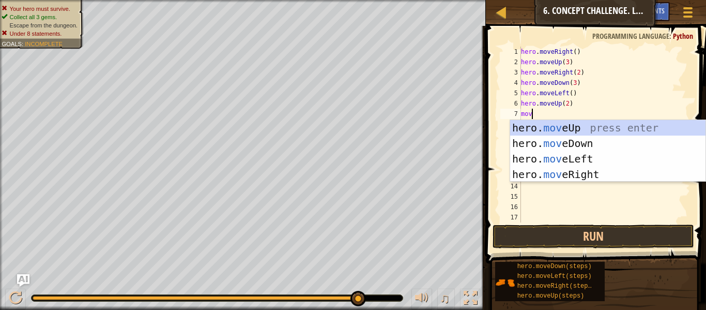
type textarea "move"
click at [584, 168] on div "hero. move Up press enter hero. move Down press enter hero. move Left press ent…" at bounding box center [607, 166] width 195 height 93
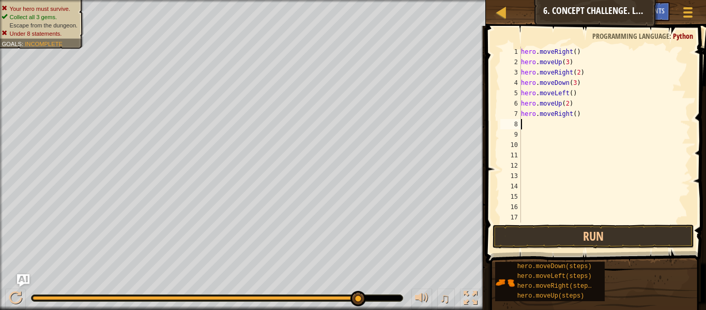
click at [574, 114] on div "hero . moveRight ( ) hero . moveUp ( 3 ) hero . moveRight ( 2 ) hero . moveDown…" at bounding box center [605, 145] width 172 height 196
type textarea "hero.moveRight(3)"
click at [522, 124] on div "hero . moveRight ( ) hero . moveUp ( 3 ) hero . moveRight ( 2 ) hero . moveDown…" at bounding box center [605, 145] width 172 height 196
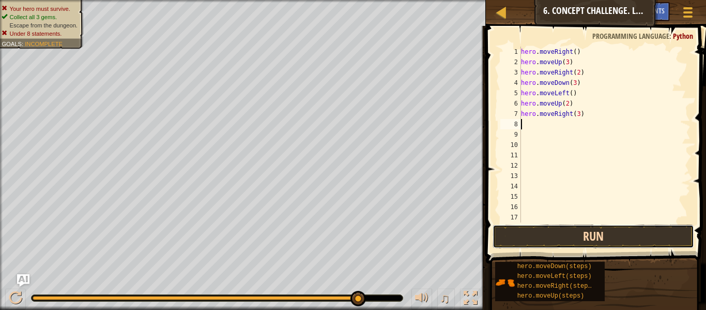
click at [564, 230] on button "Run" at bounding box center [594, 236] width 202 height 24
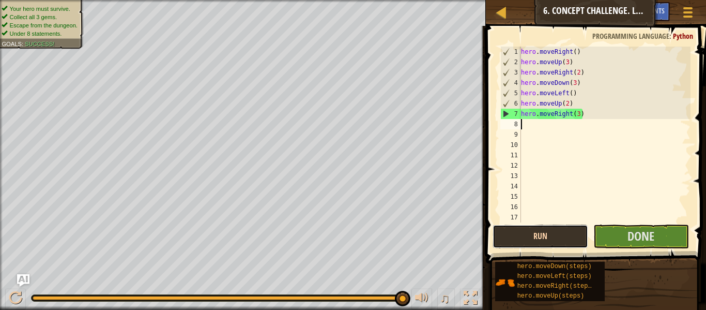
click at [564, 230] on button "Run" at bounding box center [541, 236] width 96 height 24
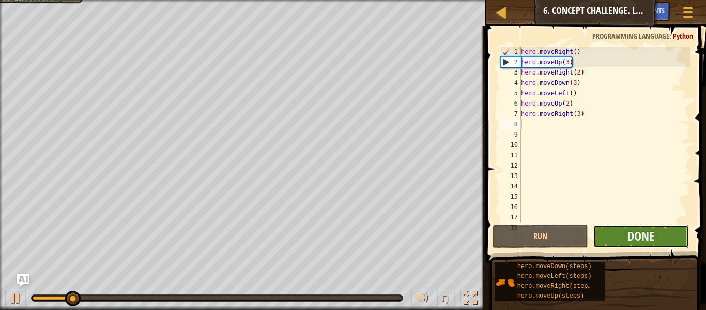
click at [615, 228] on button "Done" at bounding box center [641, 236] width 96 height 24
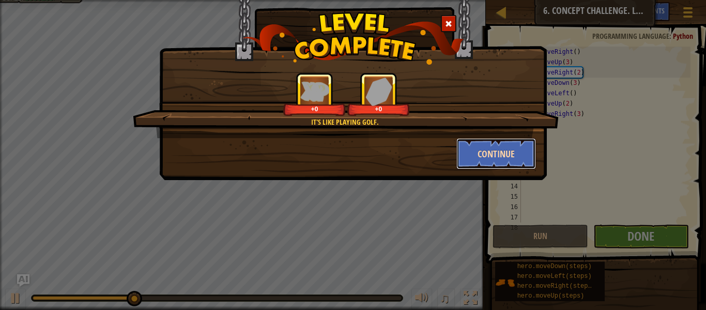
click at [469, 153] on button "Continue" at bounding box center [496, 153] width 80 height 31
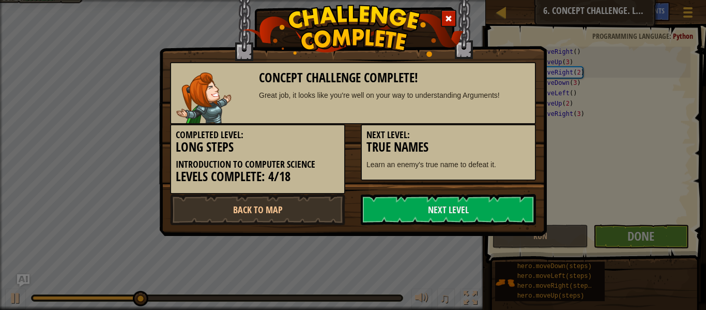
click at [474, 151] on h3 "True Names" at bounding box center [448, 147] width 164 height 14
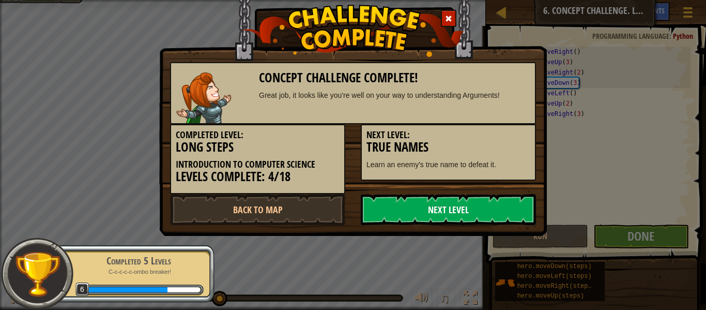
click at [427, 206] on link "Next Level" at bounding box center [448, 209] width 175 height 31
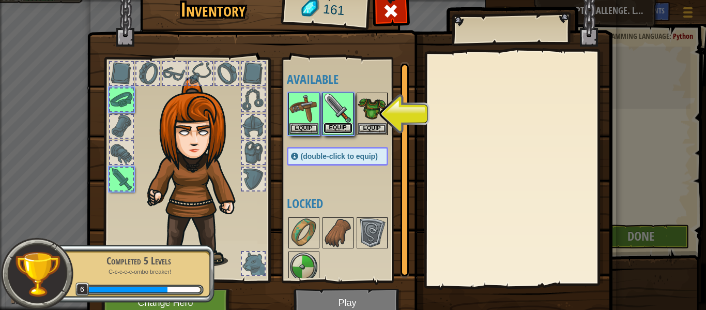
click at [348, 125] on button "Equip" at bounding box center [338, 127] width 29 height 11
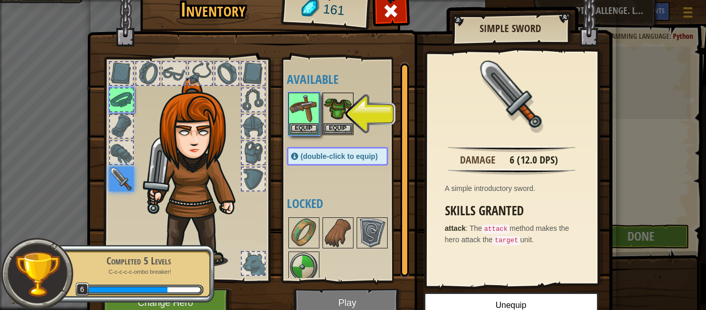
click at [338, 306] on img at bounding box center [350, 139] width 526 height 375
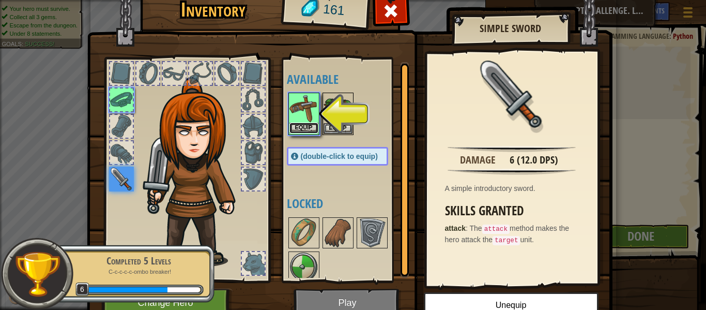
click at [295, 130] on button "Equip" at bounding box center [303, 127] width 29 height 11
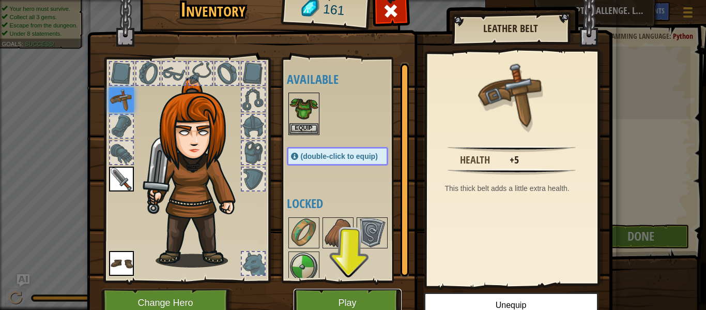
click at [360, 303] on button "Play" at bounding box center [348, 302] width 108 height 28
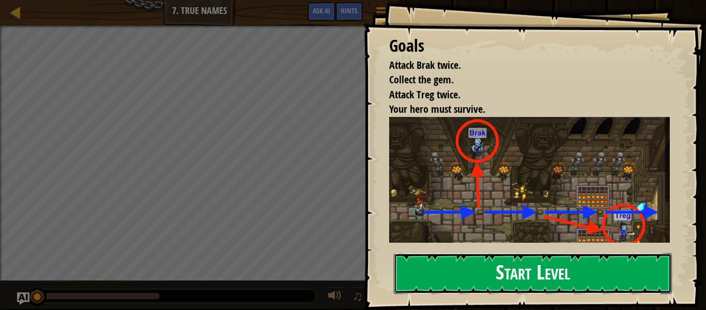
click at [515, 267] on button "Start Level" at bounding box center [533, 273] width 278 height 41
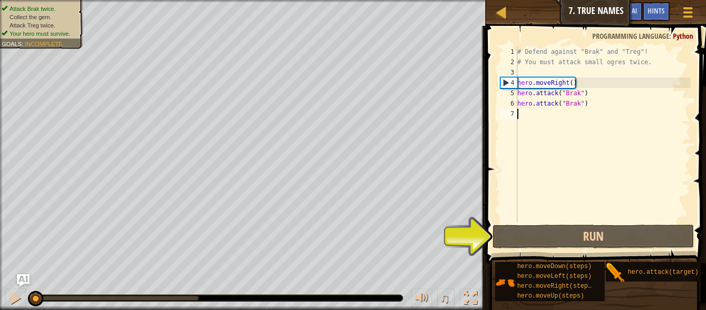
scroll to position [5, 0]
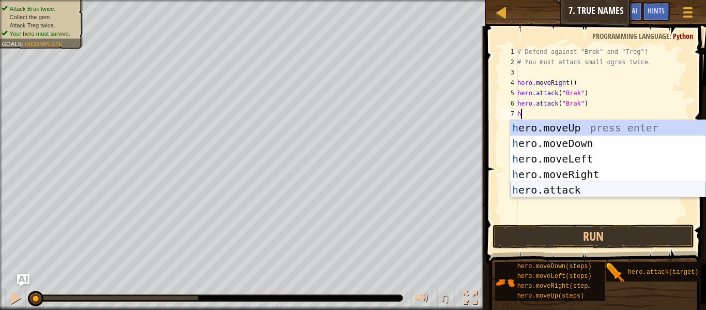
click at [558, 188] on div "h ero.moveUp press enter h ero.moveDown press enter h ero.moveLeft press enter …" at bounding box center [607, 174] width 195 height 109
type textarea "hero.attack("Enemy Name")"
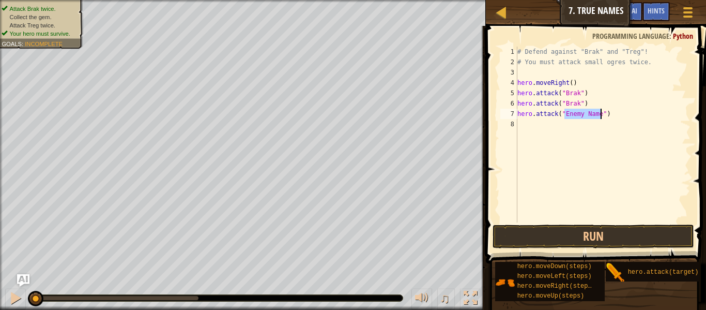
click at [517, 126] on div "# Defend against "Brak" and "Treg"! # You must attack small ogres twice. hero .…" at bounding box center [602, 145] width 175 height 196
click at [601, 116] on div "# Defend against "Brak" and "Treg"! # You must attack small ogres twice. hero .…" at bounding box center [602, 145] width 175 height 196
type textarea "hero.attack("treg")"
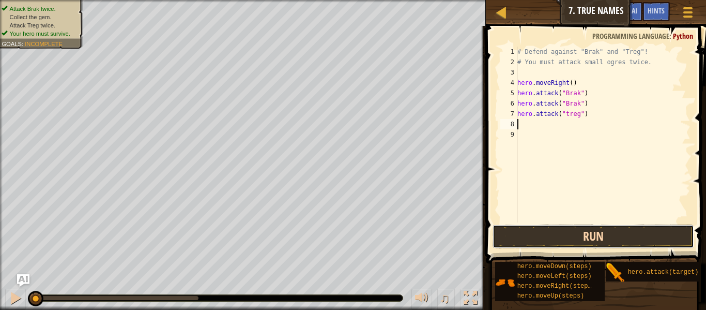
click at [626, 235] on button "Run" at bounding box center [594, 236] width 202 height 24
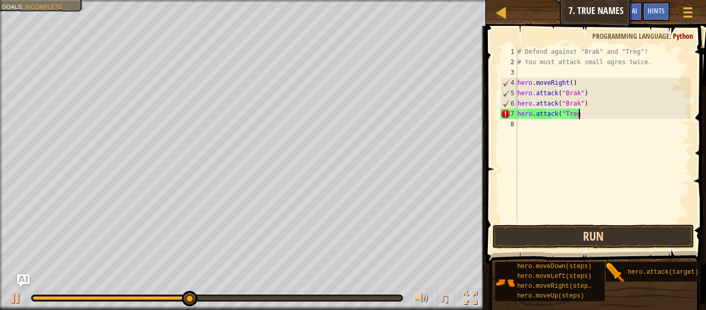
scroll to position [5, 8]
type textarea "hero.attack("Treg)"
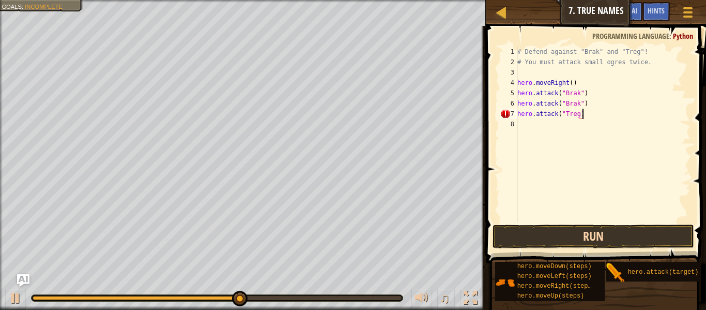
scroll to position [5, 0]
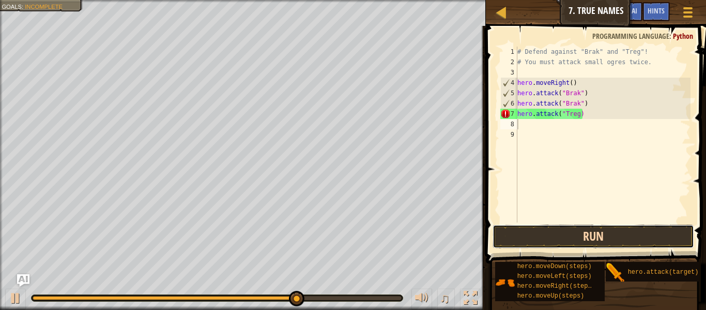
click at [568, 239] on button "Run" at bounding box center [594, 236] width 202 height 24
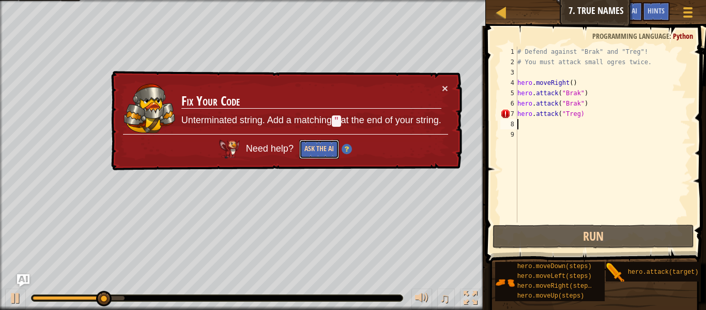
click at [327, 152] on button "Ask the AI" at bounding box center [319, 149] width 40 height 19
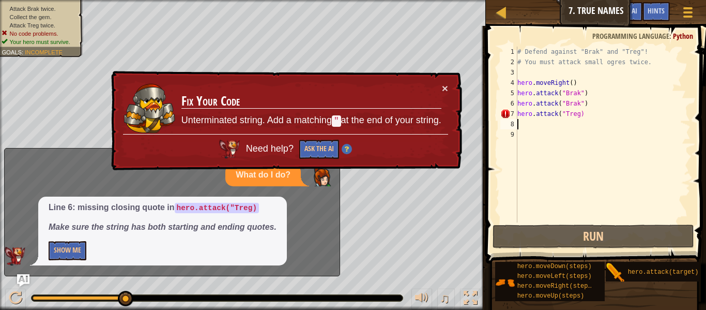
click at [580, 115] on div "# Defend against "Brak" and "Treg"! # You must attack small ogres twice. hero .…" at bounding box center [602, 145] width 175 height 196
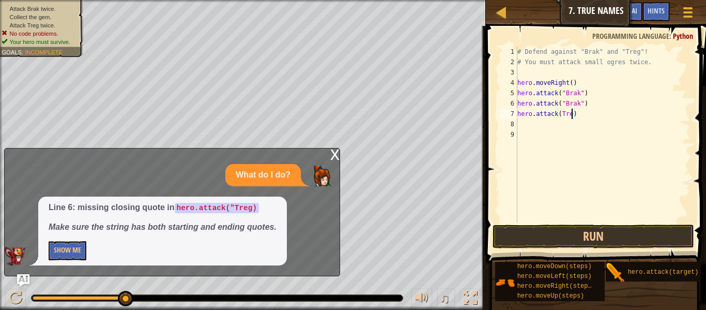
type textarea "hero.attack(Treg)"
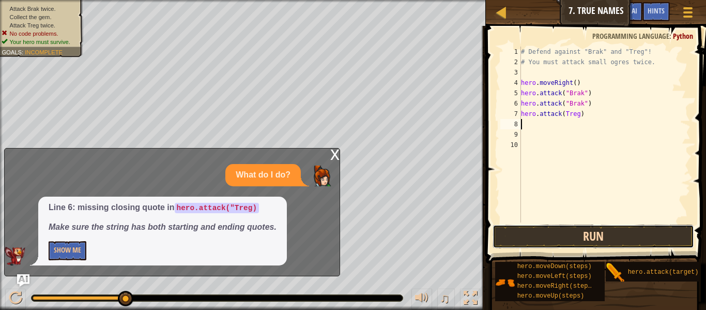
click at [616, 244] on button "Run" at bounding box center [594, 236] width 202 height 24
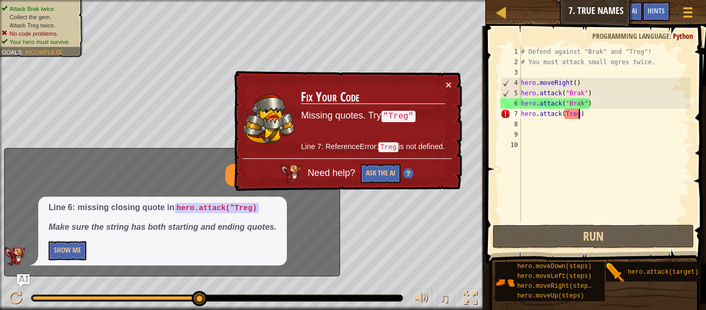
click at [578, 116] on div "# Defend against "Brak" and "Treg"! # You must attack small ogres twice. hero .…" at bounding box center [605, 145] width 172 height 196
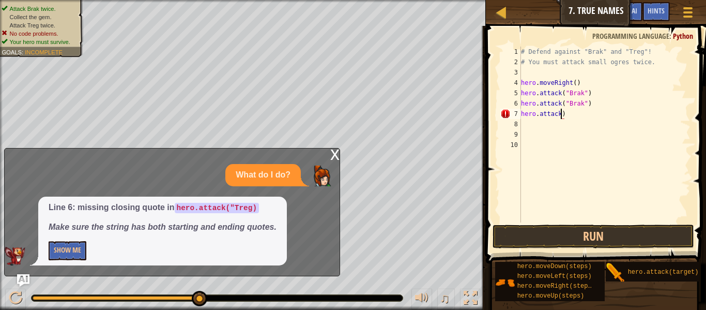
click at [565, 115] on div "# Defend against "Brak" and "Treg"! # You must attack small ogres twice. hero .…" at bounding box center [605, 145] width 172 height 196
type textarea "hero.attack)(Treg)"
click at [526, 125] on div "# Defend against "Brak" and "Treg"! # You must attack small ogres twice. hero .…" at bounding box center [605, 145] width 172 height 196
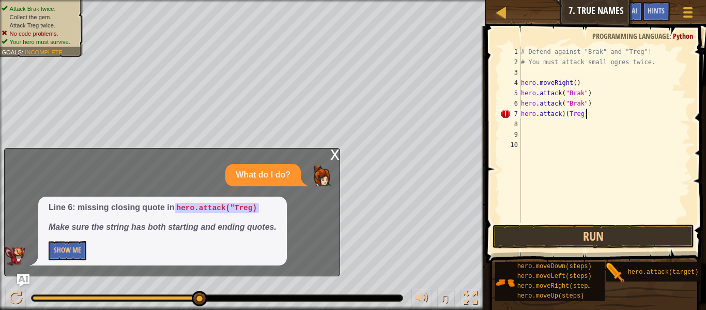
scroll to position [5, 0]
click at [585, 112] on div "# Defend against "Brak" and "Treg"! # You must attack small ogres twice. hero .…" at bounding box center [605, 145] width 172 height 196
type textarea "hero.attack)("Treg")"
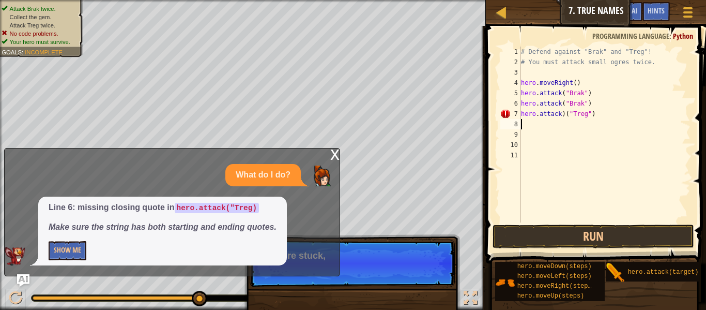
type textarea "h"
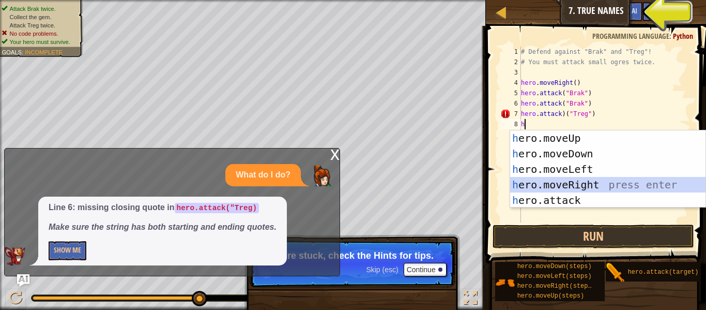
click at [522, 183] on div "h ero.moveUp press enter h ero.moveDown press enter h ero.moveLeft press enter …" at bounding box center [607, 184] width 195 height 109
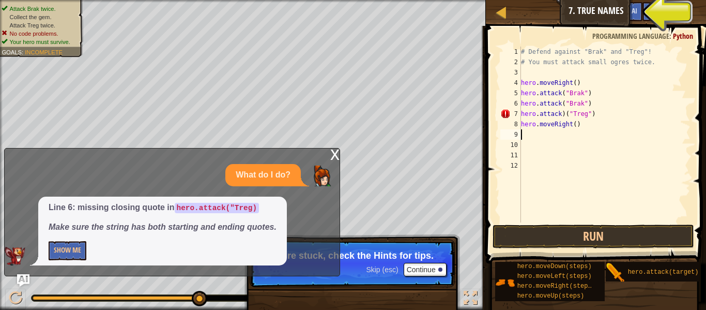
click at [575, 124] on div "# Defend against "Brak" and "Treg"! # You must attack small ogres twice. hero .…" at bounding box center [605, 145] width 172 height 196
type textarea "hero.moveRight(3)"
click at [520, 135] on div "9" at bounding box center [510, 134] width 21 height 10
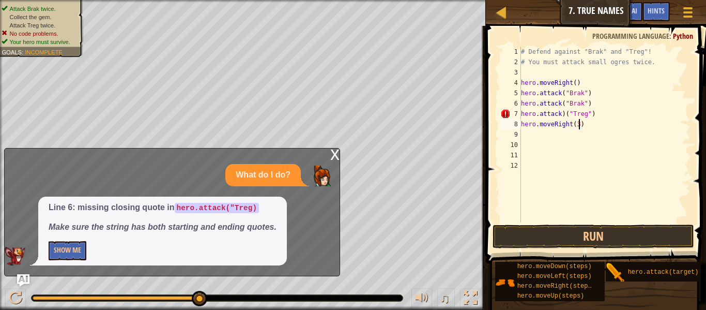
click at [580, 125] on div "# Defend against "Brak" and "Treg"! # You must attack small ogres twice. hero .…" at bounding box center [605, 145] width 172 height 196
type textarea "hero.moveRight(4)"
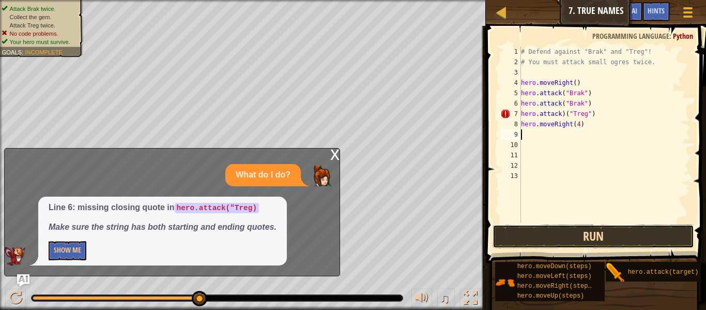
click at [606, 232] on button "Run" at bounding box center [594, 236] width 202 height 24
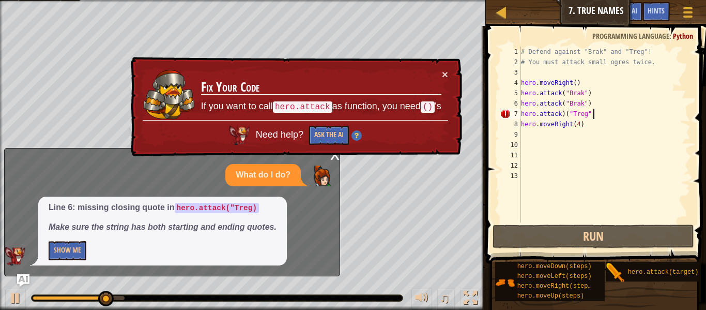
click at [595, 115] on div "# Defend against "Brak" and "Treg"! # You must attack small ogres twice. hero .…" at bounding box center [605, 145] width 172 height 196
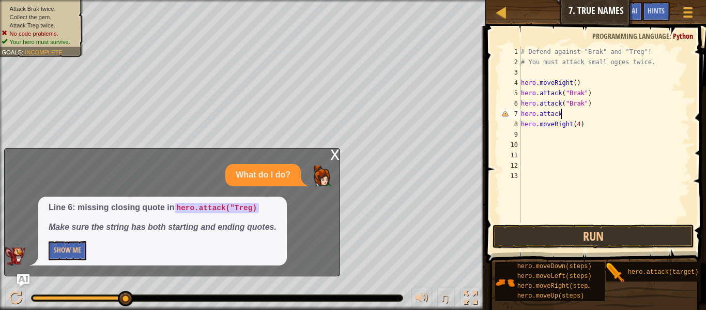
click at [582, 125] on div "# Defend against "Brak" and "Treg"! # You must attack small ogres twice. hero .…" at bounding box center [605, 145] width 172 height 196
click at [557, 114] on div "# Defend against "Brak" and "Treg"! # You must attack small ogres twice. hero .…" at bounding box center [605, 145] width 172 height 196
click at [564, 115] on div "# Defend against "Brak" and "Treg"! # You must attack small ogres twice. hero .…" at bounding box center [605, 145] width 172 height 196
type textarea "h"
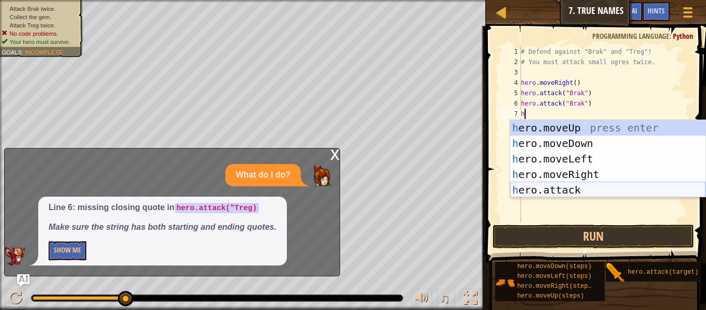
click at [572, 186] on div "h ero.moveUp press enter h ero.moveDown press enter h ero.moveLeft press enter …" at bounding box center [607, 174] width 195 height 109
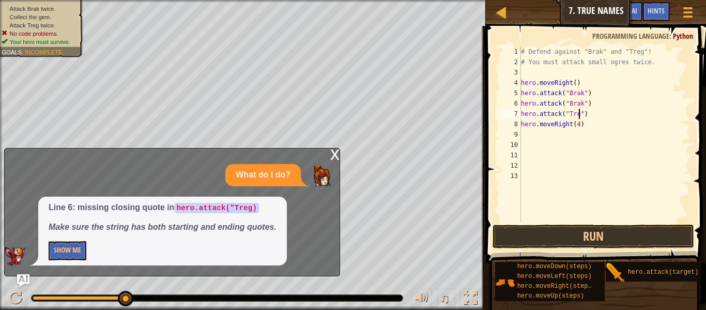
scroll to position [5, 8]
type textarea "hero.attack("Treg")"
click at [590, 116] on div "# Defend against "Brak" and "Treg"! # You must attack small ogres twice. hero .…" at bounding box center [605, 145] width 172 height 196
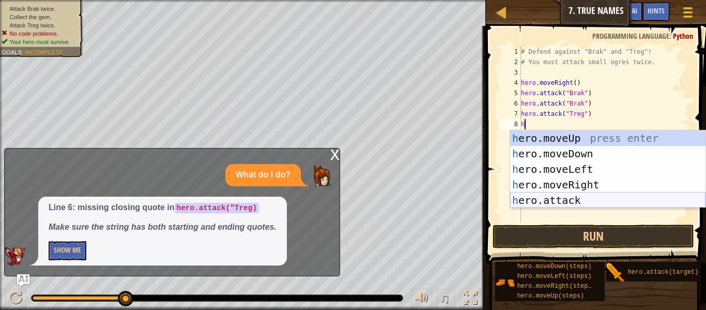
click at [591, 202] on div "h ero.moveUp press enter h ero.moveDown press enter h ero.moveLeft press enter …" at bounding box center [607, 184] width 195 height 109
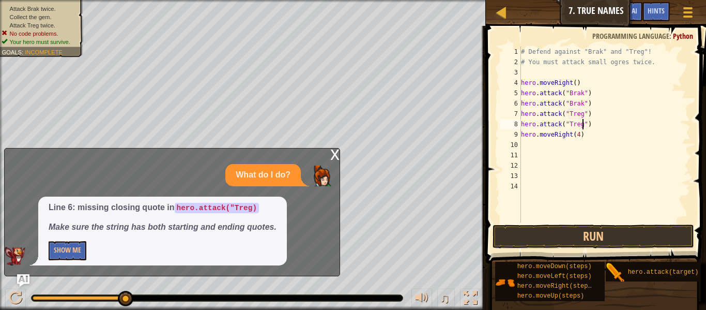
scroll to position [5, 9]
click at [583, 228] on button "Run" at bounding box center [594, 236] width 202 height 24
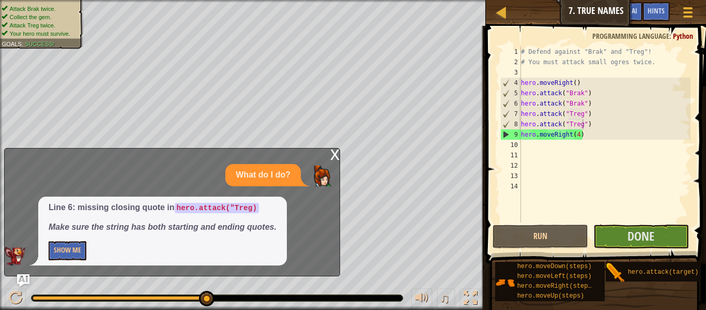
click at [331, 150] on div "x" at bounding box center [334, 153] width 9 height 10
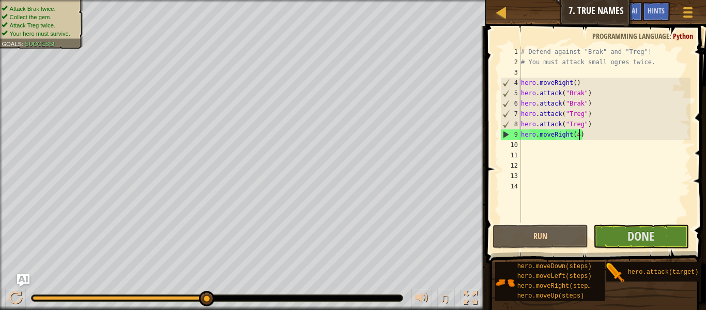
scroll to position [5, 8]
click at [580, 134] on div "# Defend against "Brak" and "Treg"! # You must attack small ogres twice. hero .…" at bounding box center [605, 145] width 172 height 196
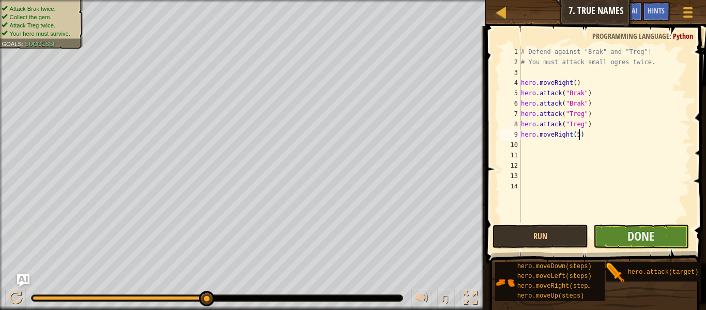
type textarea "hero.moveRight(5)"
click at [621, 231] on button "Done" at bounding box center [641, 236] width 96 height 24
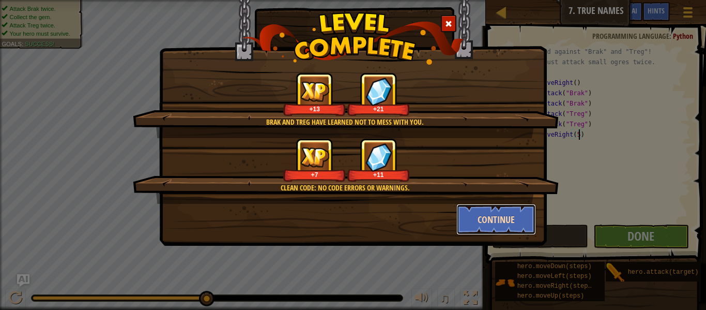
click at [520, 224] on button "Continue" at bounding box center [496, 219] width 80 height 31
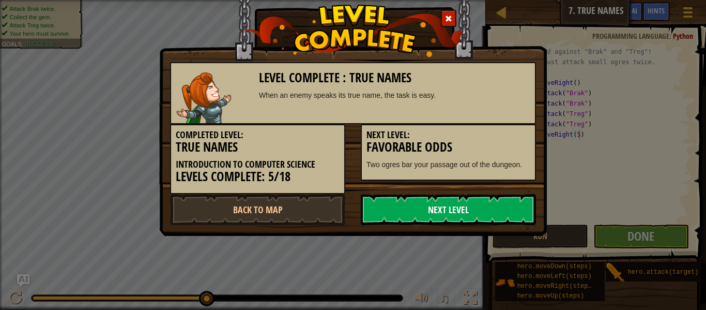
click at [485, 214] on link "Next Level" at bounding box center [448, 209] width 175 height 31
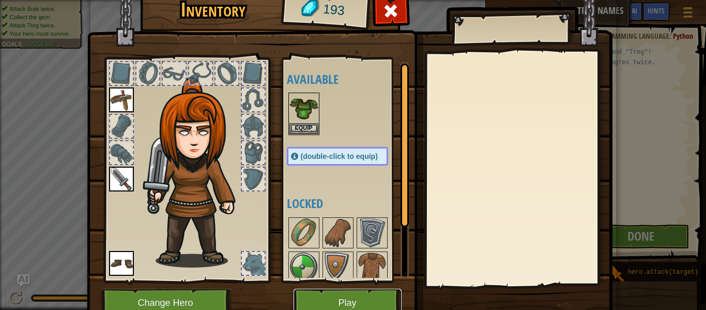
click at [340, 293] on button "Play" at bounding box center [348, 302] width 108 height 28
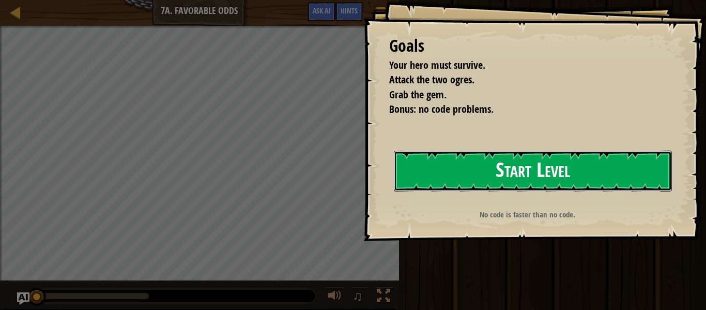
click at [509, 182] on button "Start Level" at bounding box center [533, 170] width 278 height 41
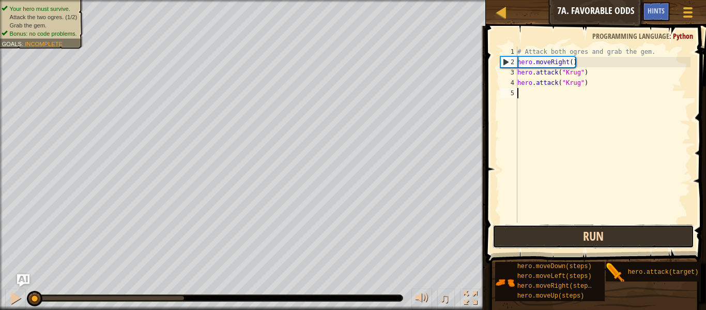
click at [580, 240] on button "Run" at bounding box center [594, 236] width 202 height 24
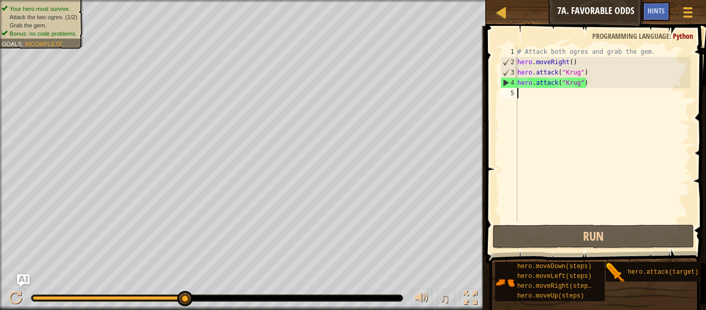
type textarea "h"
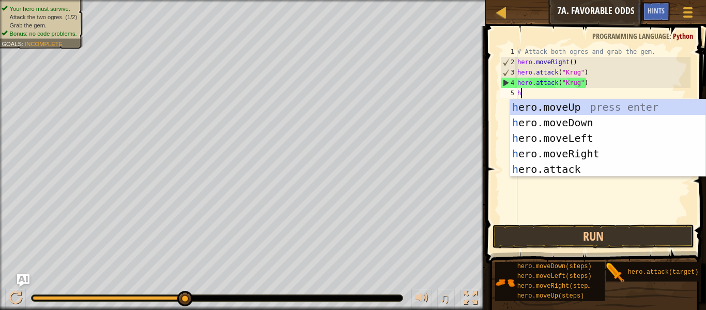
scroll to position [5, 0]
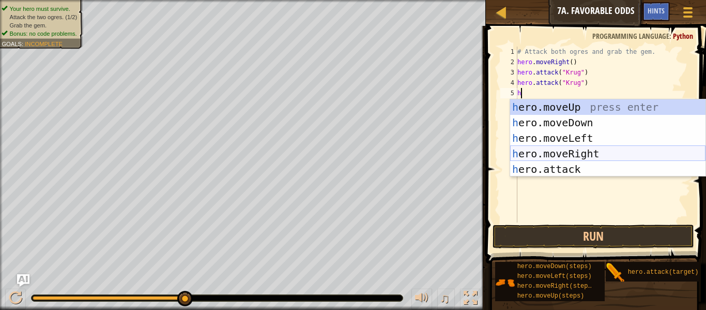
click at [570, 150] on div "h ero.moveUp press enter h ero.moveDown press enter h ero.moveLeft press enter …" at bounding box center [607, 153] width 195 height 109
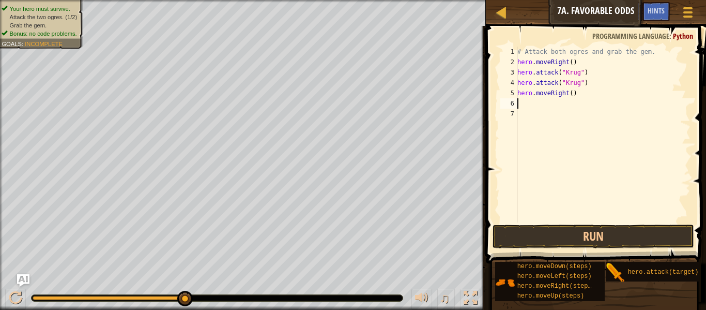
type textarea "m"
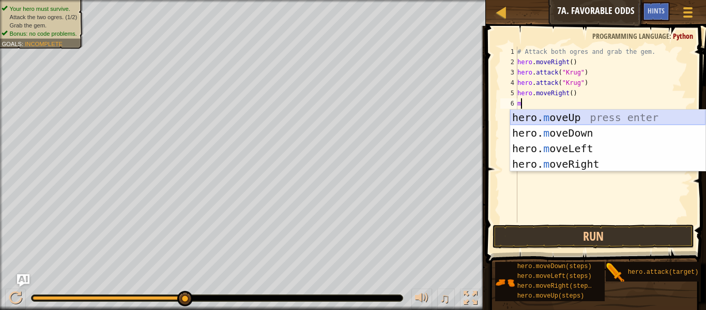
click at [567, 121] on div "hero. m oveUp press enter hero. m oveDown press enter hero. m oveLeft press ent…" at bounding box center [607, 156] width 195 height 93
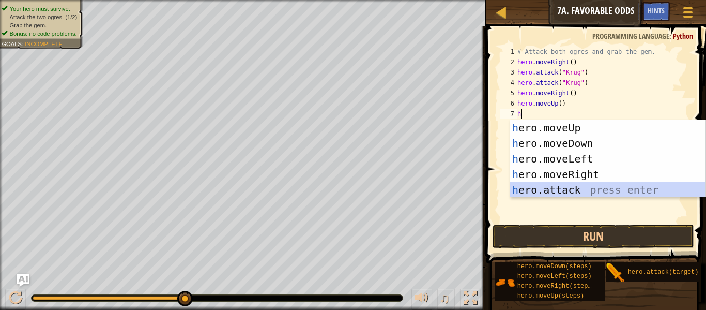
click at [559, 188] on div "h ero.moveUp press enter h ero.moveDown press enter h ero.moveLeft press enter …" at bounding box center [607, 174] width 195 height 109
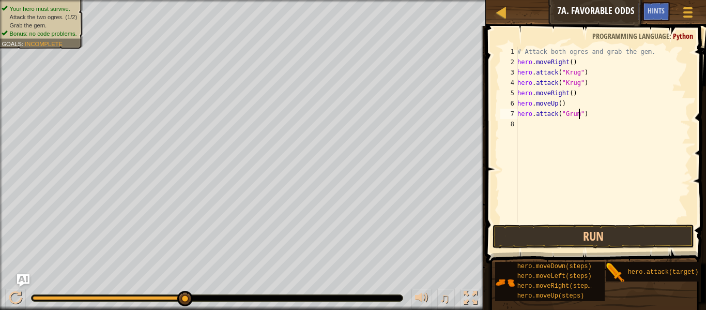
type textarea "hero.attack("Grump")"
click at [517, 122] on div "# Attack both ogres and grab the gem. hero . moveRight ( ) hero . attack ( "Kru…" at bounding box center [602, 145] width 175 height 196
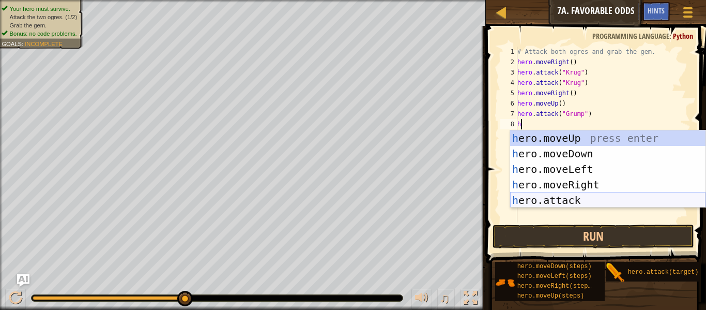
click at [553, 200] on div "h ero.moveUp press enter h ero.moveDown press enter h ero.moveLeft press enter …" at bounding box center [607, 184] width 195 height 109
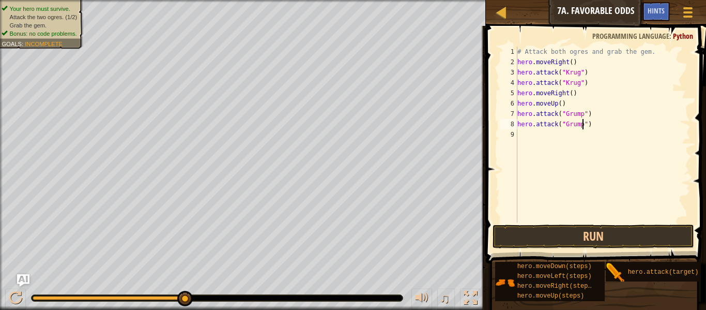
type textarea "hero.attack("Grumpy")"
type textarea "h"
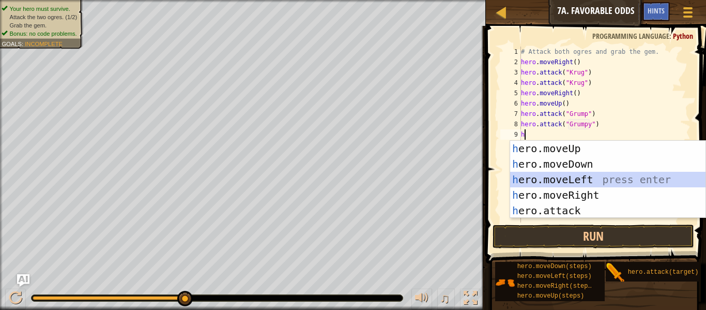
click at [557, 182] on div "h ero.moveUp press enter h ero.moveDown press enter h ero.moveLeft press enter …" at bounding box center [607, 195] width 195 height 109
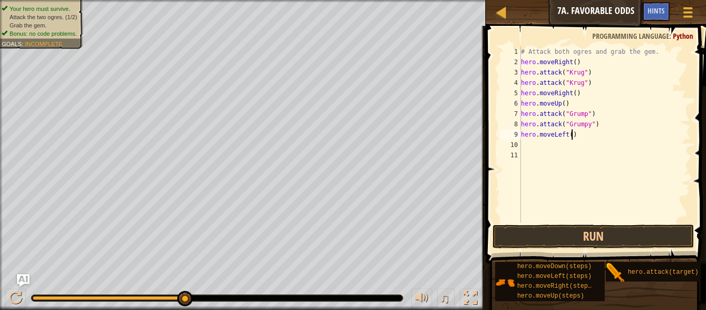
click at [571, 136] on div "# Attack both ogres and grab the gem. hero . moveRight ( ) hero . attack ( "Kru…" at bounding box center [605, 145] width 172 height 196
type textarea "hero.moveLeft(3)"
click at [607, 233] on button "Run" at bounding box center [594, 236] width 202 height 24
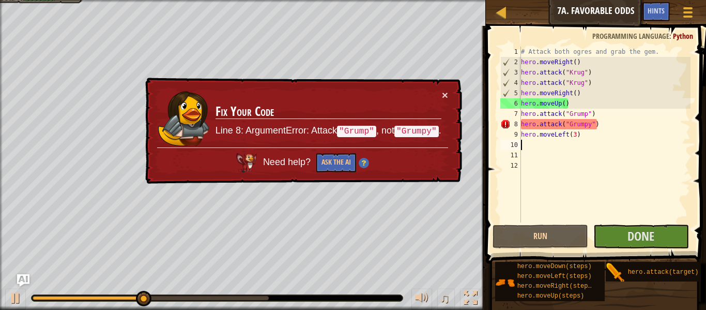
click at [590, 124] on div "# Attack both ogres and grab the gem. hero . moveRight ( ) hero . attack ( "Kru…" at bounding box center [605, 145] width 172 height 196
type textarea "hero.attack("Grump")"
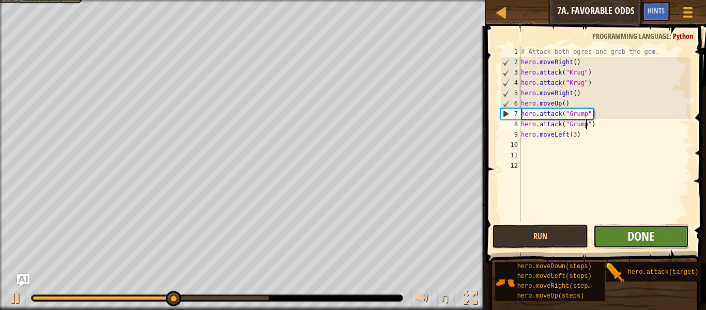
click at [634, 231] on span "Done" at bounding box center [640, 235] width 27 height 17
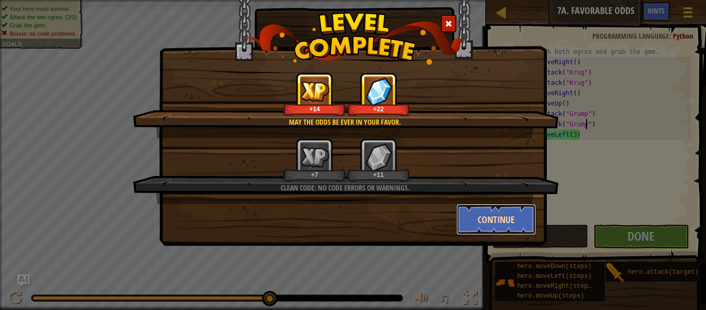
click at [489, 219] on button "Continue" at bounding box center [496, 219] width 80 height 31
